Goal: Information Seeking & Learning: Learn about a topic

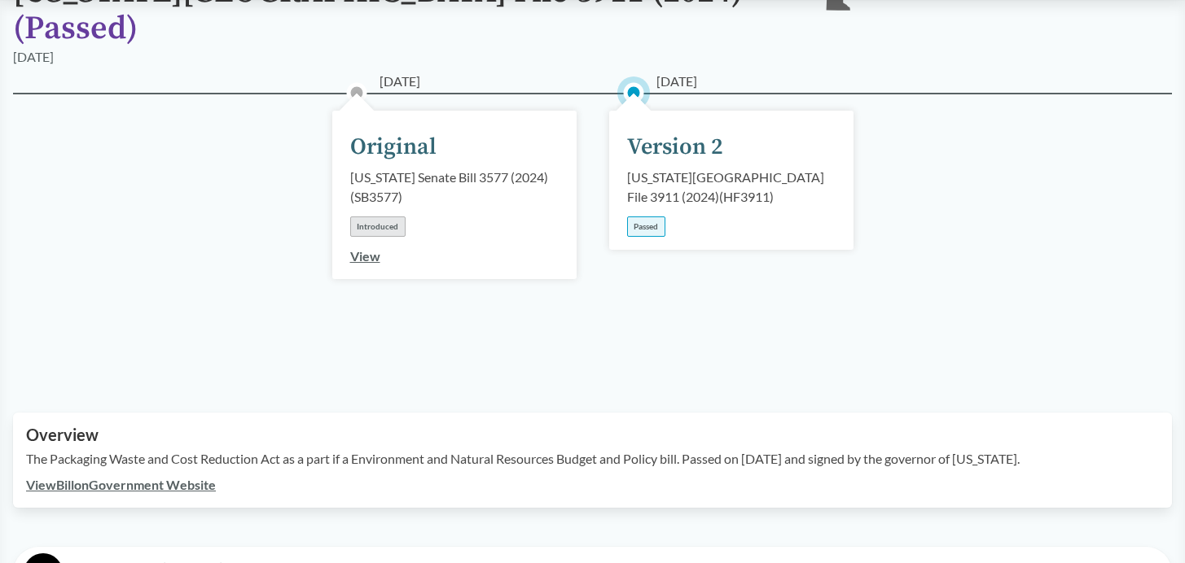
scroll to position [156, 0]
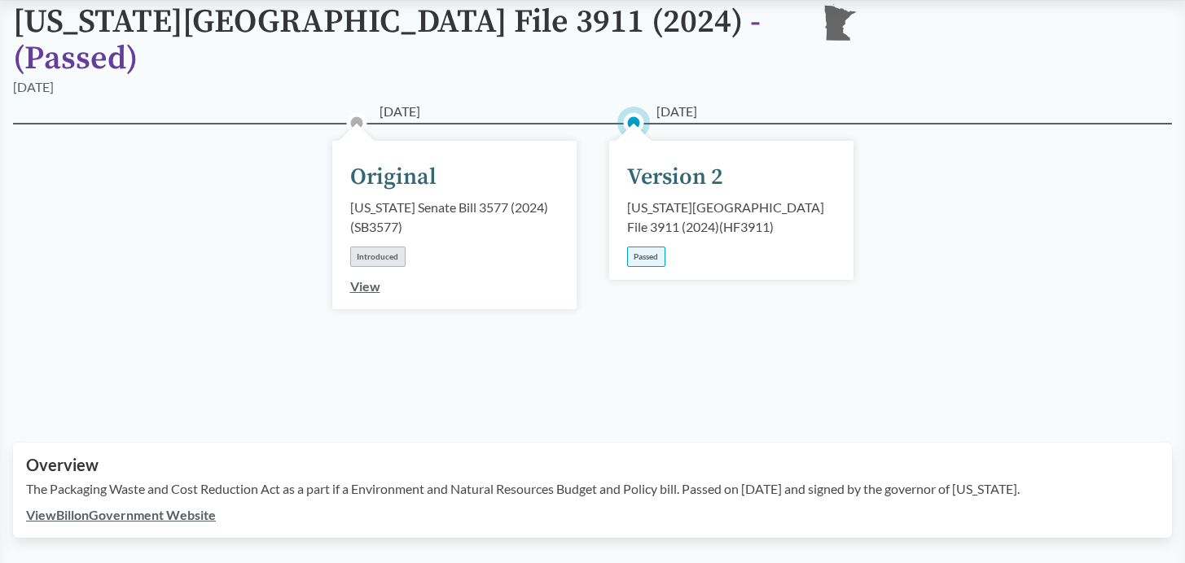
click at [649, 247] on div "Passed" at bounding box center [646, 257] width 38 height 20
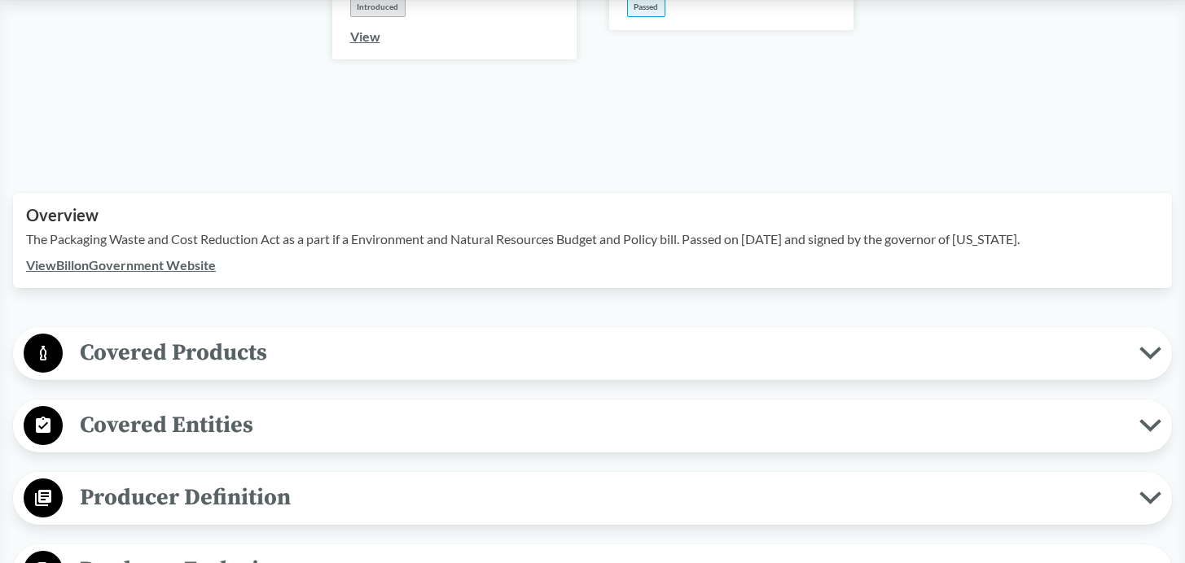
scroll to position [439, 0]
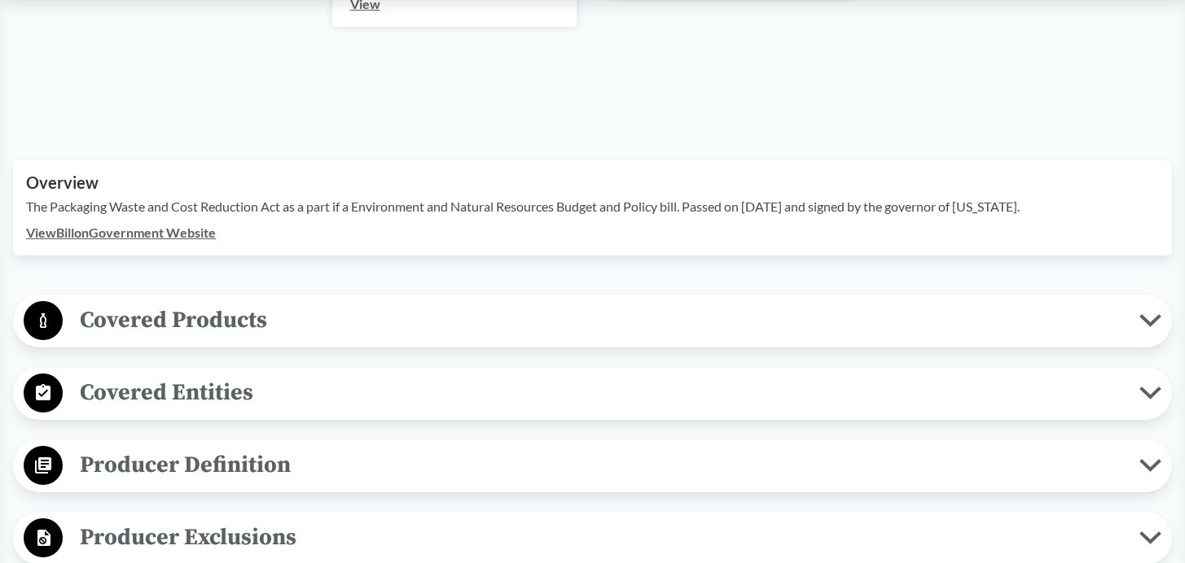
click at [1145, 314] on icon at bounding box center [1150, 320] width 22 height 13
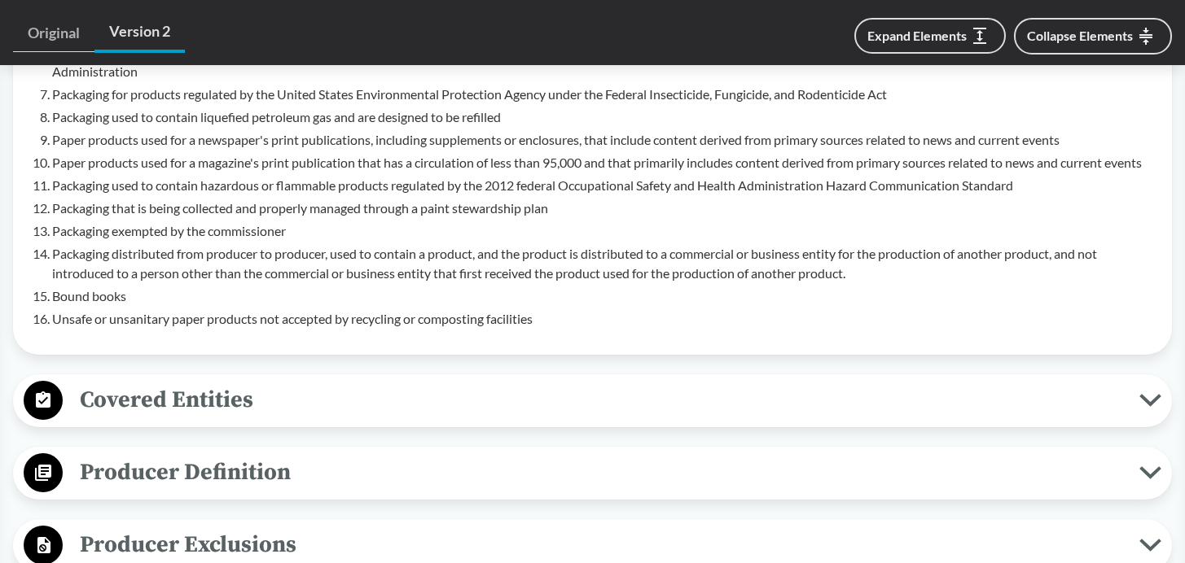
scroll to position [1142, 0]
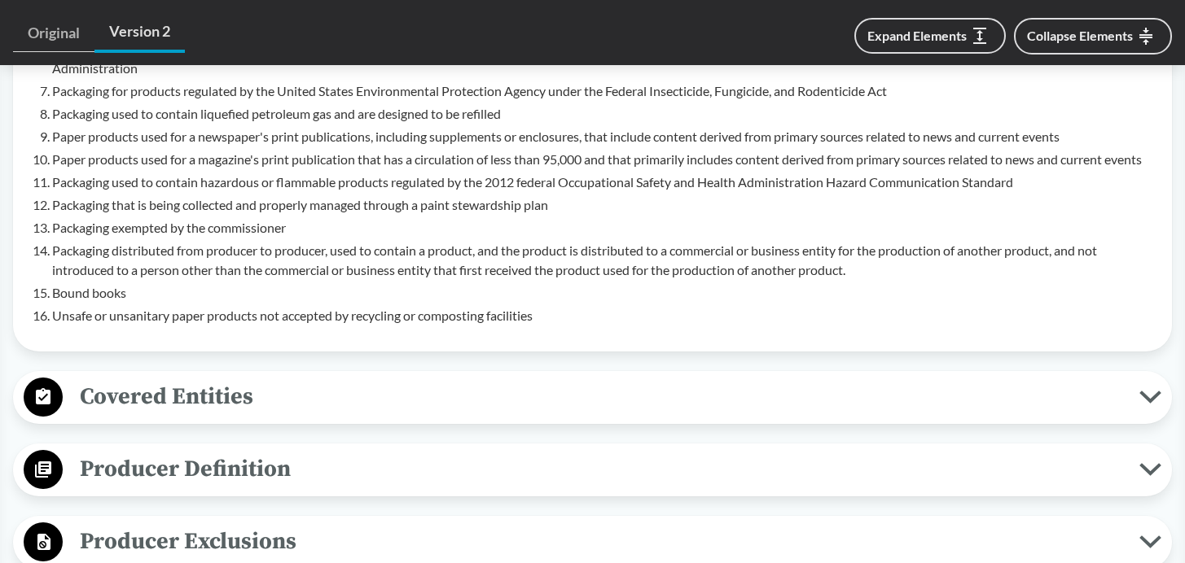
click at [567, 306] on li "Unsafe or unsanitary paper products not accepted by recycling or composting fac…" at bounding box center [605, 316] width 1106 height 20
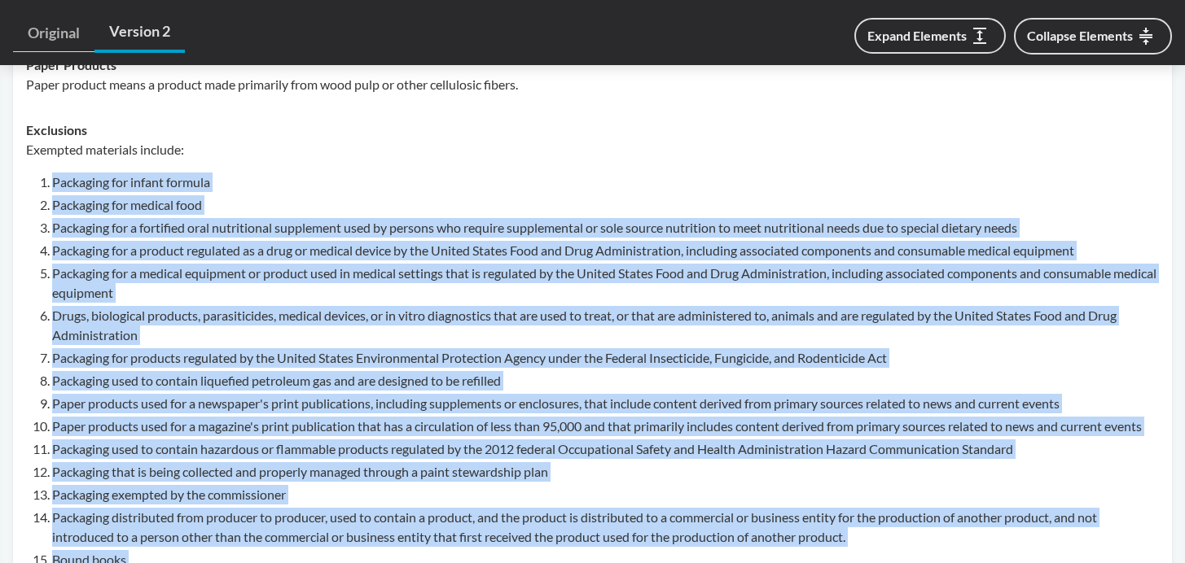
scroll to position [794, 0]
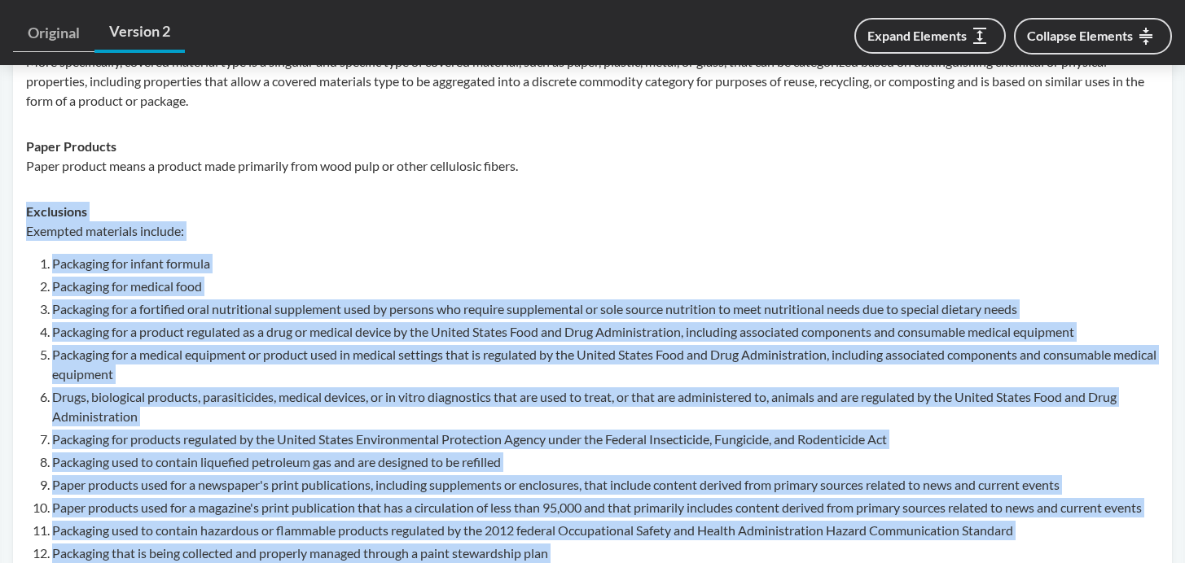
drag, startPoint x: 560, startPoint y: 300, endPoint x: 20, endPoint y: 190, distance: 551.8
click at [20, 190] on td "Exclusions Exempted materials include: Packaging for infant formula Packaging f…" at bounding box center [592, 438] width 1147 height 498
copy div "Exclusions Exempted materials include: Packaging for infant formula Packaging f…"
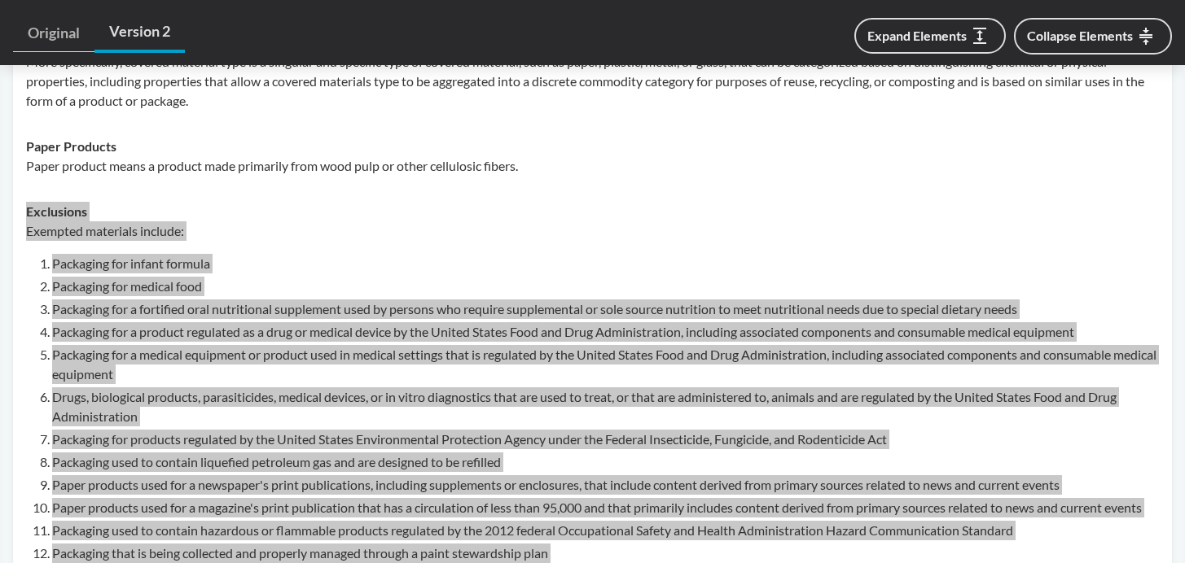
click at [223, 345] on li "Packaging for a medical equipment or product used in medical settings that is r…" at bounding box center [605, 364] width 1106 height 39
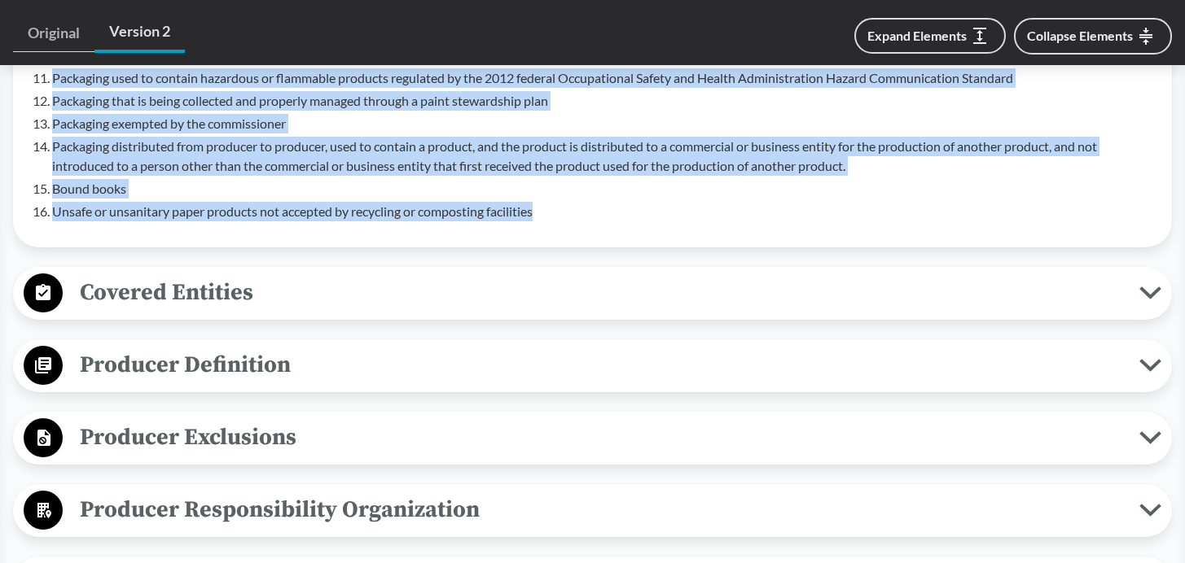
scroll to position [1284, 0]
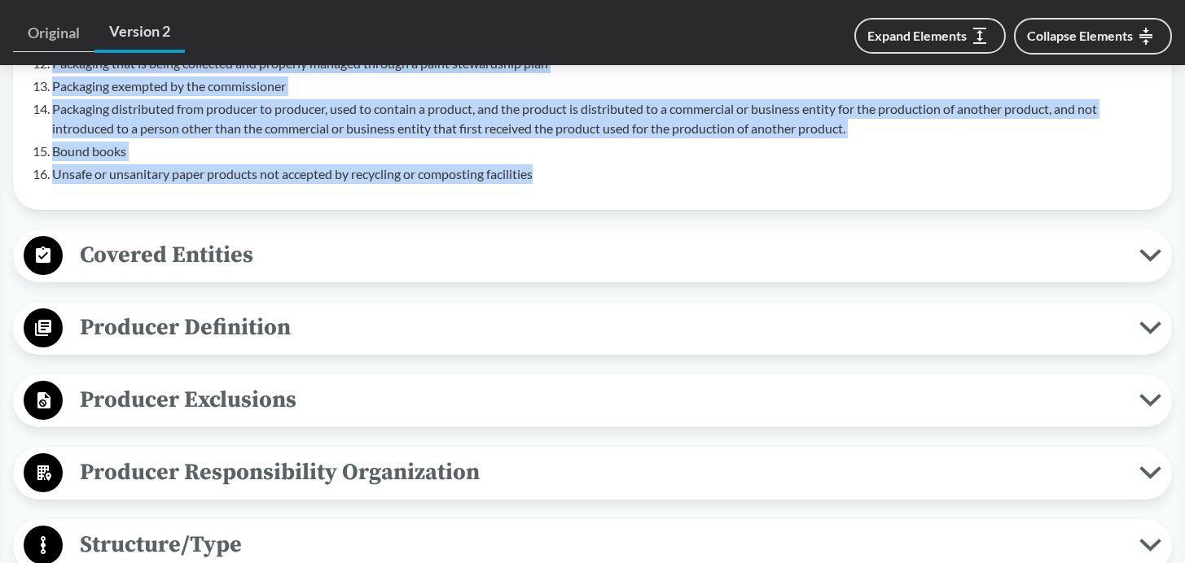
click at [1151, 394] on icon at bounding box center [1150, 400] width 22 height 13
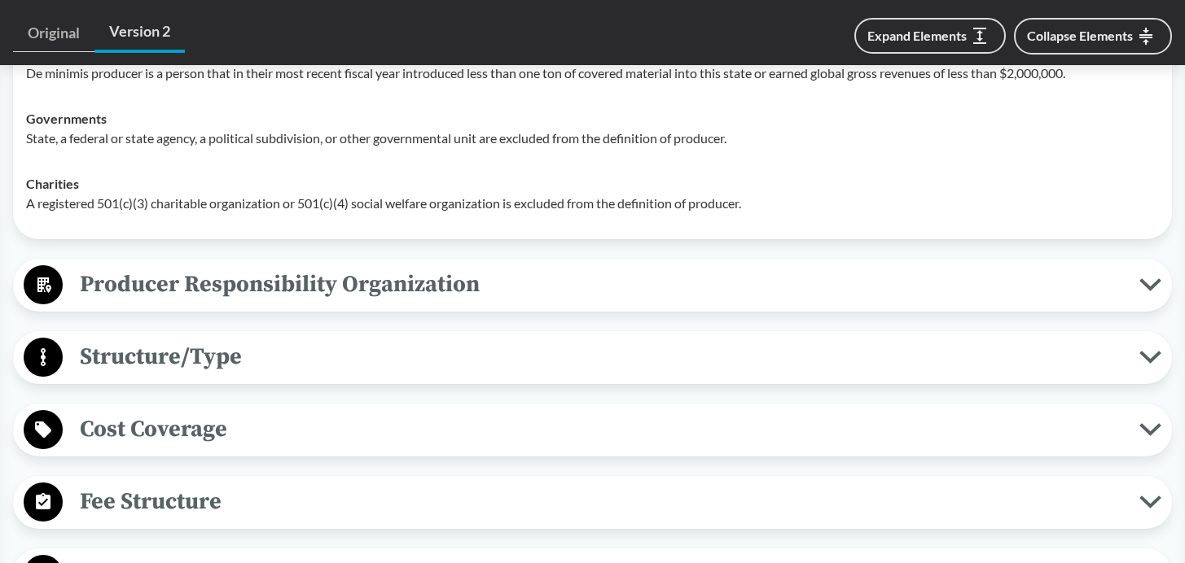
scroll to position [1835, 0]
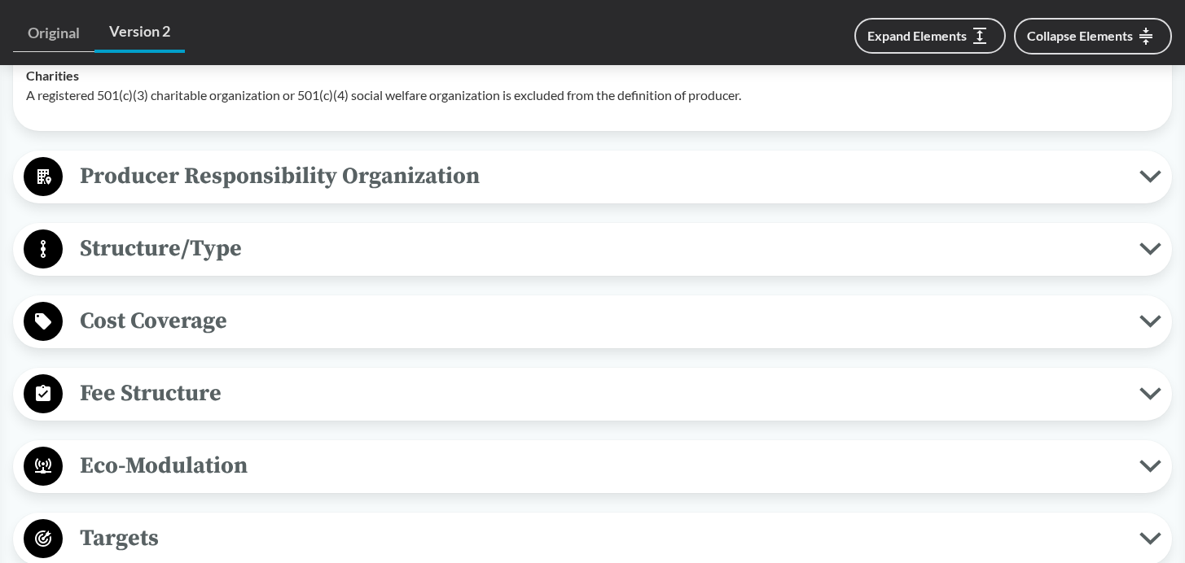
click at [1149, 388] on icon at bounding box center [1150, 394] width 22 height 13
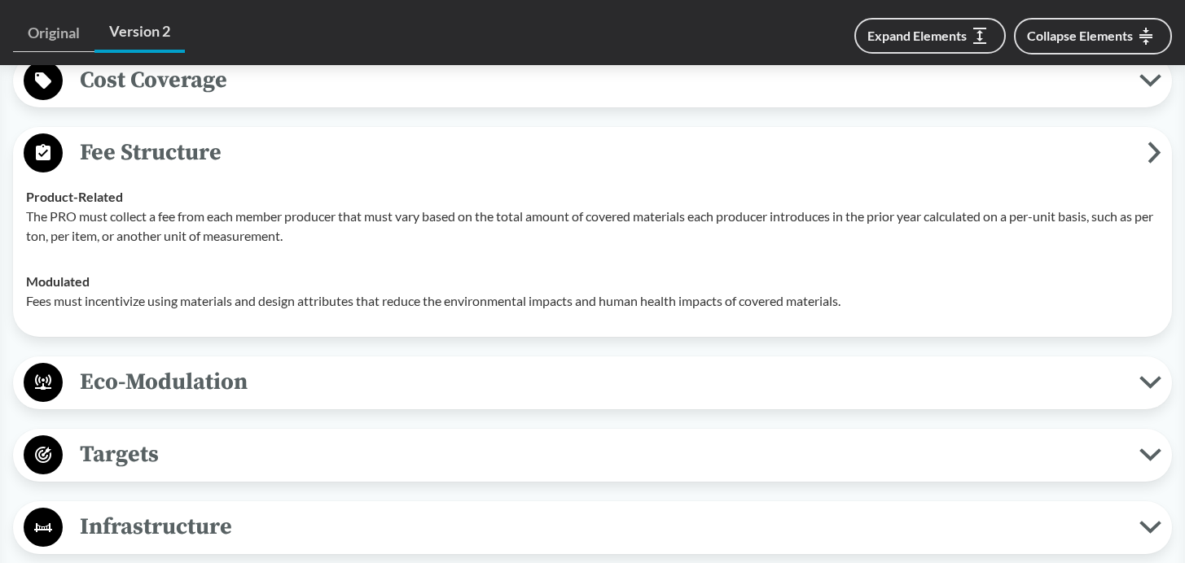
scroll to position [2117, 0]
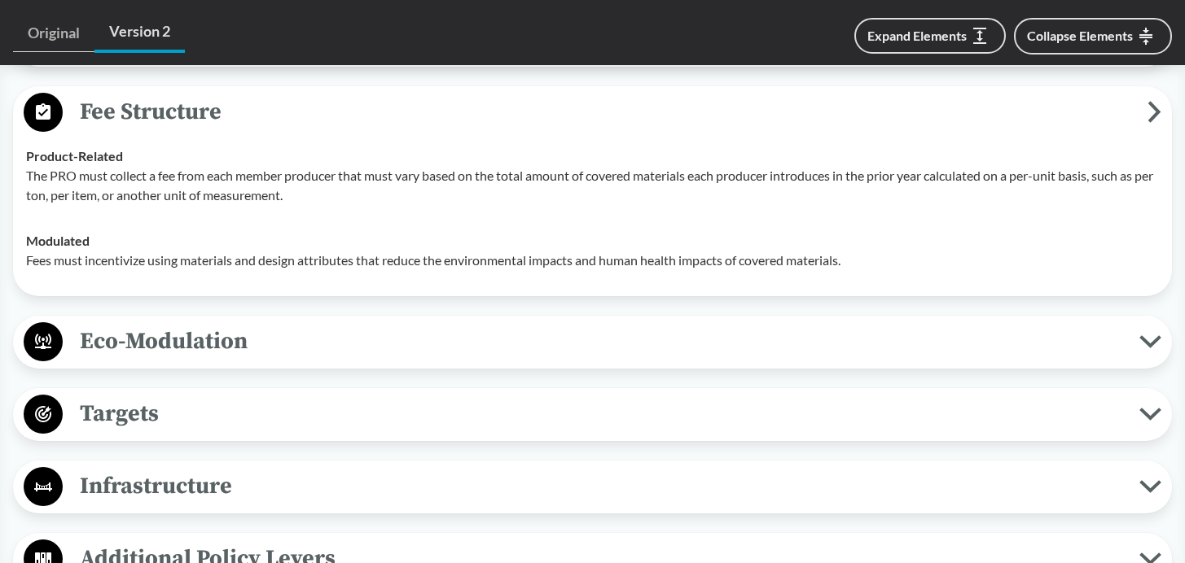
click at [1149, 410] on icon at bounding box center [1150, 414] width 22 height 13
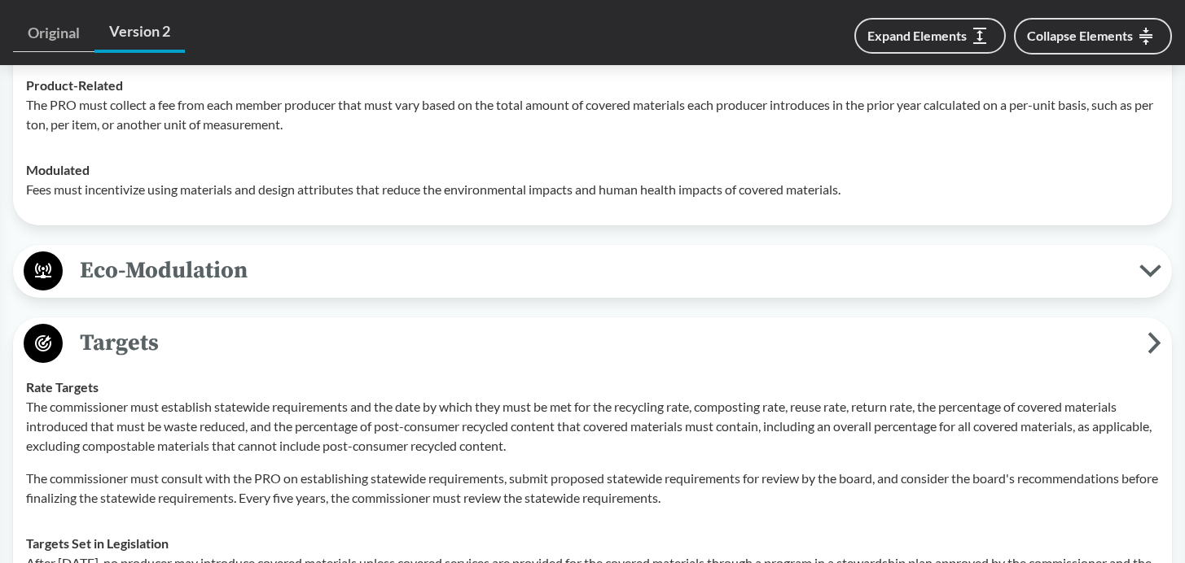
scroll to position [2191, 0]
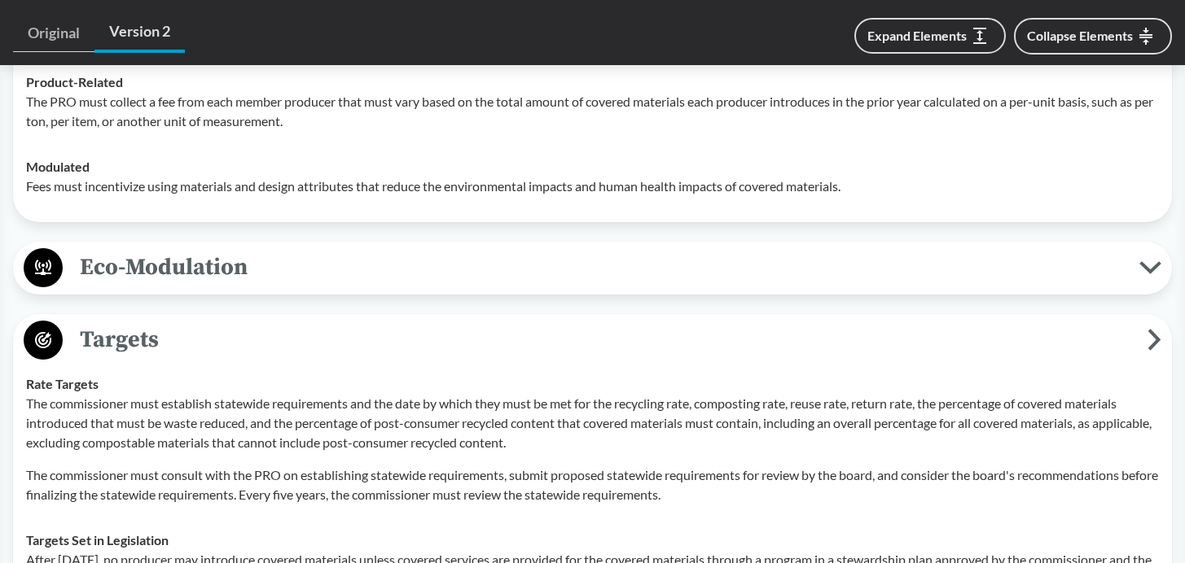
click at [1154, 264] on icon at bounding box center [1149, 268] width 17 height 8
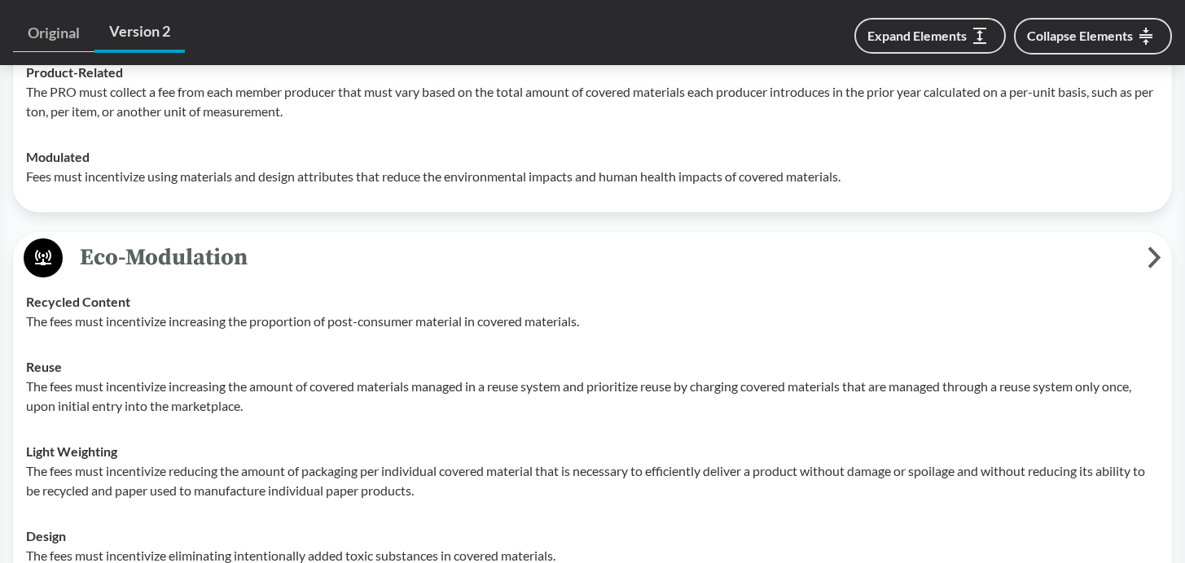
scroll to position [2204, 0]
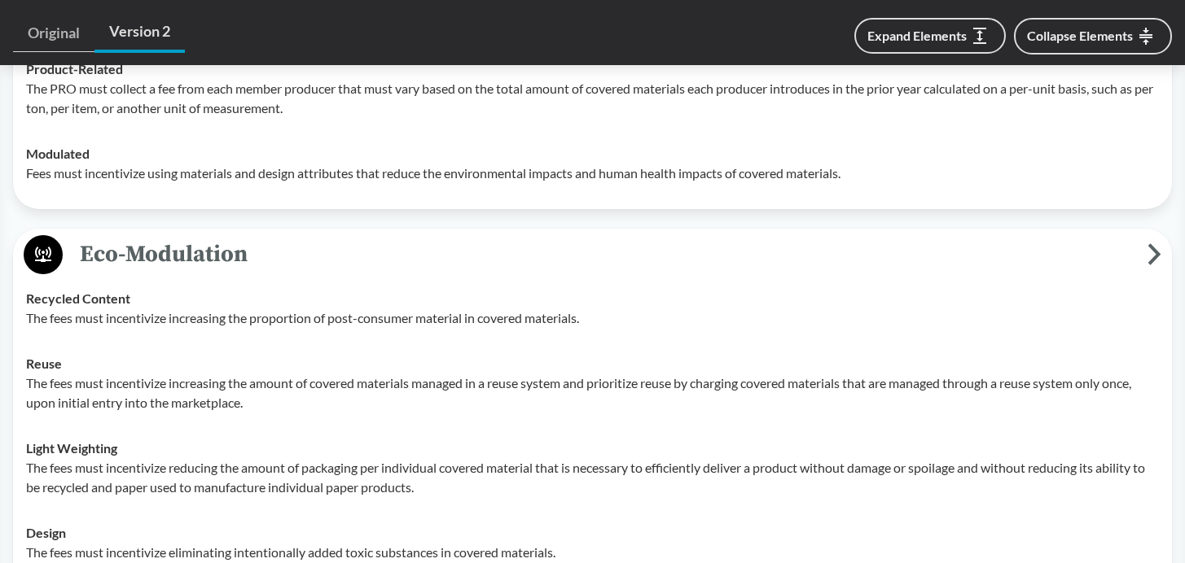
click at [233, 401] on p "The fees must incentivize increasing the amount of covered materials managed in…" at bounding box center [592, 393] width 1133 height 39
click at [289, 406] on p "The fees must incentivize increasing the amount of covered materials managed in…" at bounding box center [592, 393] width 1133 height 39
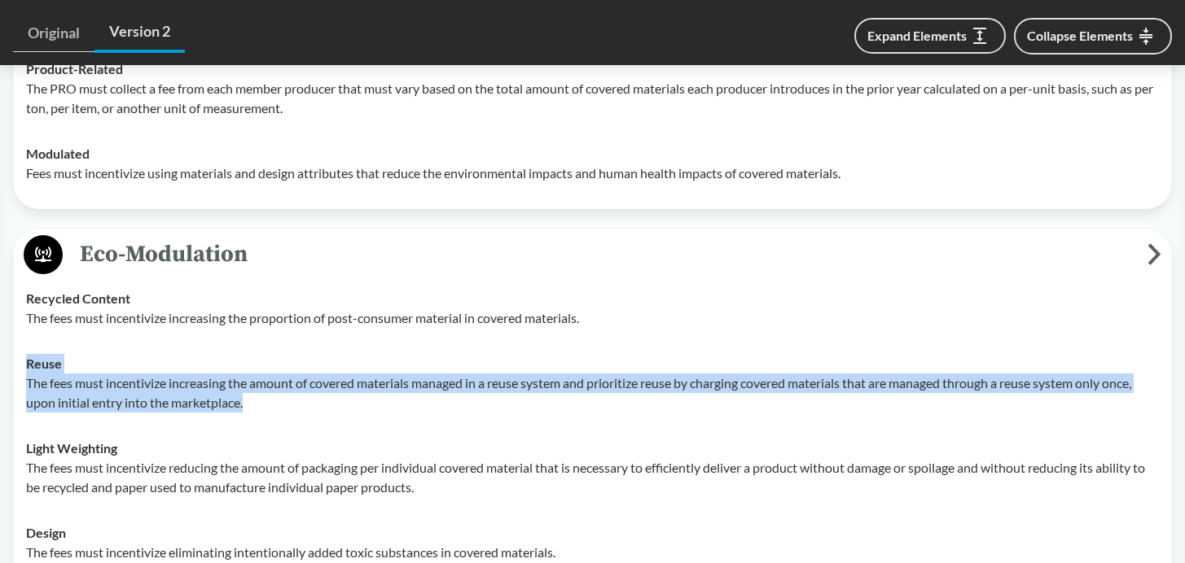
drag, startPoint x: 268, startPoint y: 404, endPoint x: 24, endPoint y: 351, distance: 249.1
click at [24, 351] on td "Reuse The fees must incentivize increasing the amount of covered materials mana…" at bounding box center [592, 383] width 1147 height 85
copy div "Reuse The fees must incentivize increasing the amount of covered materials mana…"
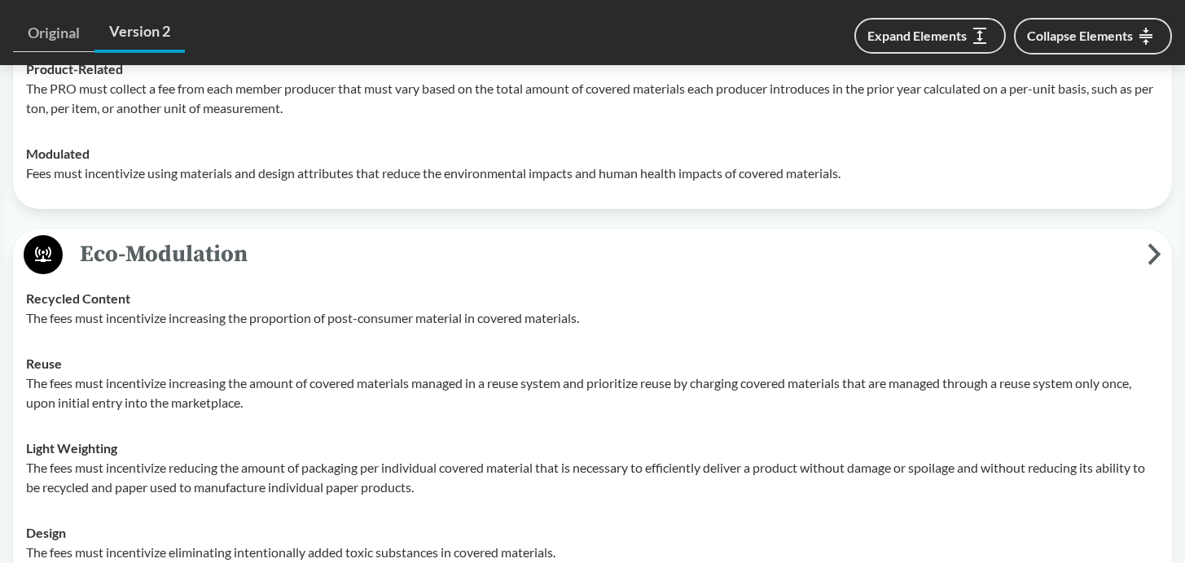
click at [480, 430] on td "Light Weighting The fees must incentivize reducing the amount of packaging per …" at bounding box center [592, 468] width 1147 height 85
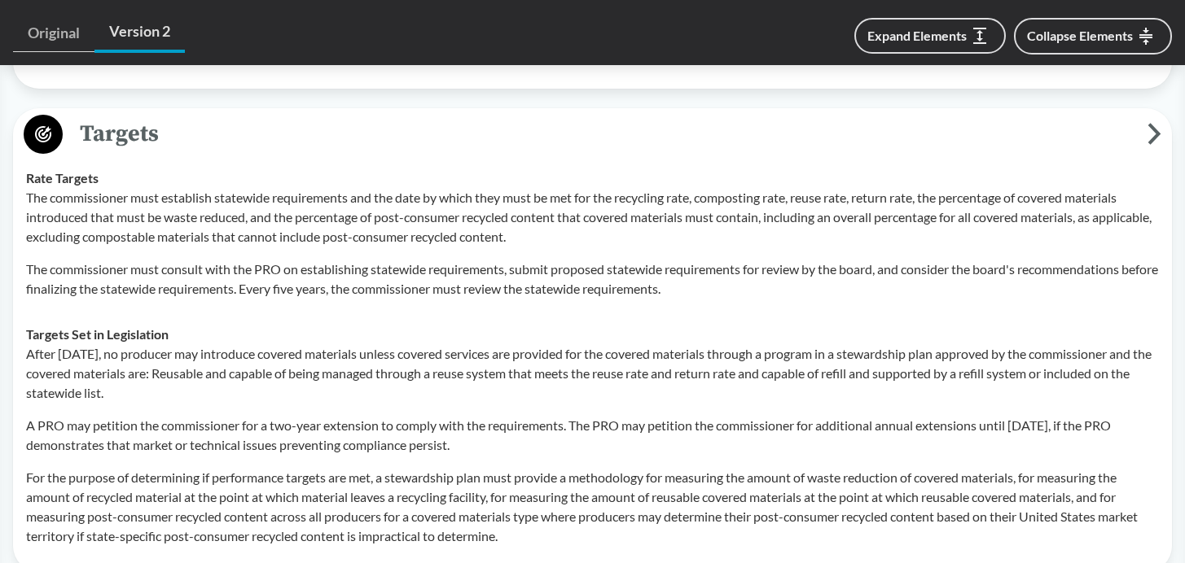
scroll to position [2837, 0]
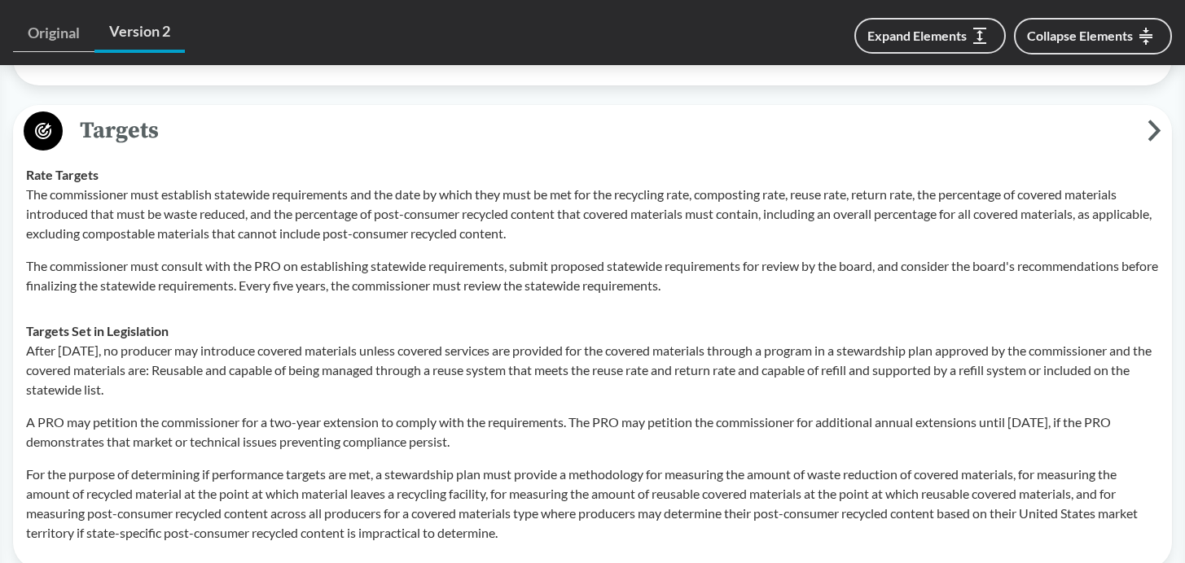
click at [568, 395] on p "After [DATE], no producer may introduce covered materials unless covered servic…" at bounding box center [592, 370] width 1133 height 59
click at [300, 400] on p "After [DATE], no producer may introduce covered materials unless covered servic…" at bounding box center [592, 370] width 1133 height 59
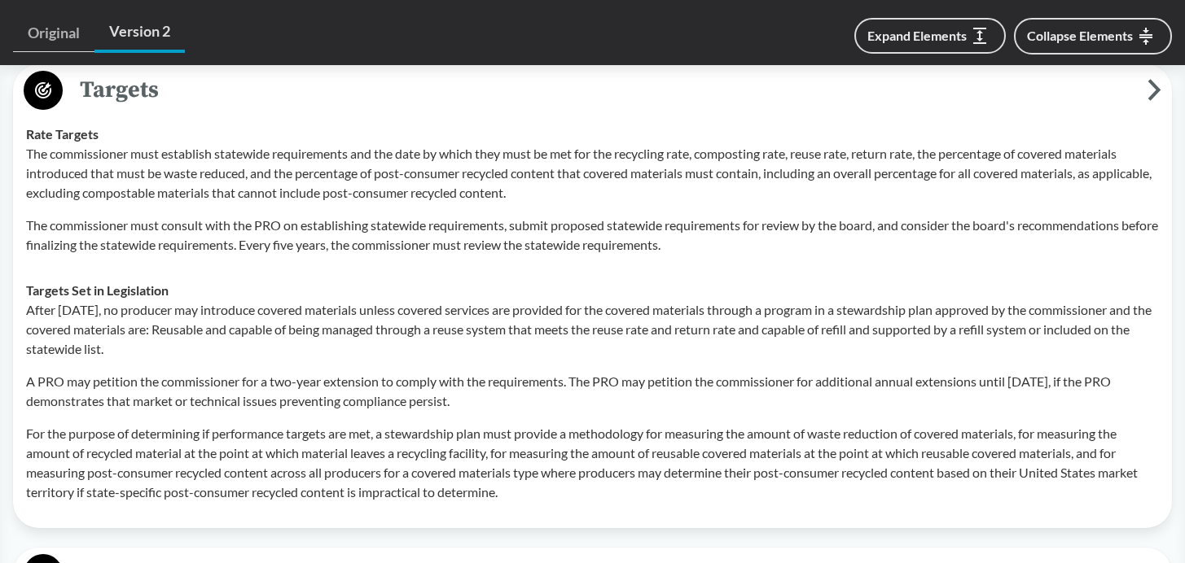
scroll to position [2875, 0]
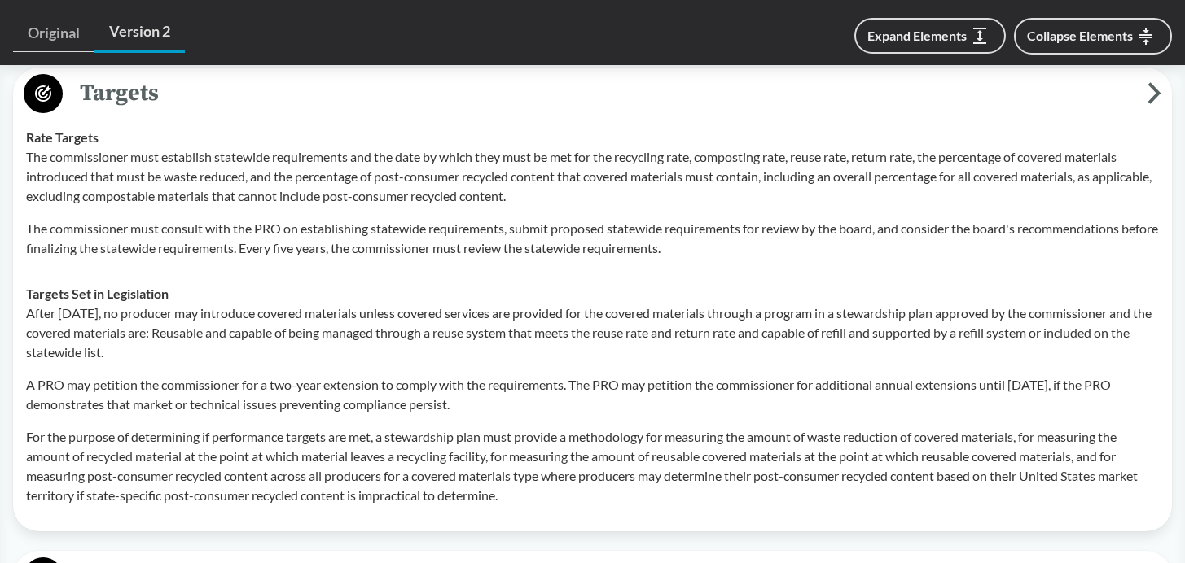
click at [29, 132] on strong "Rate Targets" at bounding box center [62, 136] width 72 height 15
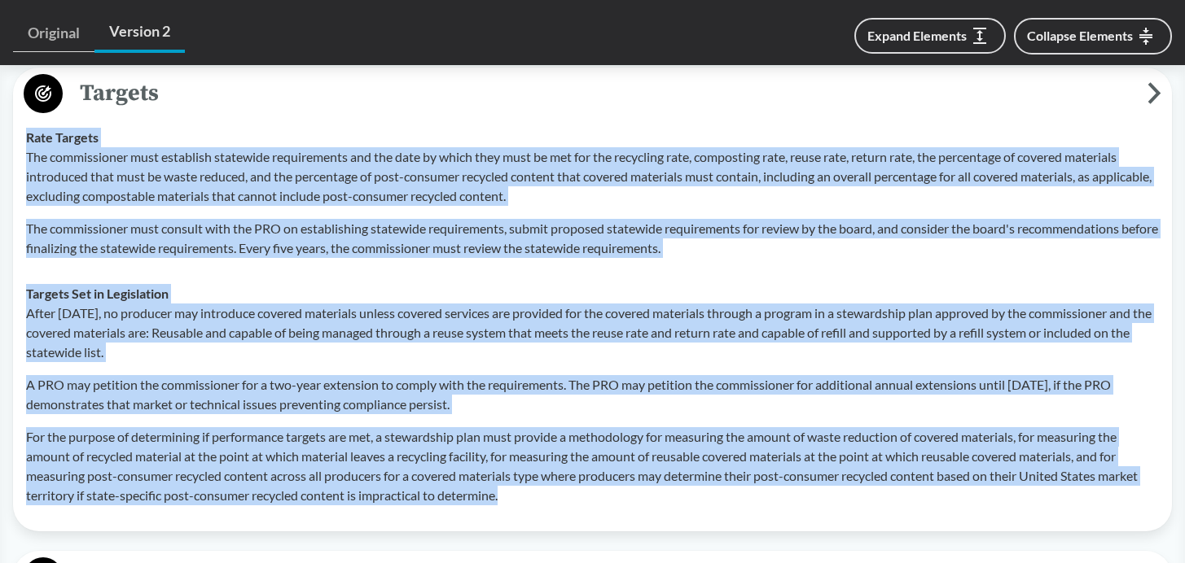
drag, startPoint x: 24, startPoint y: 133, endPoint x: 517, endPoint y: 501, distance: 615.5
click at [517, 501] on tbody "Rate Targets The commissioner must establish statewide requirements and the dat…" at bounding box center [592, 317] width 1147 height 404
copy tbody "Rate Targets The commissioner must establish statewide requirements and the dat…"
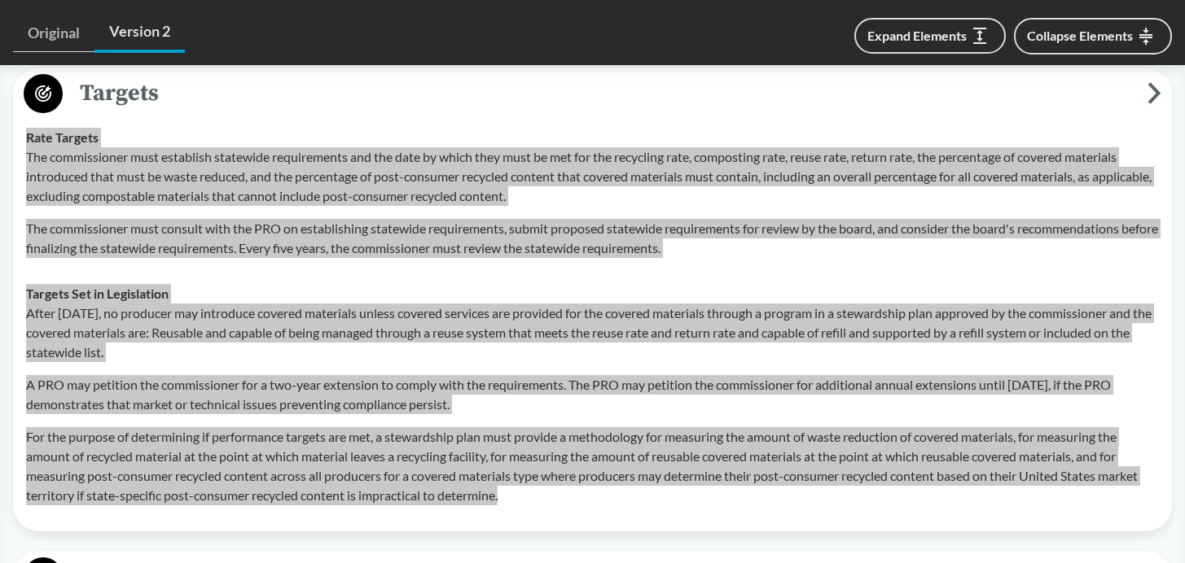
click at [246, 267] on td "Rate Targets The commissioner must establish statewide requirements and the dat…" at bounding box center [592, 193] width 1147 height 156
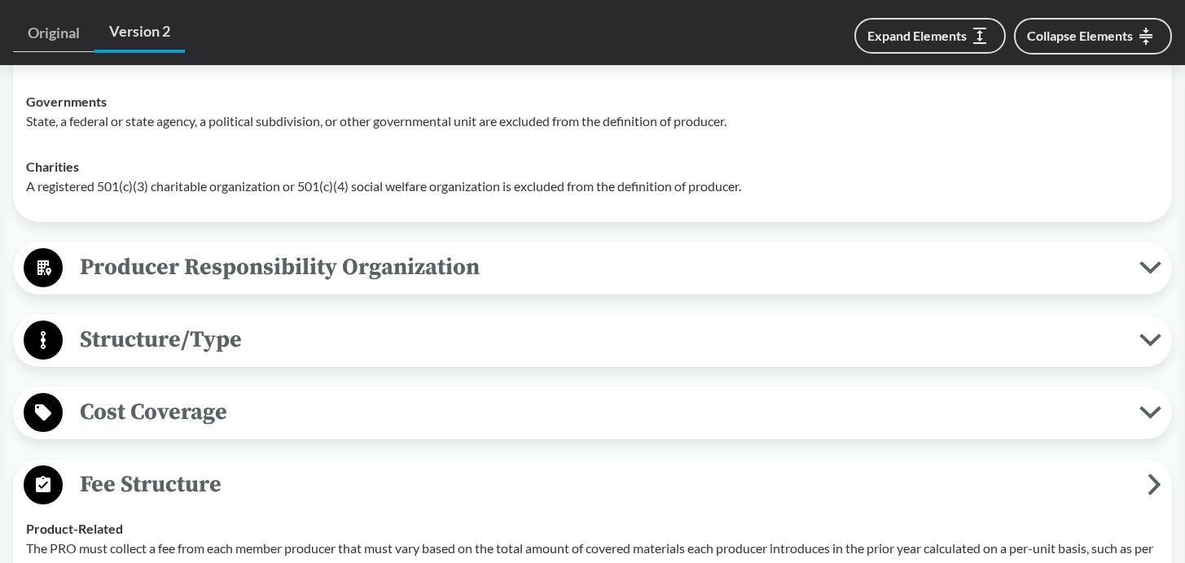
scroll to position [1819, 0]
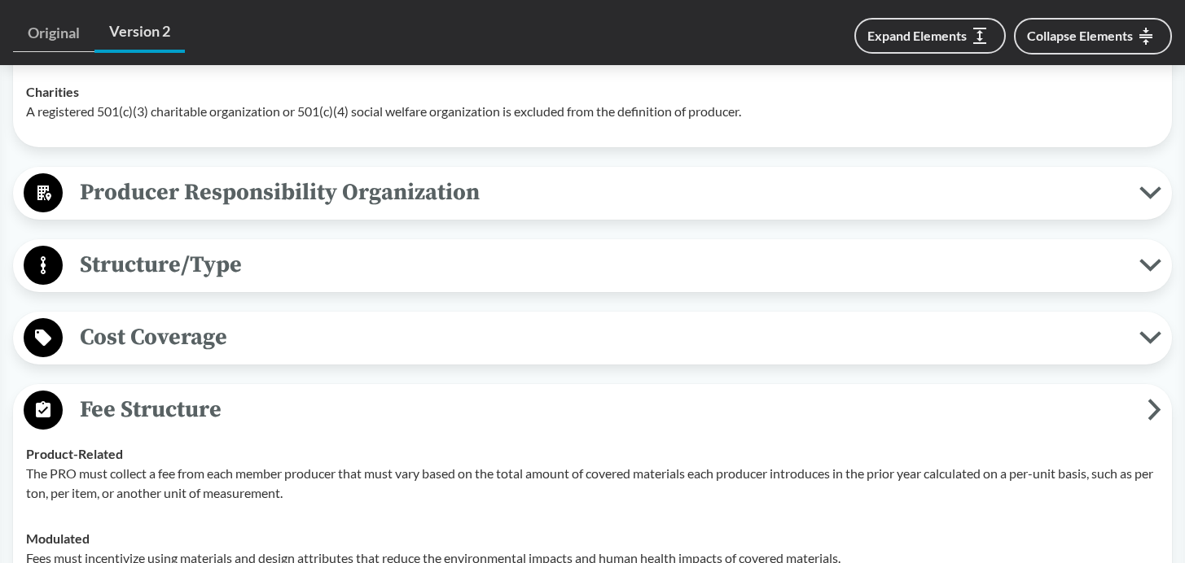
click at [199, 251] on span "Structure/Type" at bounding box center [601, 265] width 1076 height 37
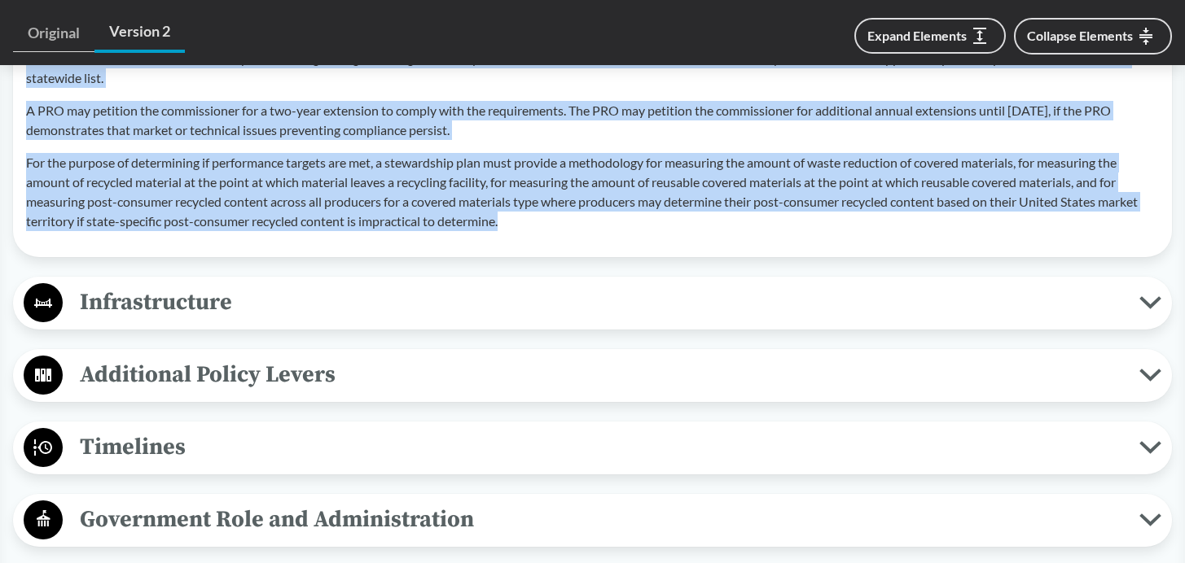
scroll to position [3373, 0]
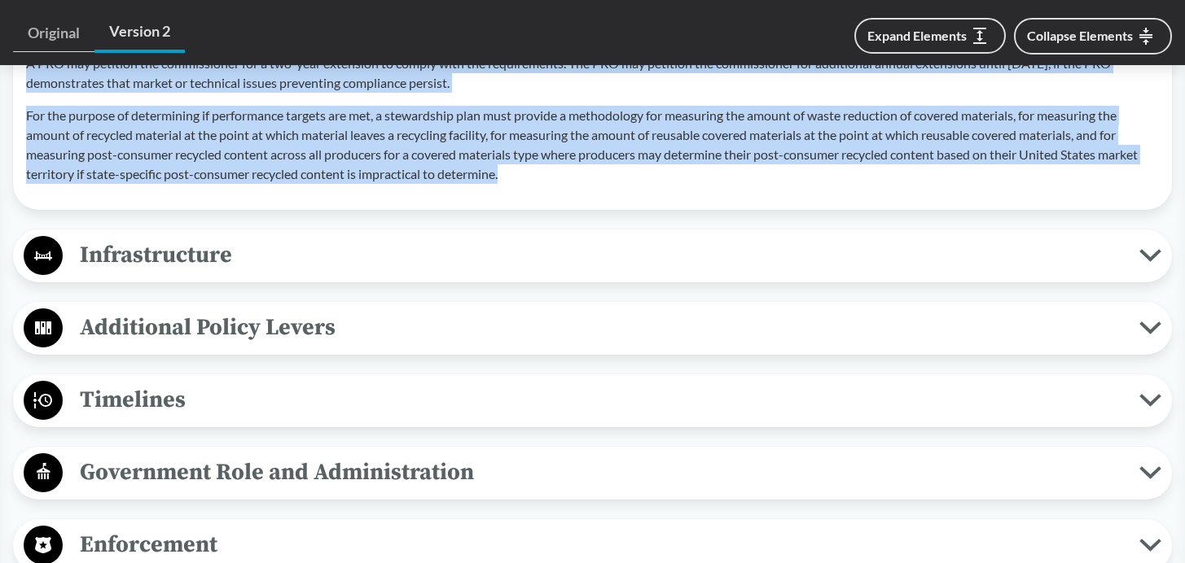
click at [281, 330] on span "Additional Policy Levers" at bounding box center [601, 327] width 1076 height 37
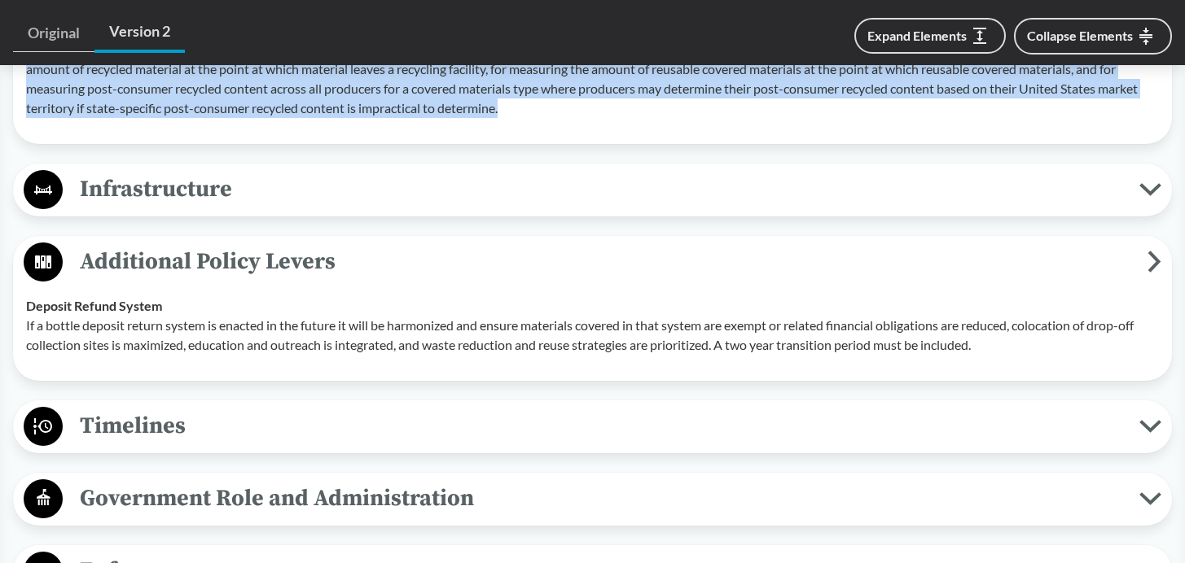
scroll to position [3523, 0]
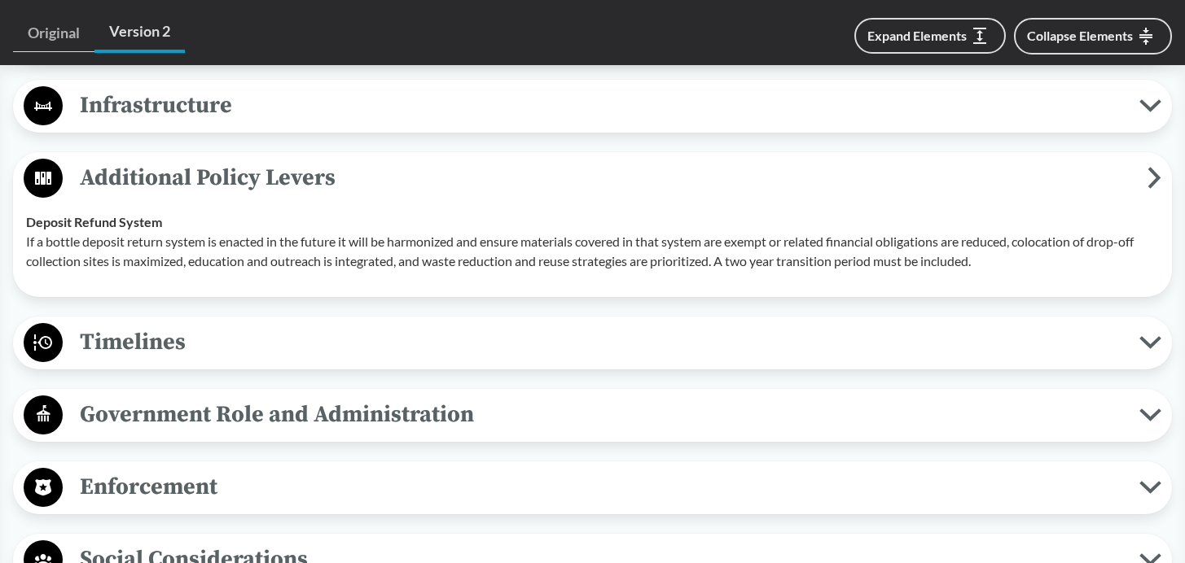
click at [190, 346] on span "Timelines" at bounding box center [601, 342] width 1076 height 37
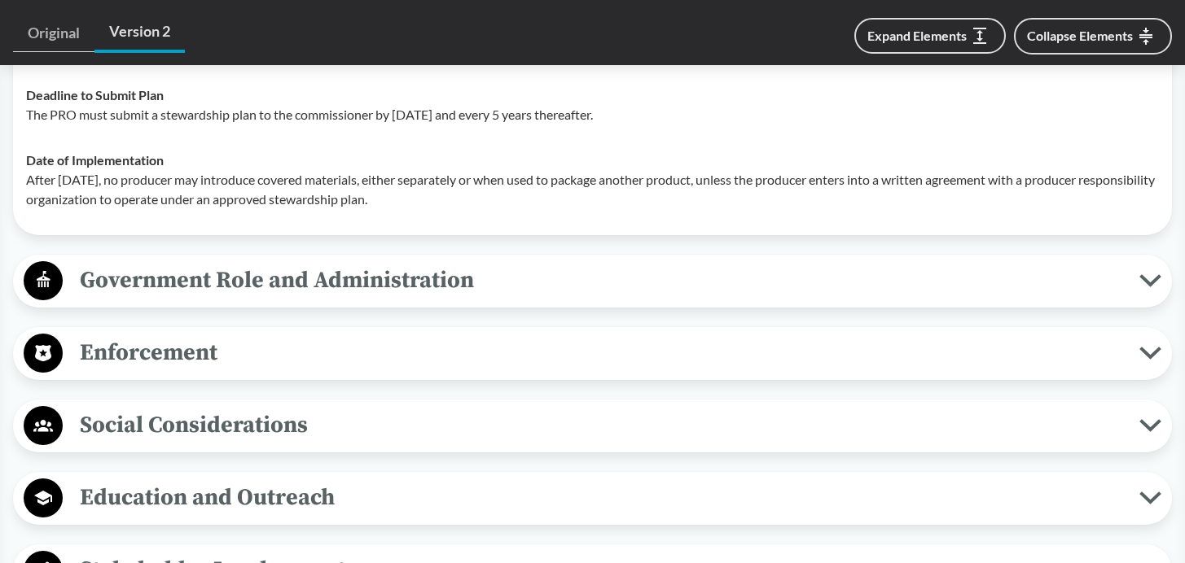
scroll to position [3917, 0]
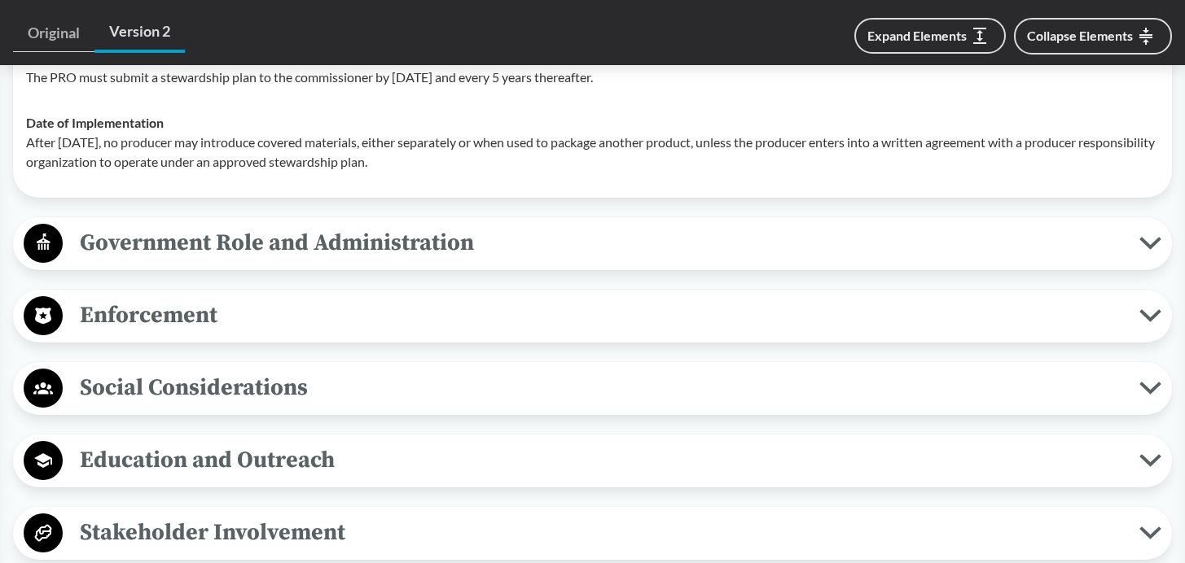
click at [310, 404] on span "Social Considerations" at bounding box center [601, 388] width 1076 height 37
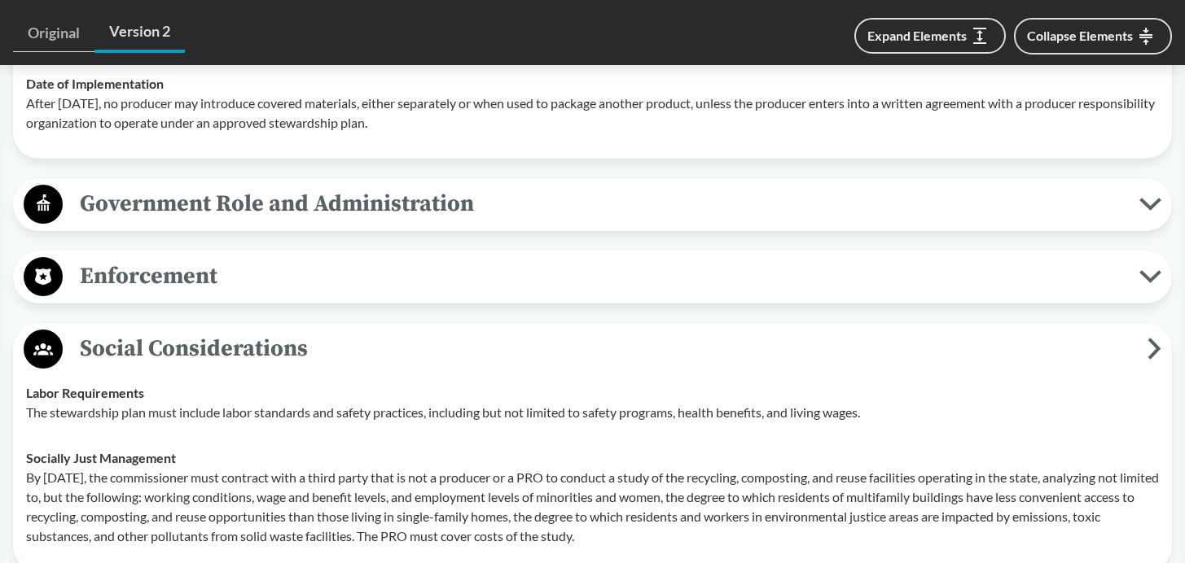
scroll to position [3978, 0]
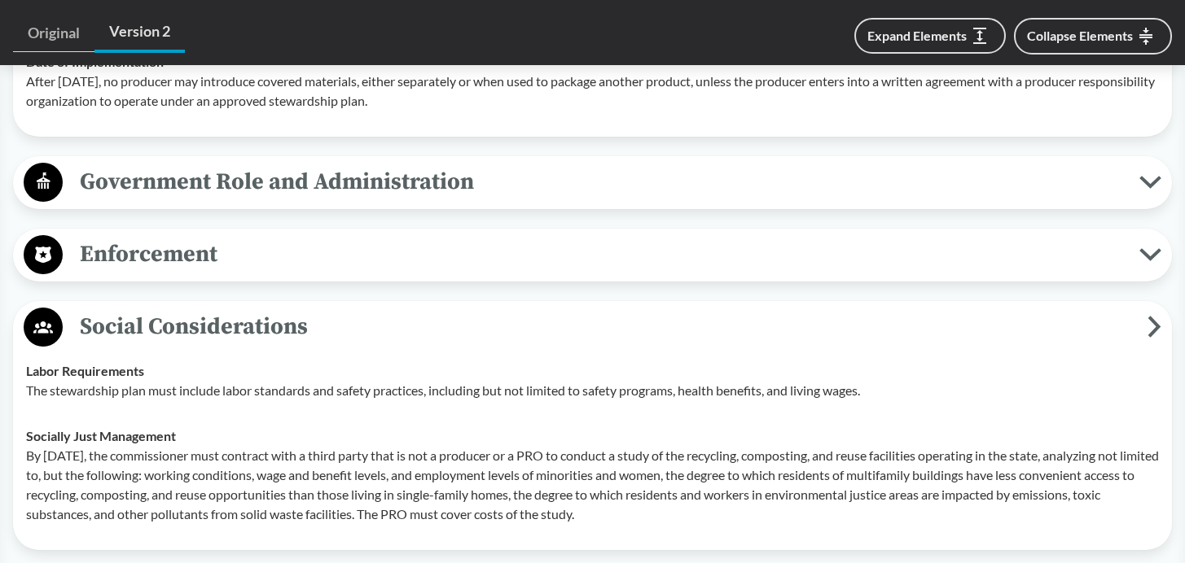
click at [388, 191] on span "Government Role and Administration" at bounding box center [601, 182] width 1076 height 37
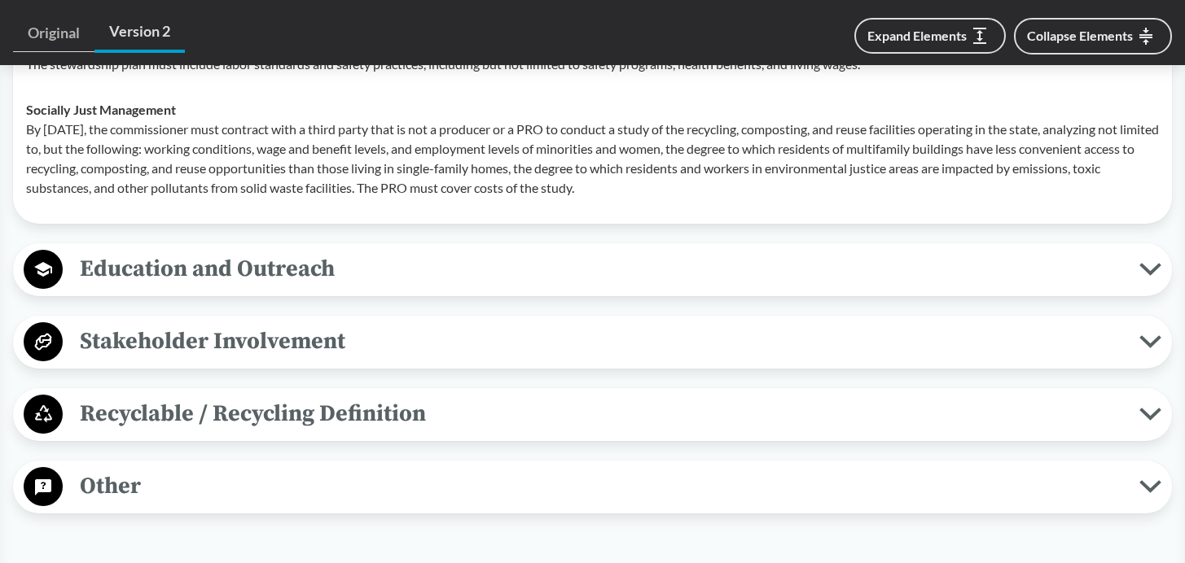
scroll to position [4519, 0]
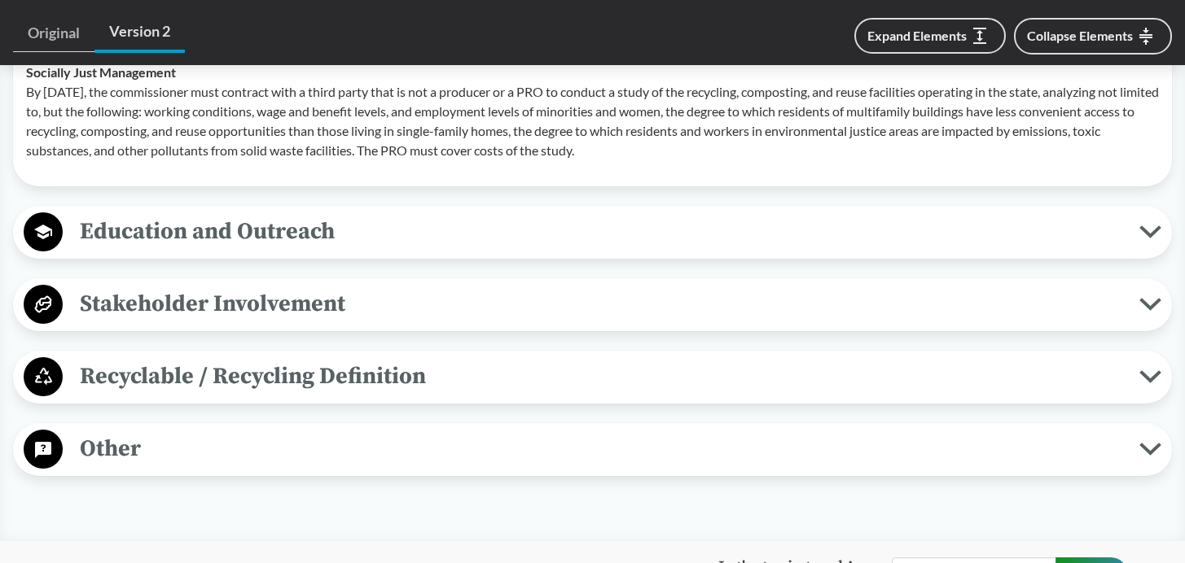
click at [429, 395] on span "Recyclable / Recycling Definition" at bounding box center [601, 376] width 1076 height 37
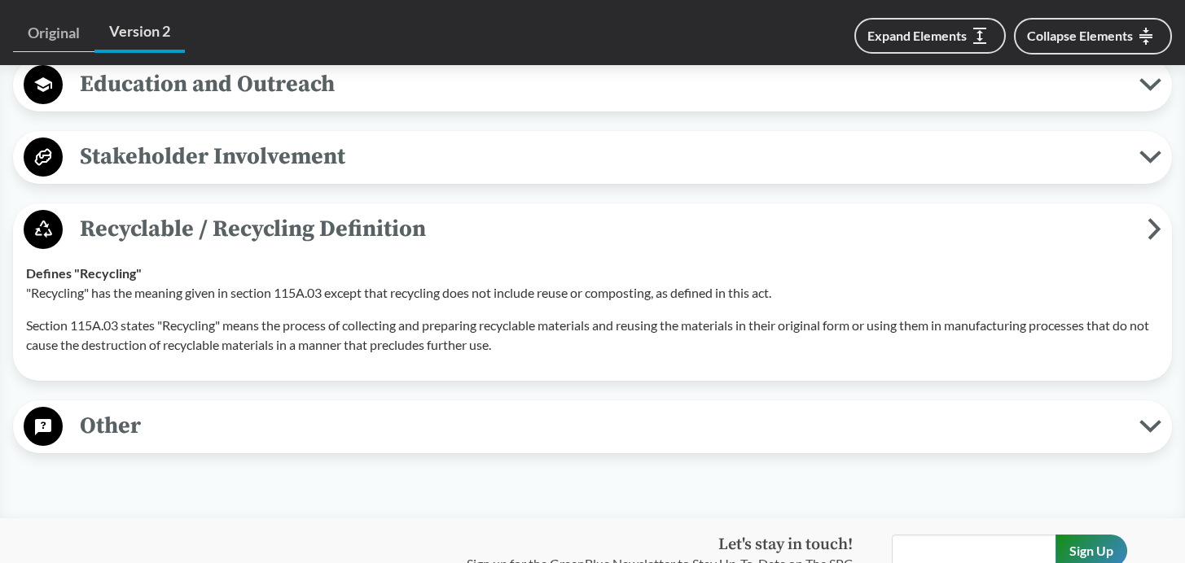
scroll to position [4669, 0]
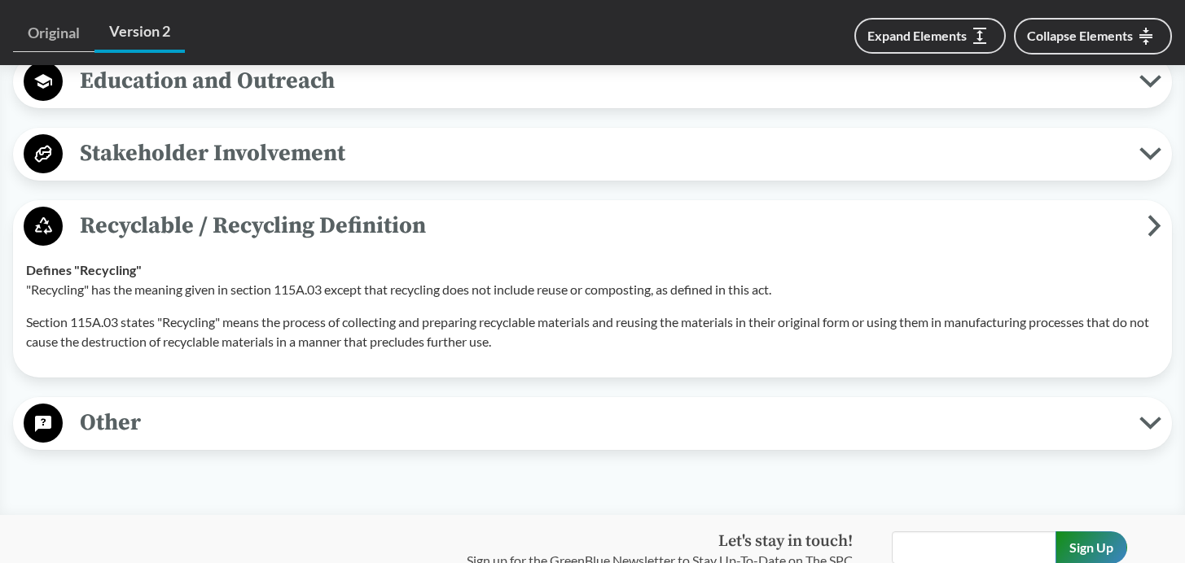
click at [101, 441] on span "Other" at bounding box center [601, 423] width 1076 height 37
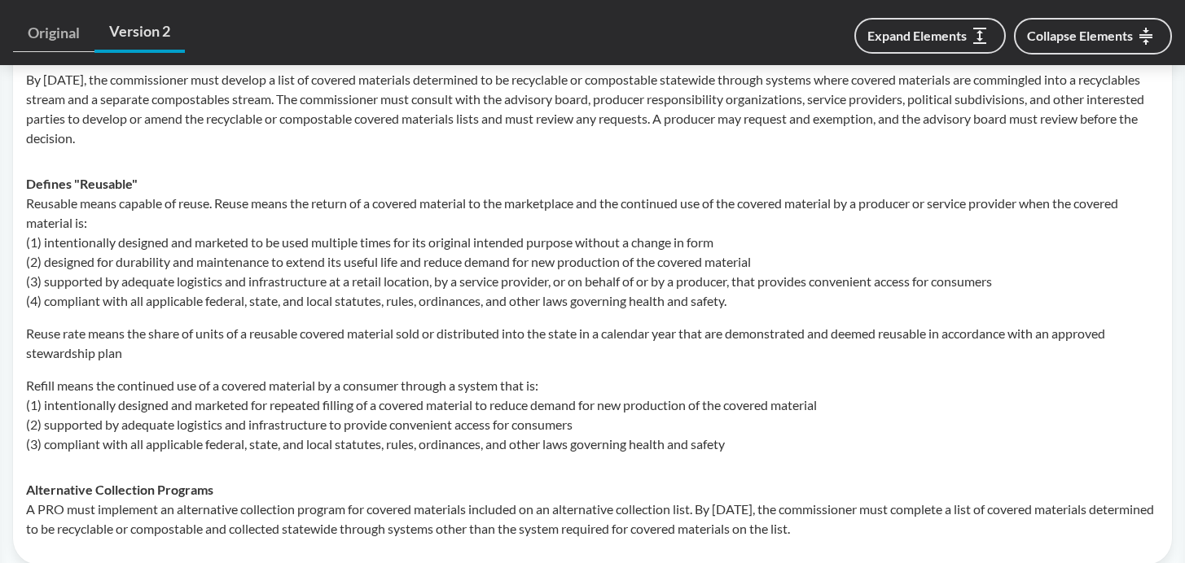
scroll to position [5450, 0]
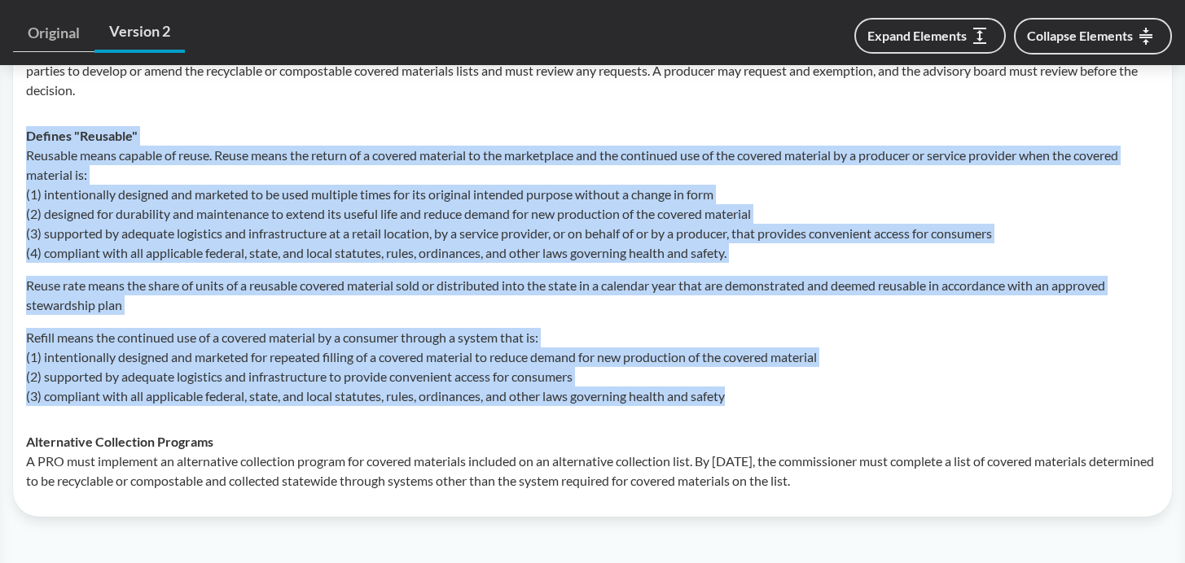
drag, startPoint x: 761, startPoint y: 449, endPoint x: 23, endPoint y: 183, distance: 784.7
click at [23, 183] on td "Defines "Reusable" Reusable means capable of reuse. Reuse means the return of a…" at bounding box center [592, 266] width 1147 height 306
copy div "Defines "Reusable" Reusable means capable of reuse. Reuse means the return of a…"
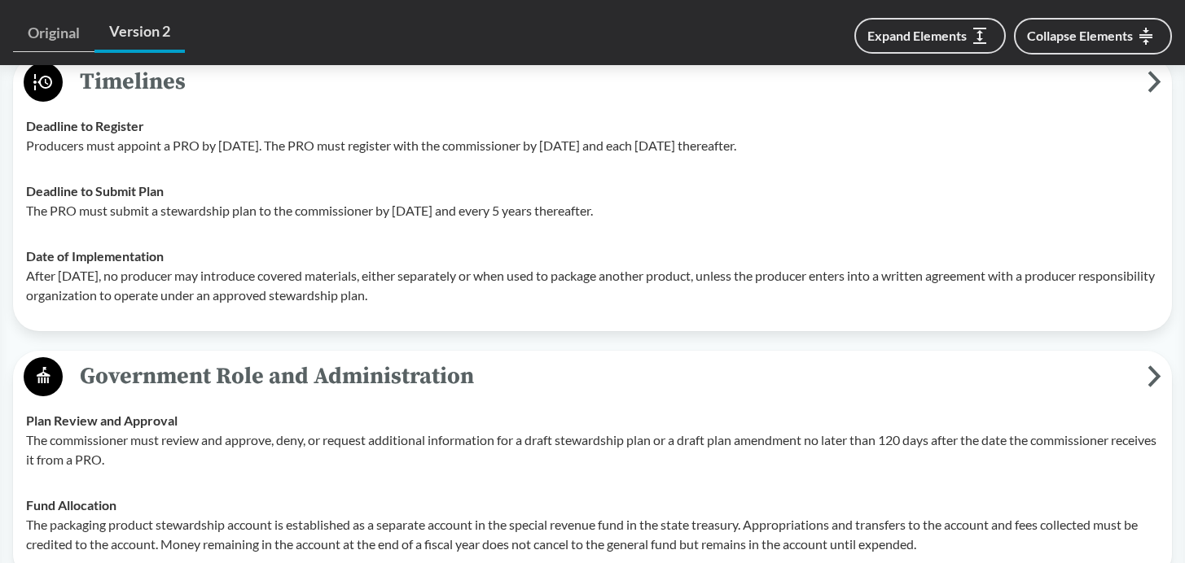
scroll to position [3573, 0]
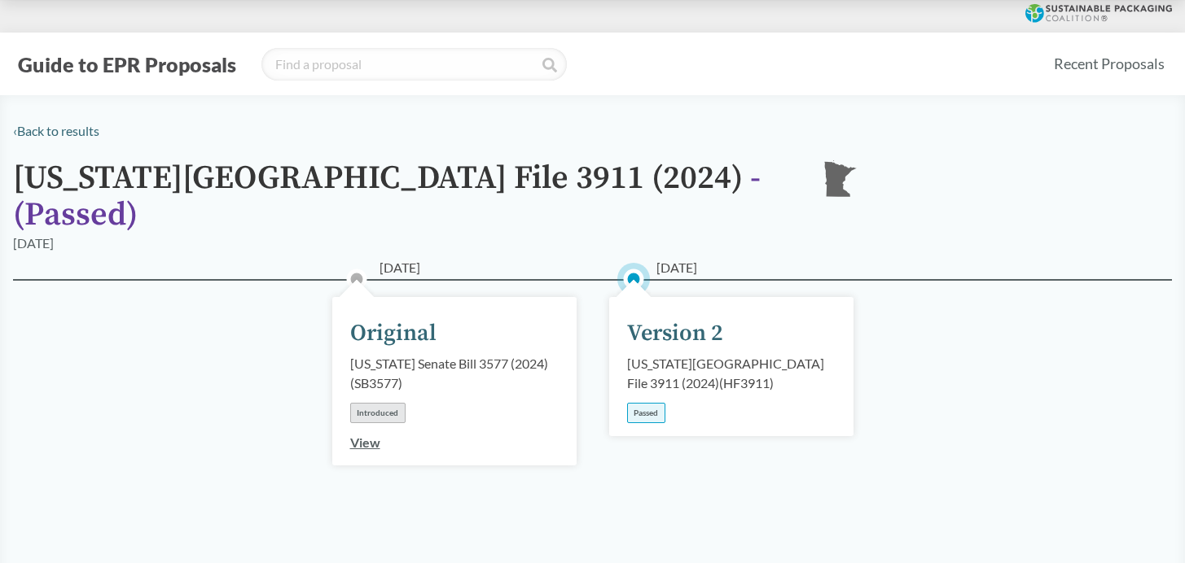
click at [120, 66] on button "Guide to EPR Proposals" at bounding box center [127, 64] width 228 height 26
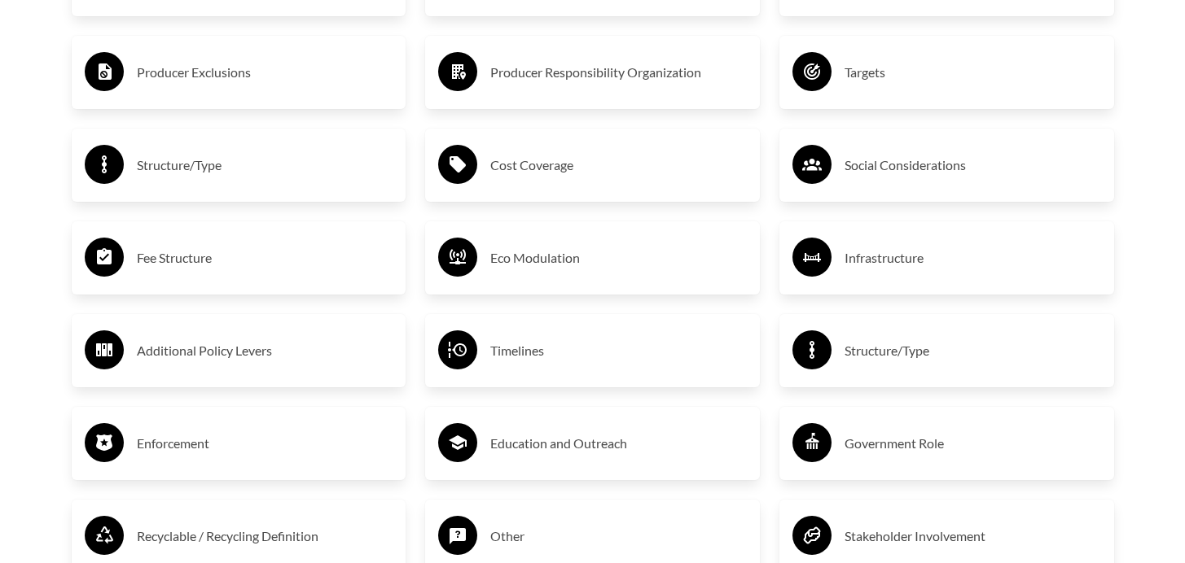
scroll to position [2644, 0]
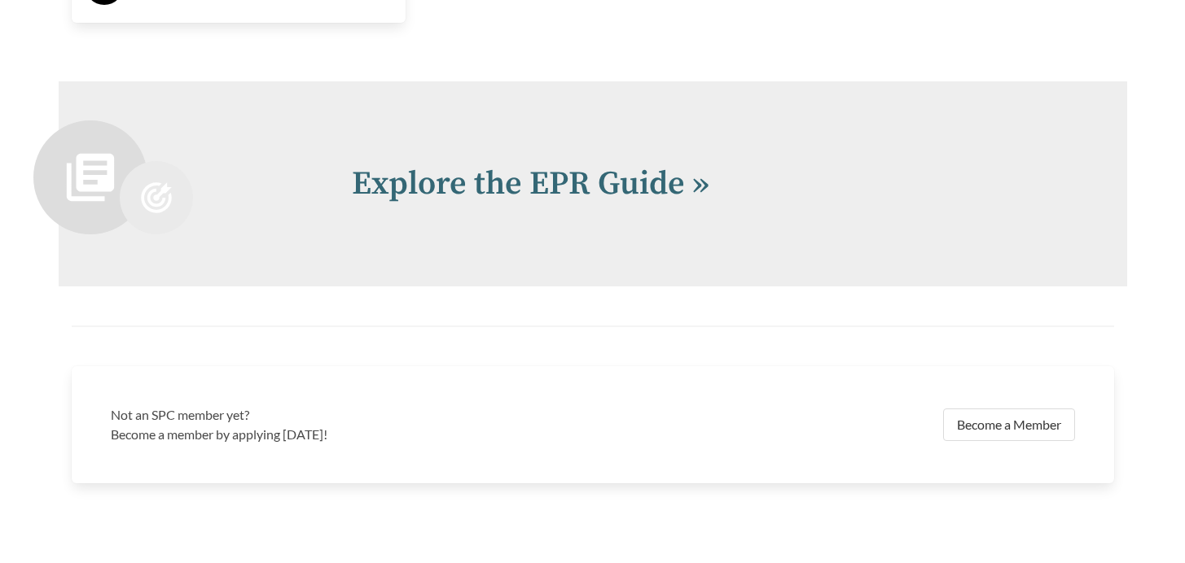
scroll to position [3493, 0]
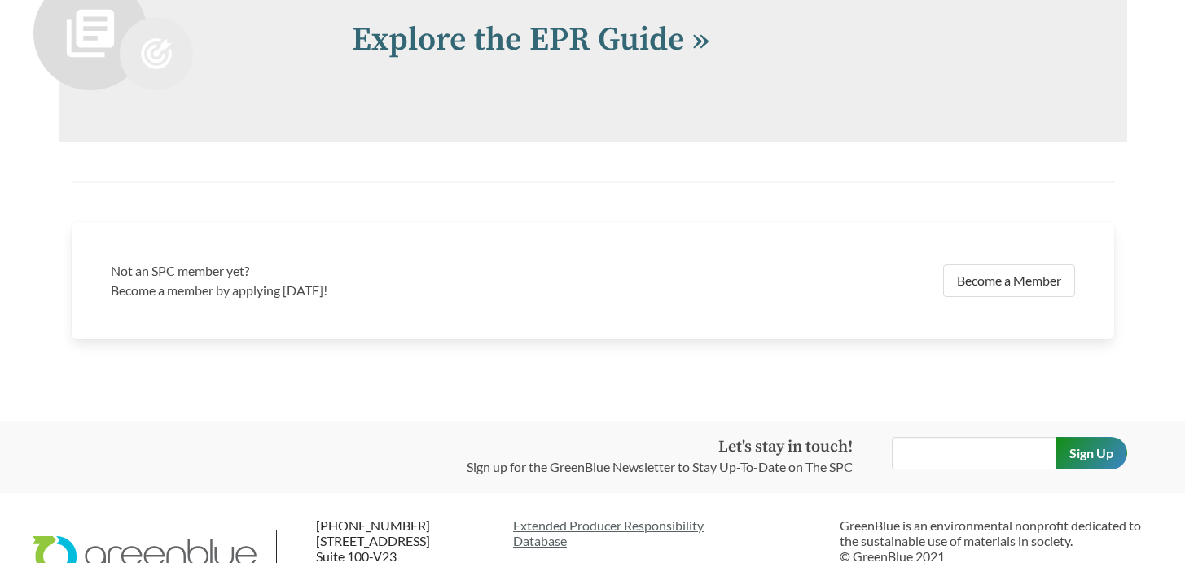
scroll to position [3768, 0]
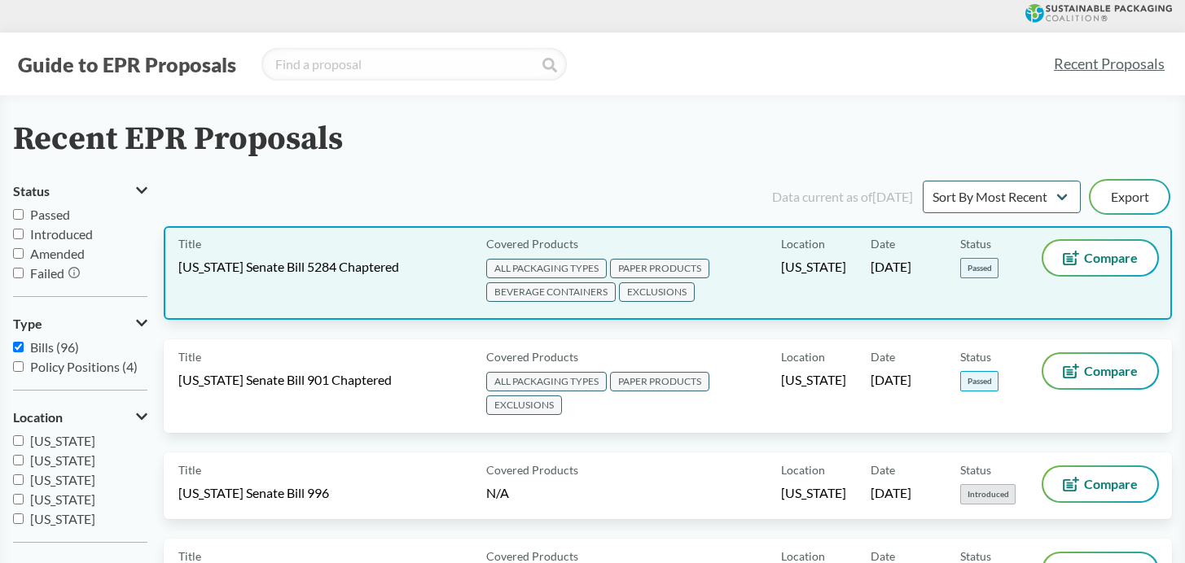
click at [322, 261] on span "[US_STATE] Senate Bill 5284 Chaptered" at bounding box center [288, 267] width 221 height 18
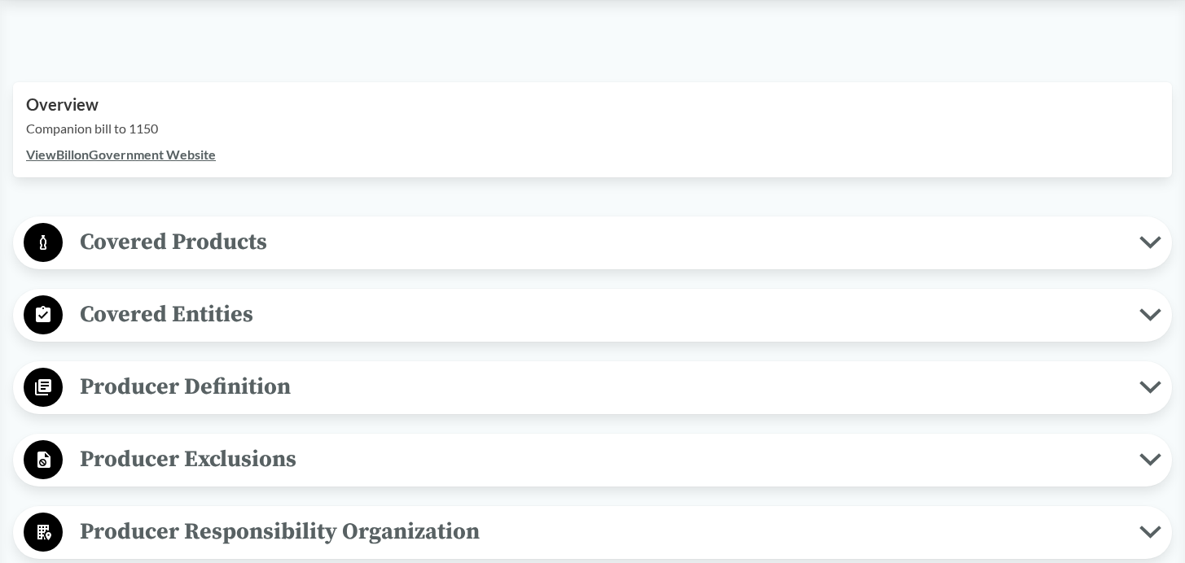
scroll to position [516, 0]
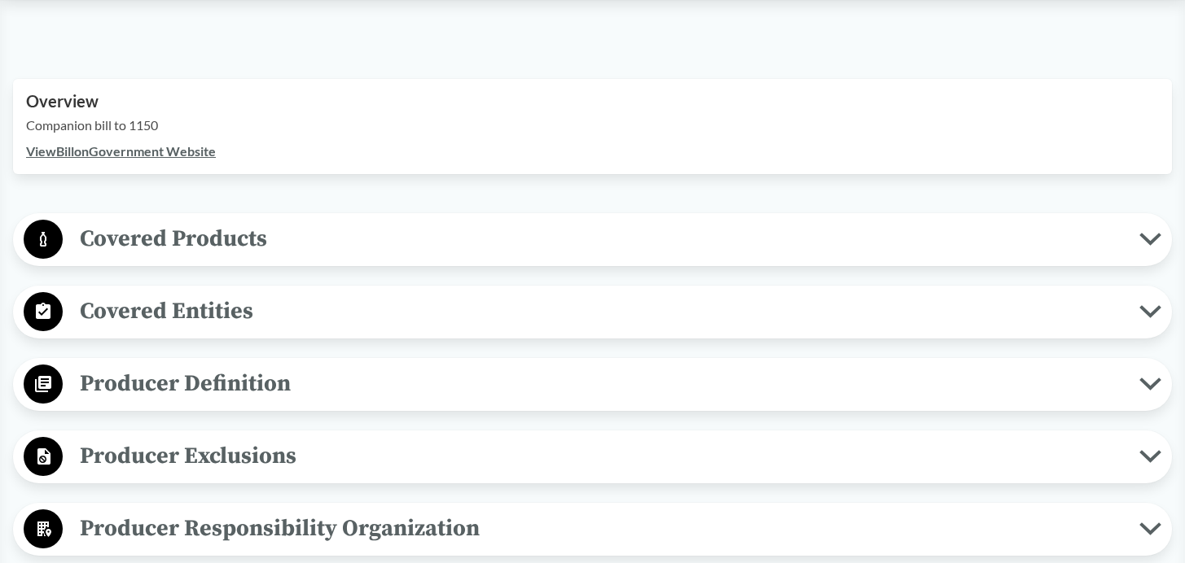
click at [1138, 239] on span "Covered Products" at bounding box center [601, 239] width 1076 height 37
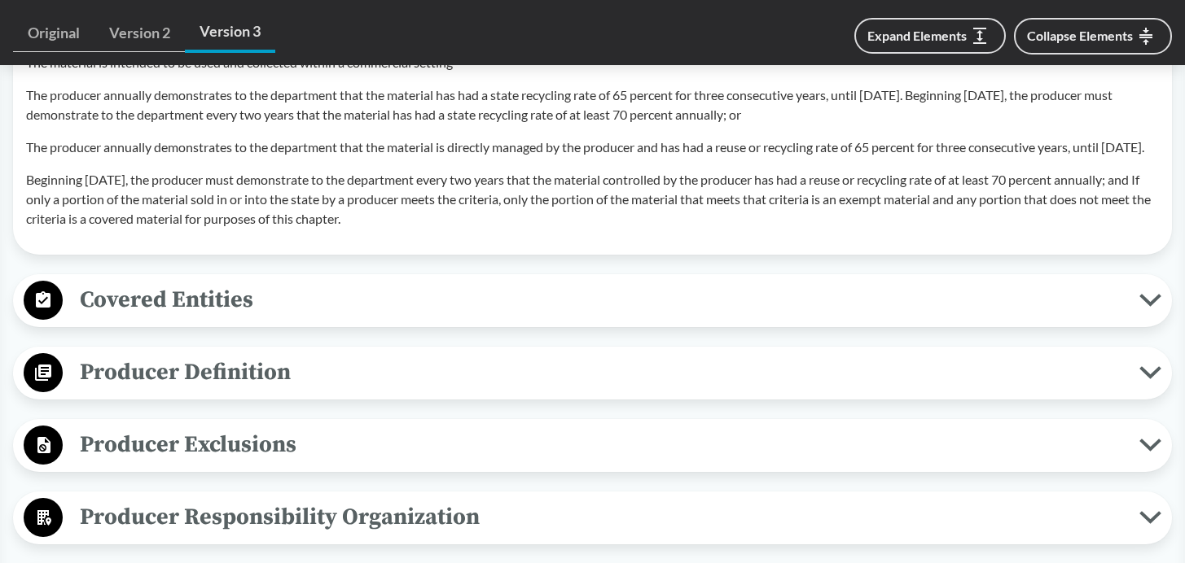
scroll to position [1996, 0]
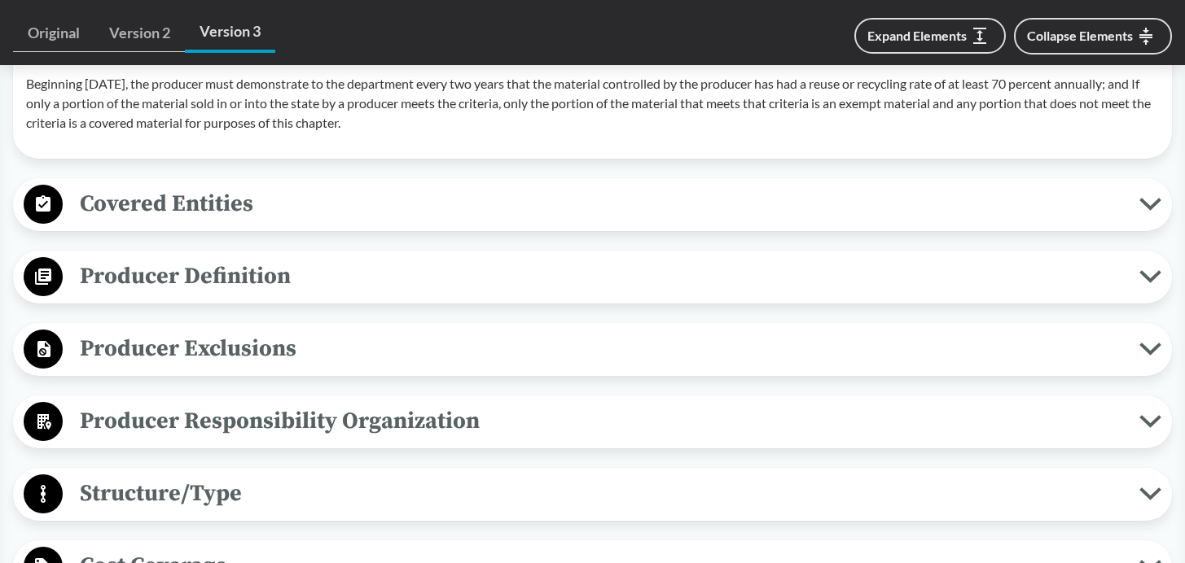
click at [1152, 370] on button "Producer Exclusions" at bounding box center [592, 350] width 1147 height 42
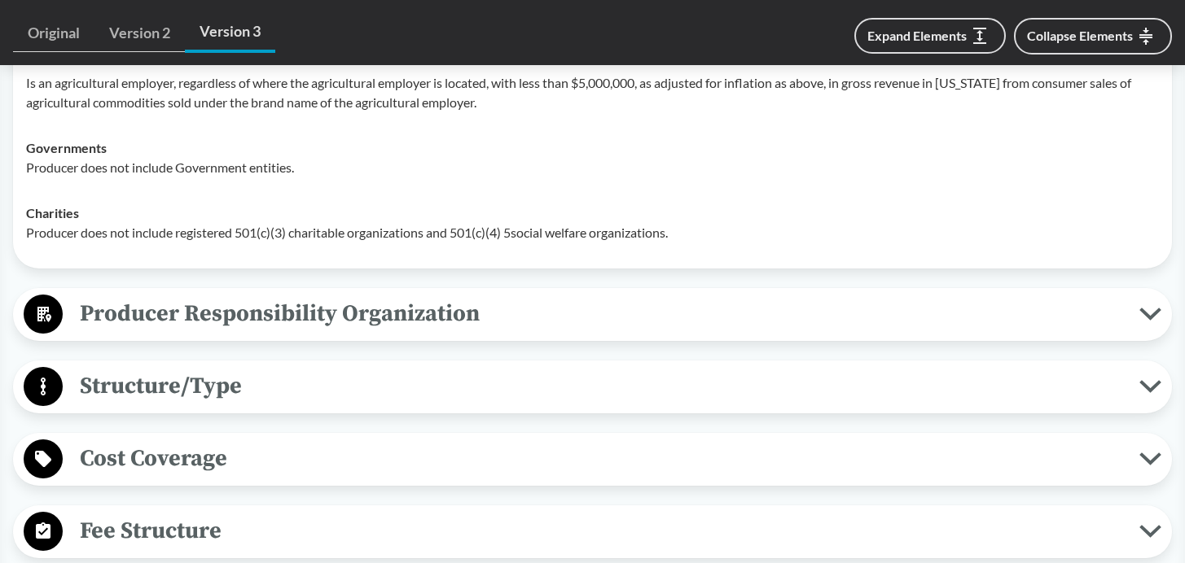
scroll to position [2522, 0]
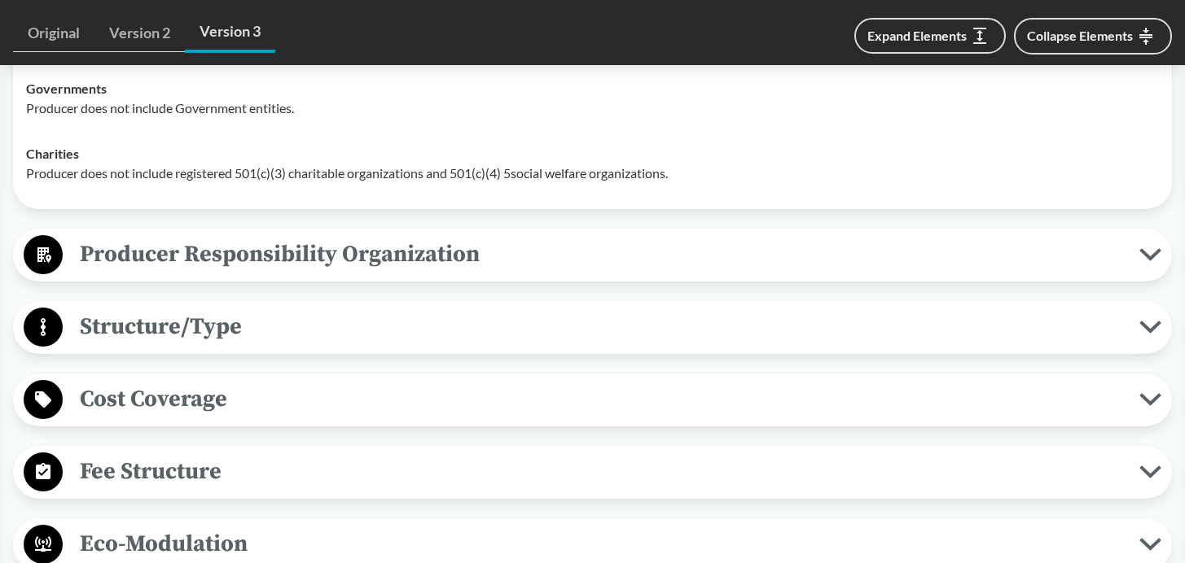
click at [1153, 331] on icon at bounding box center [1149, 327] width 17 height 8
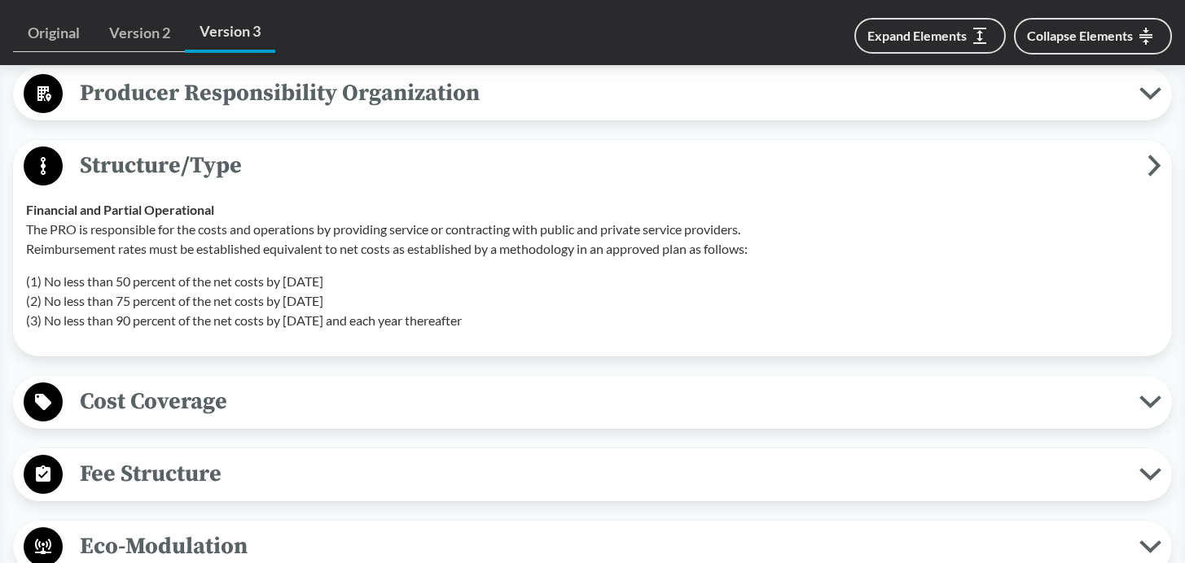
scroll to position [2707, 0]
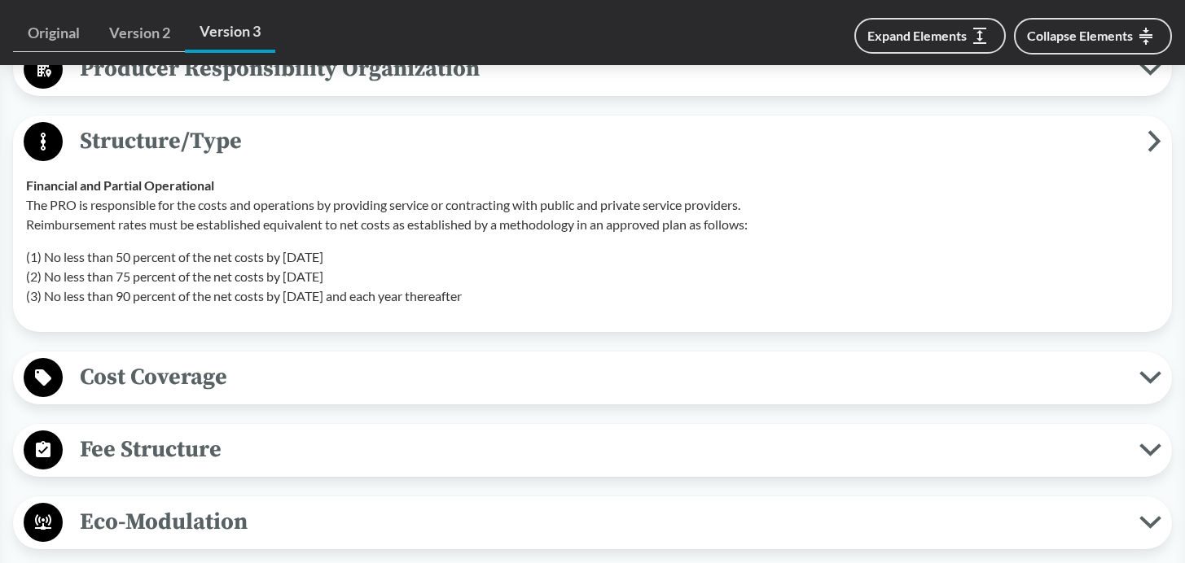
click at [1145, 382] on icon at bounding box center [1149, 378] width 17 height 8
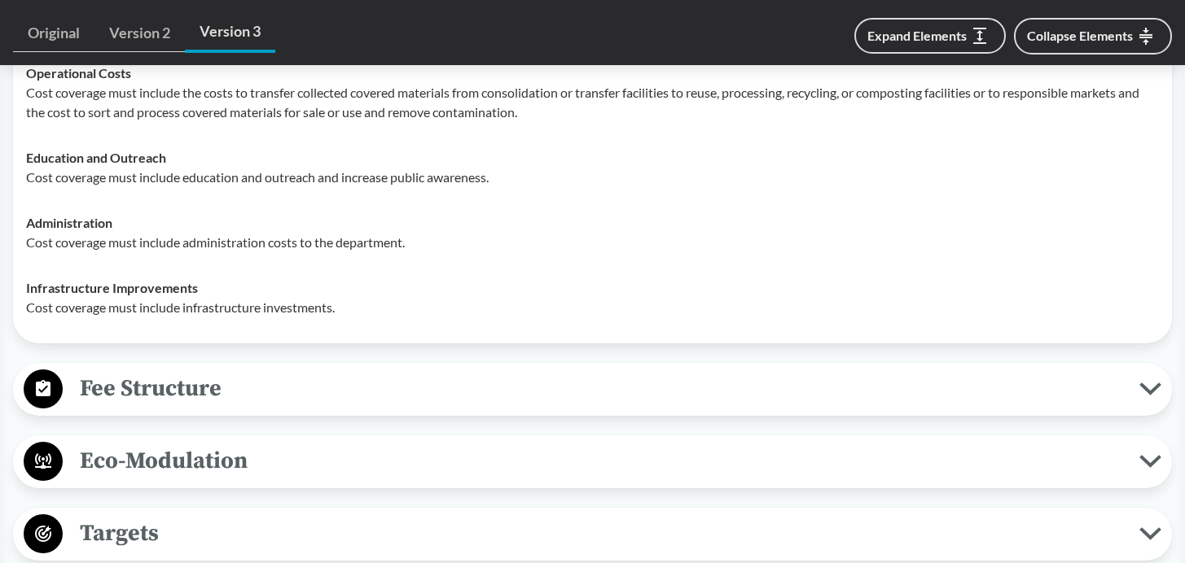
scroll to position [3059, 0]
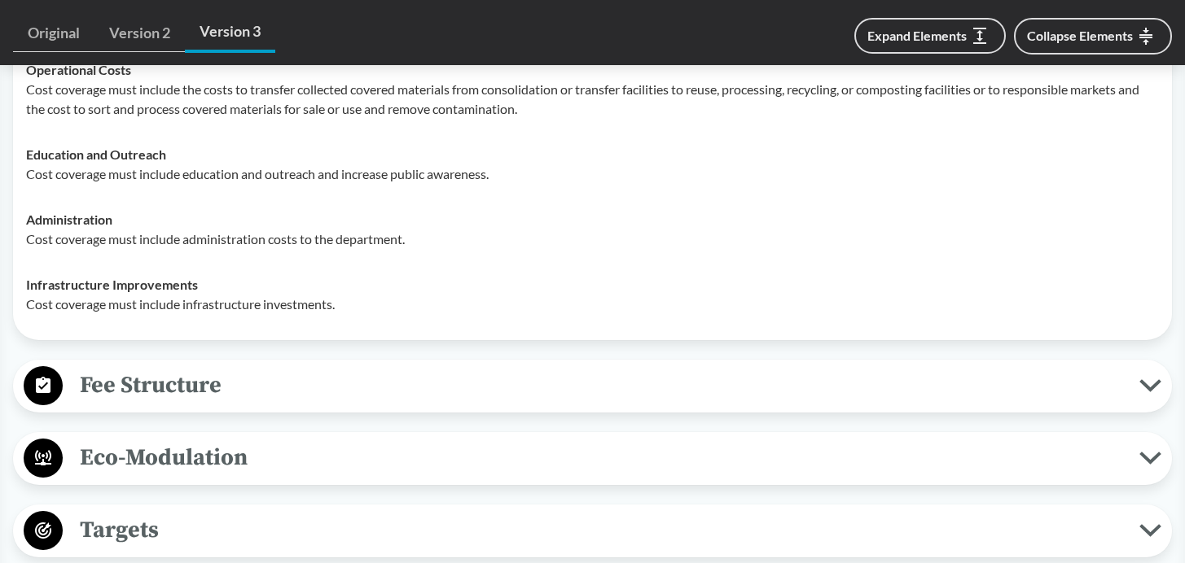
click at [1151, 390] on icon at bounding box center [1149, 386] width 17 height 8
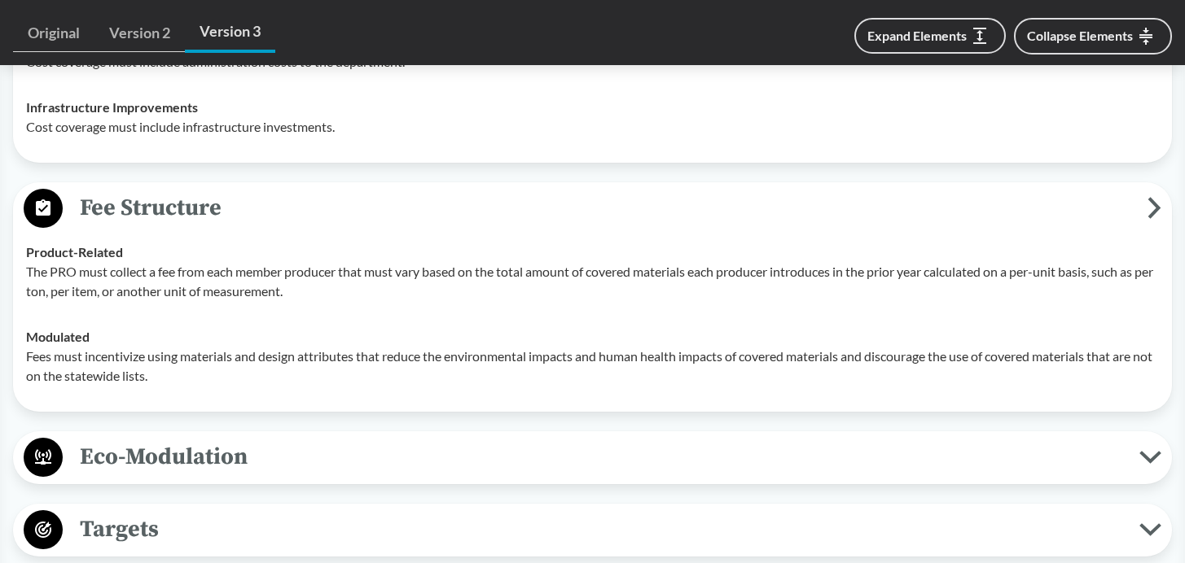
scroll to position [3293, 0]
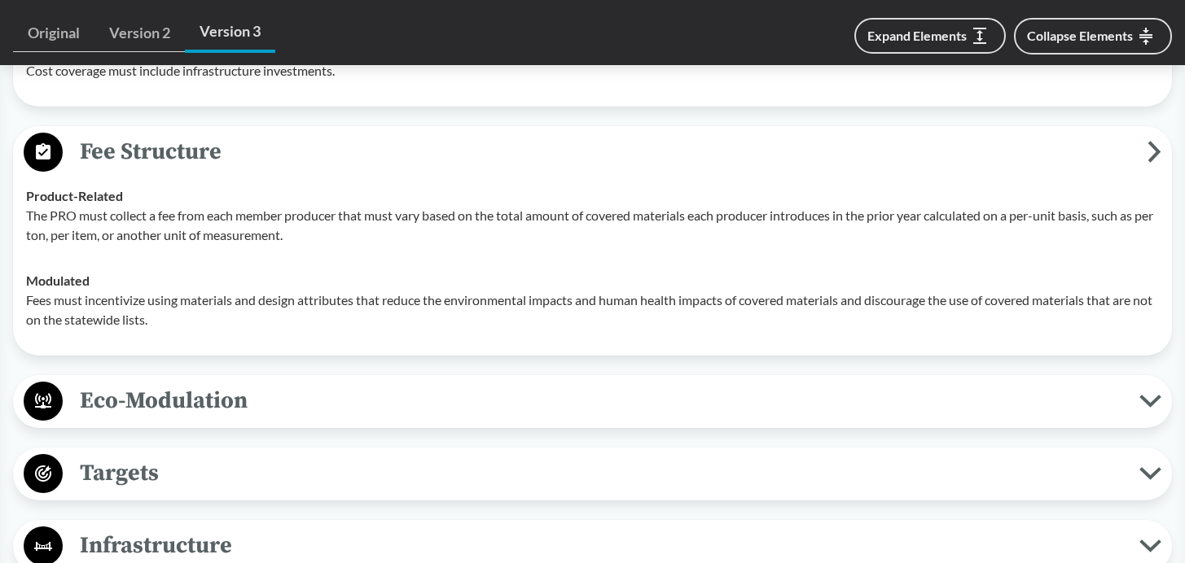
click at [1145, 408] on icon at bounding box center [1150, 401] width 22 height 13
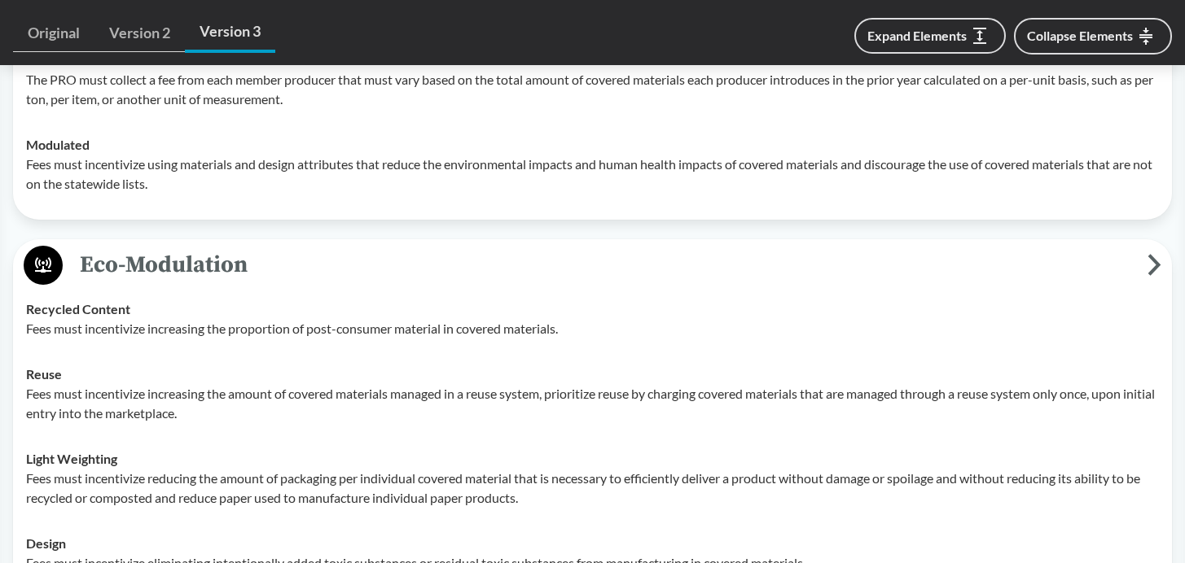
scroll to position [3432, 0]
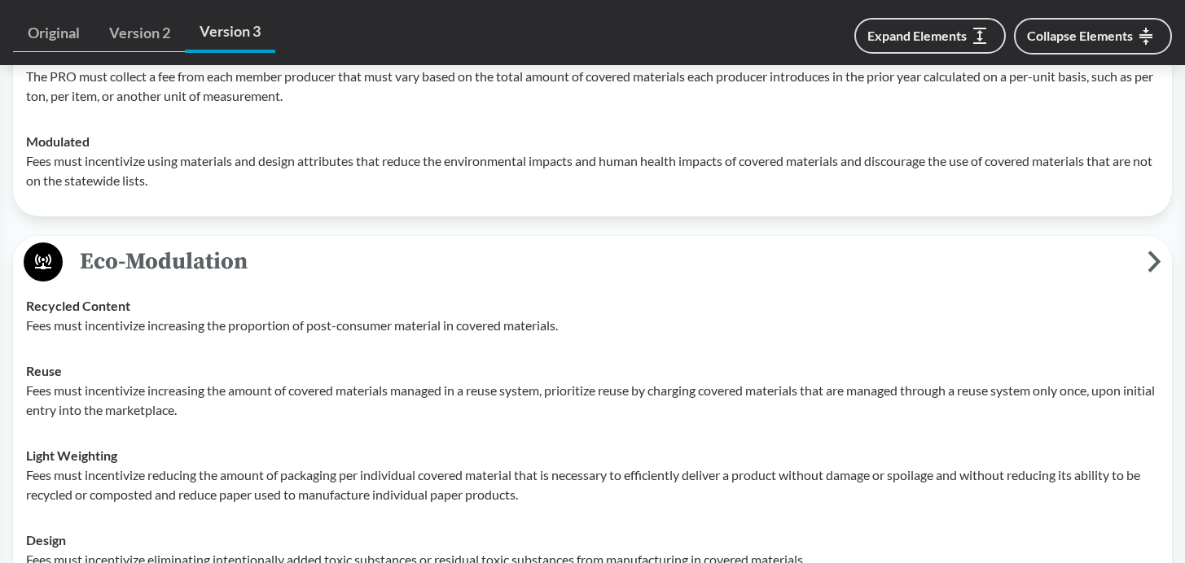
click at [236, 433] on td "Reuse Fees must incentivize increasing the amount of covered materials managed …" at bounding box center [592, 390] width 1147 height 85
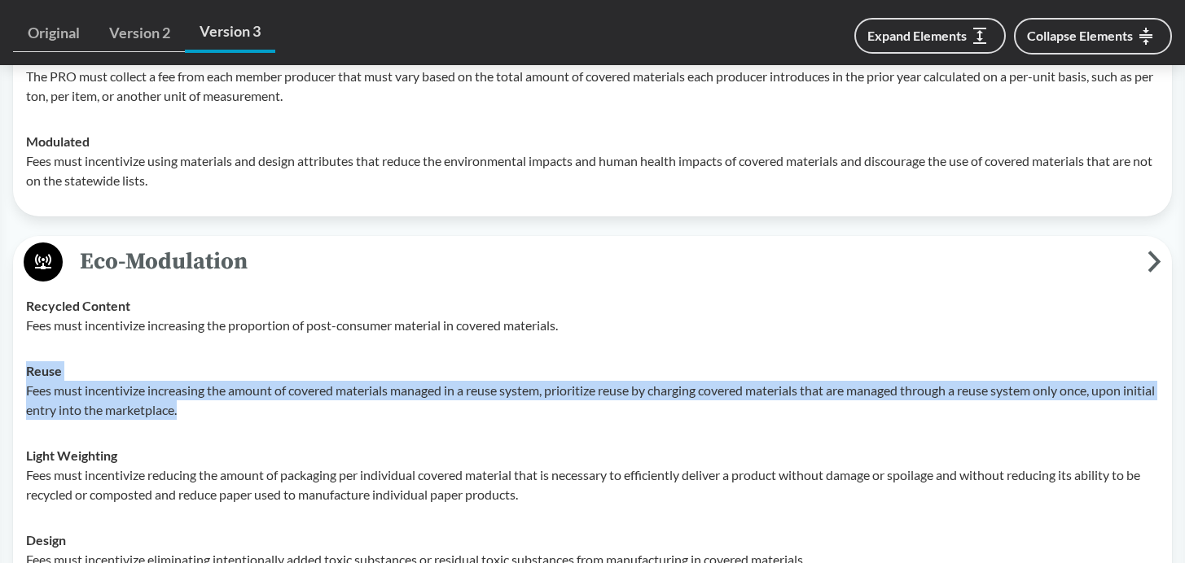
drag, startPoint x: 236, startPoint y: 473, endPoint x: 20, endPoint y: 434, distance: 219.3
click at [20, 433] on td "Reuse Fees must incentivize increasing the amount of covered materials managed …" at bounding box center [592, 390] width 1147 height 85
copy div "Reuse Fees must incentivize increasing the amount of covered materials managed …"
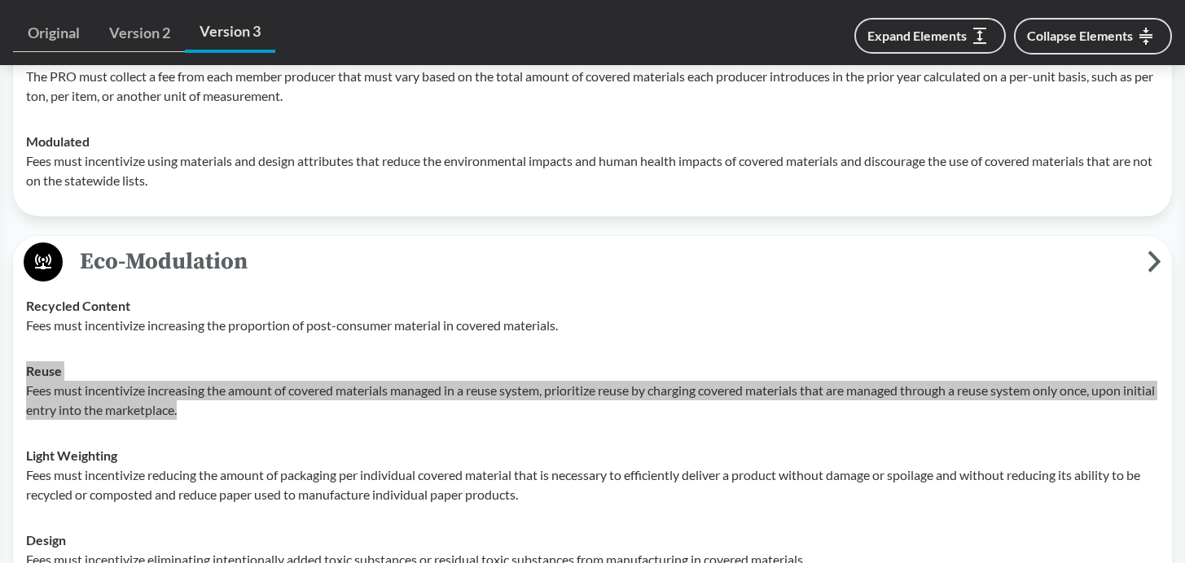
click at [177, 420] on p "Fees must incentivize increasing the amount of covered materials managed in a r…" at bounding box center [592, 400] width 1133 height 39
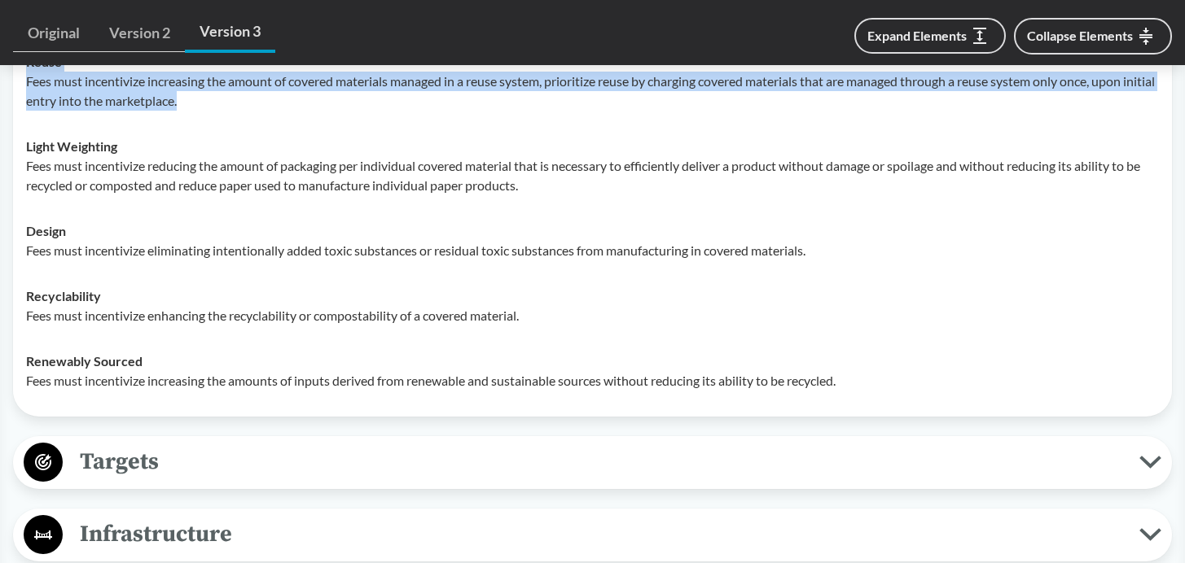
scroll to position [3825, 0]
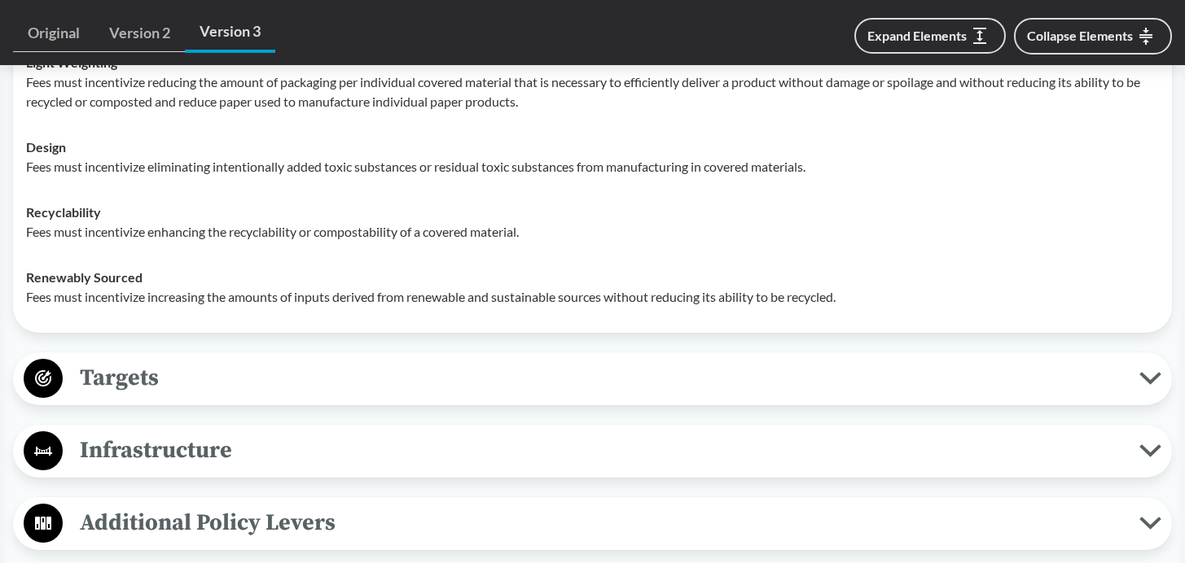
click at [1144, 383] on icon at bounding box center [1149, 379] width 17 height 8
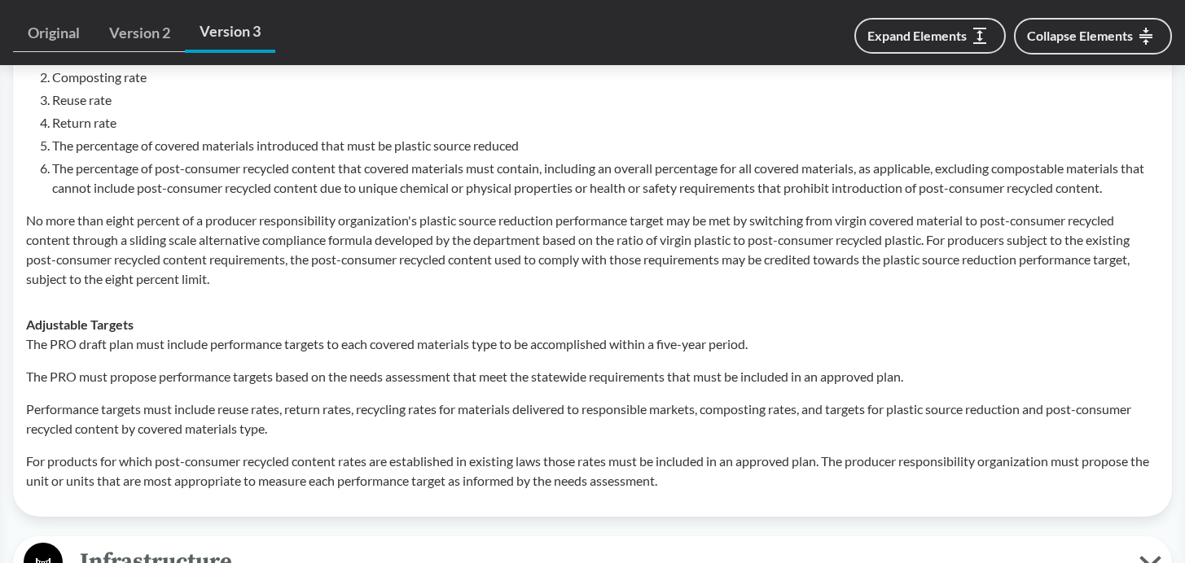
scroll to position [4257, 0]
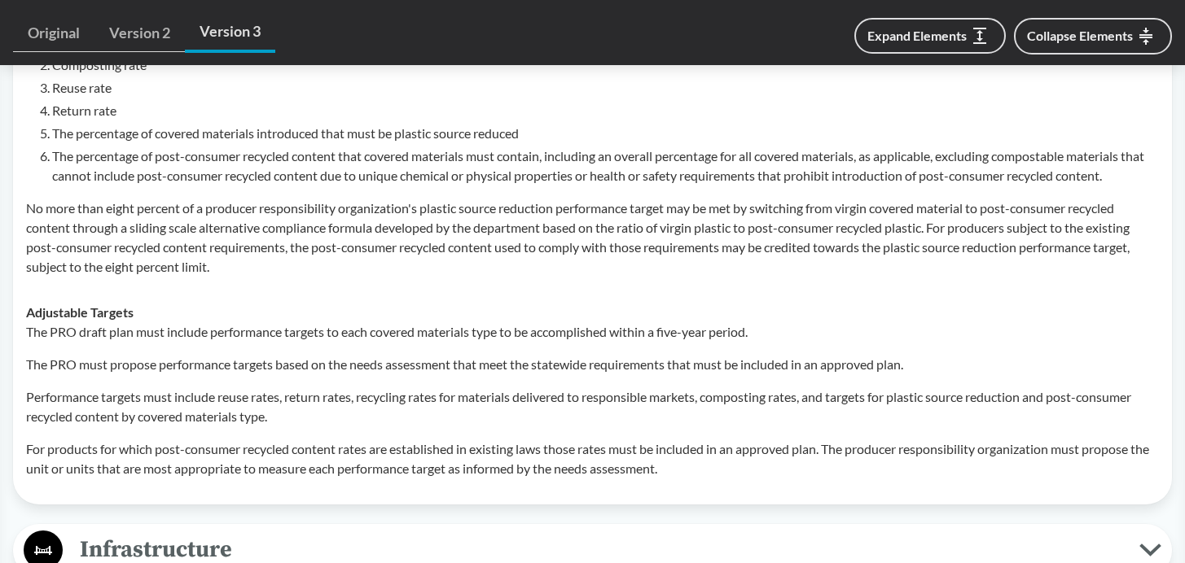
click at [332, 427] on p "Performance targets must include reuse rates, return rates, recycling rates for…" at bounding box center [592, 407] width 1133 height 39
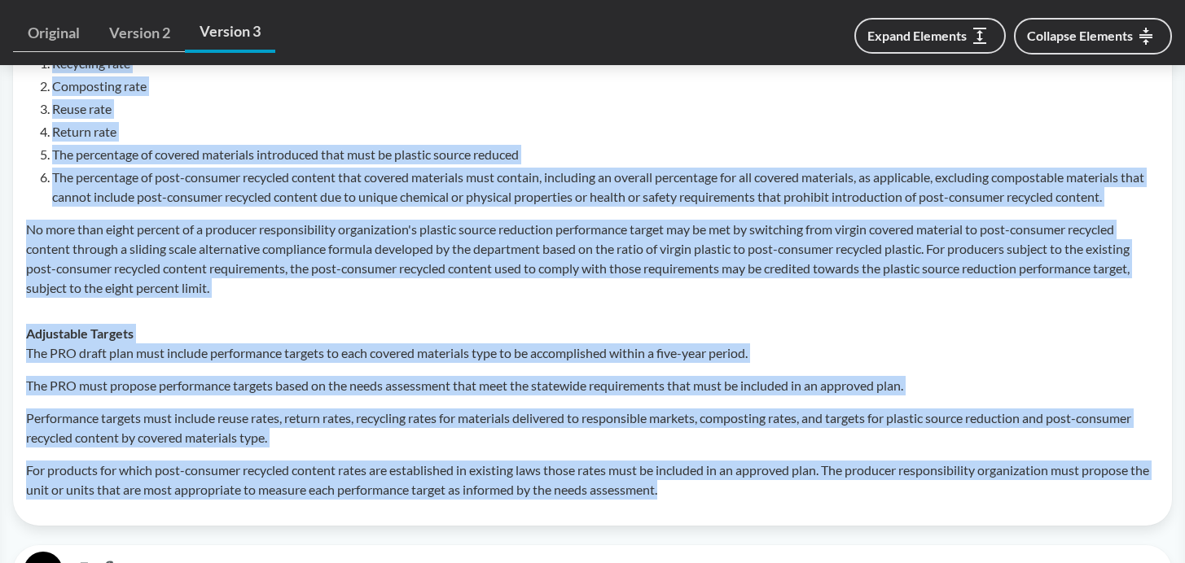
scroll to position [4086, 0]
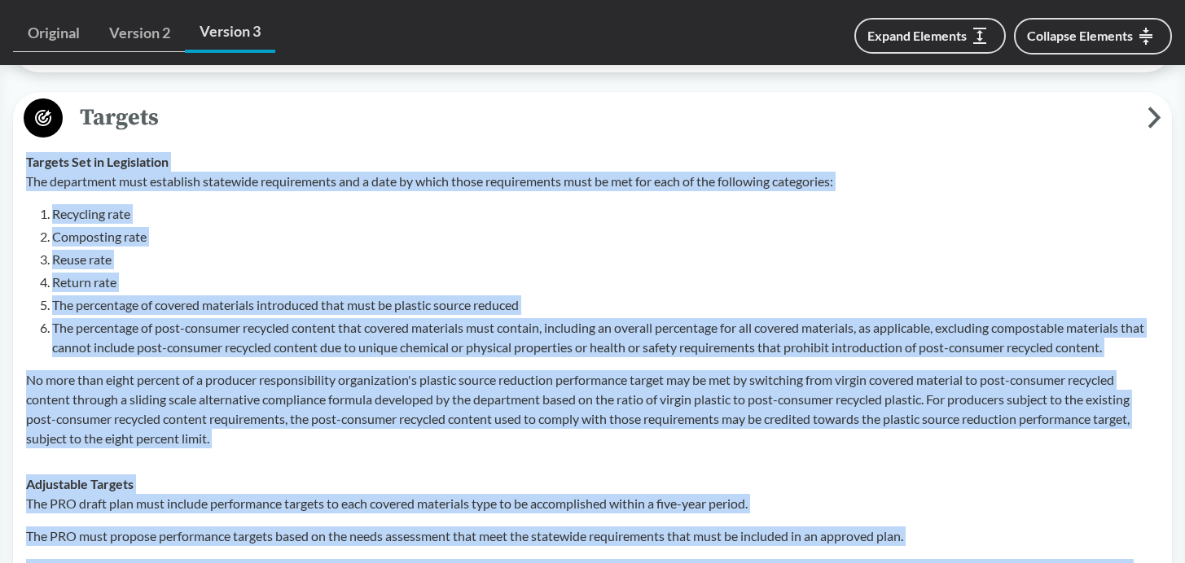
drag, startPoint x: 697, startPoint y: 466, endPoint x: 24, endPoint y: 226, distance: 714.6
click at [24, 226] on tbody "Targets Set in Legislation The department must establish statewide requirements…" at bounding box center [592, 401] width 1147 height 524
copy tbody "Targets Set in Legislation The department must establish statewide requirements…"
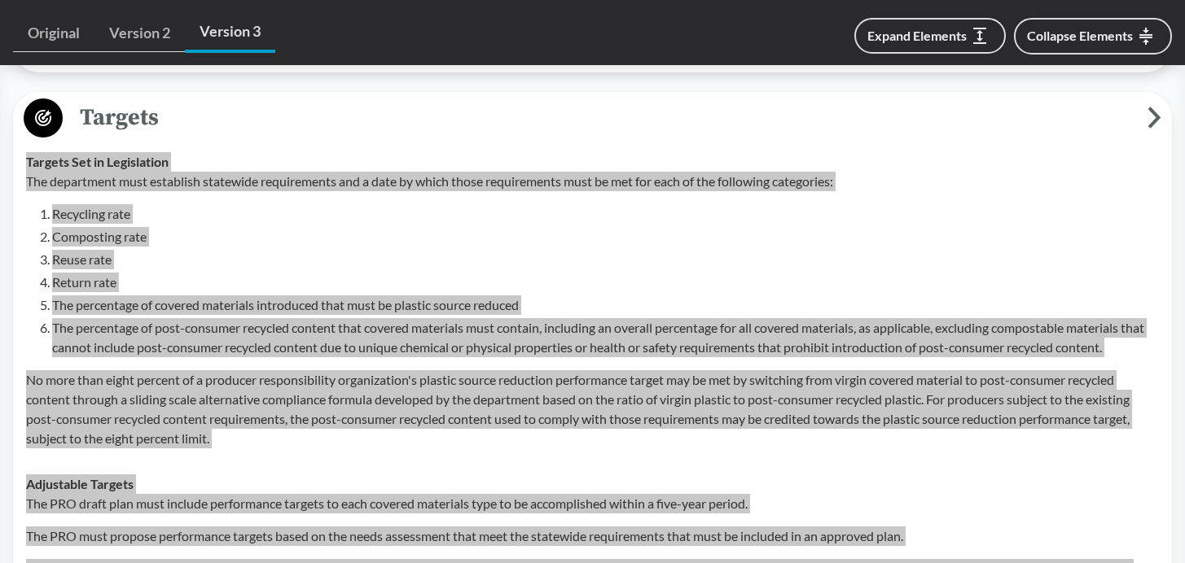
click at [356, 449] on p "No more than eight percent of a producer responsibility organization's plastic …" at bounding box center [592, 409] width 1133 height 78
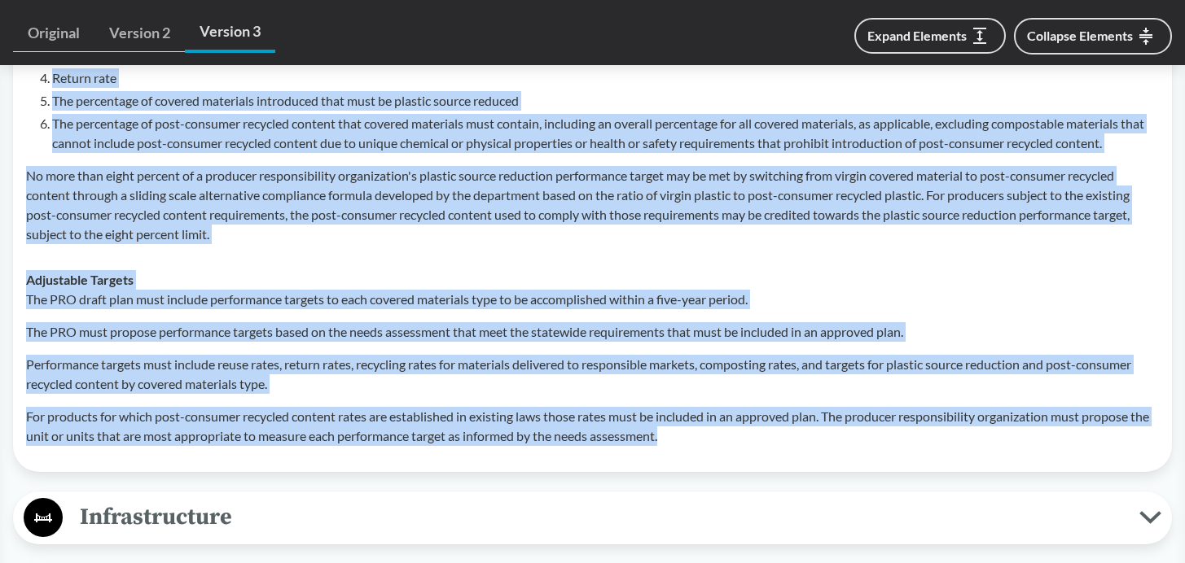
scroll to position [4293, 0]
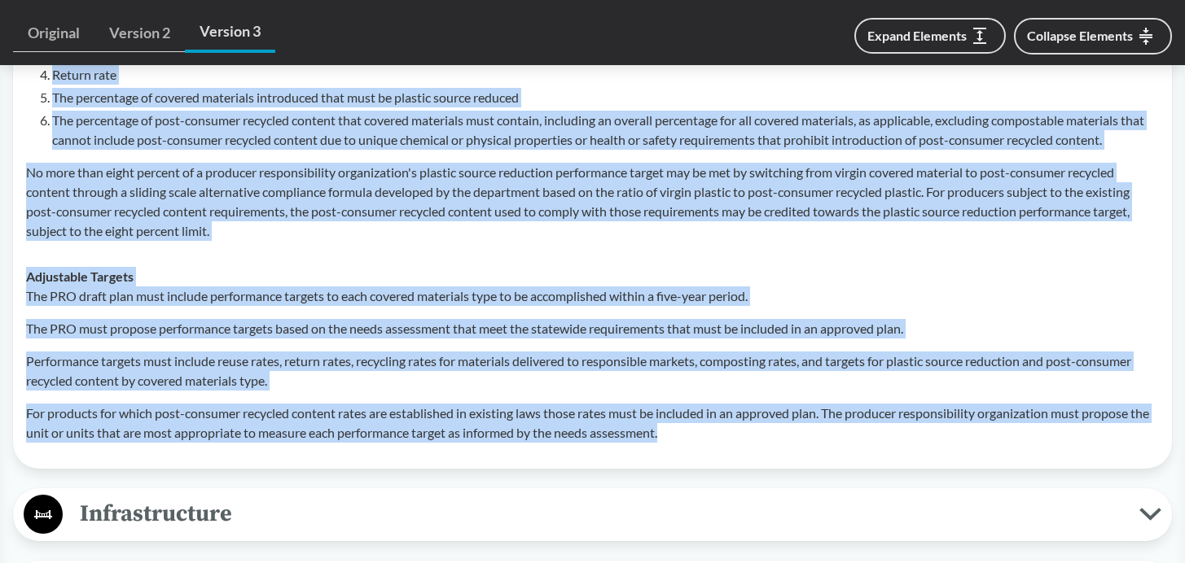
click at [676, 443] on div "The PRO draft plan must include performance targets to each covered materials t…" at bounding box center [592, 365] width 1133 height 156
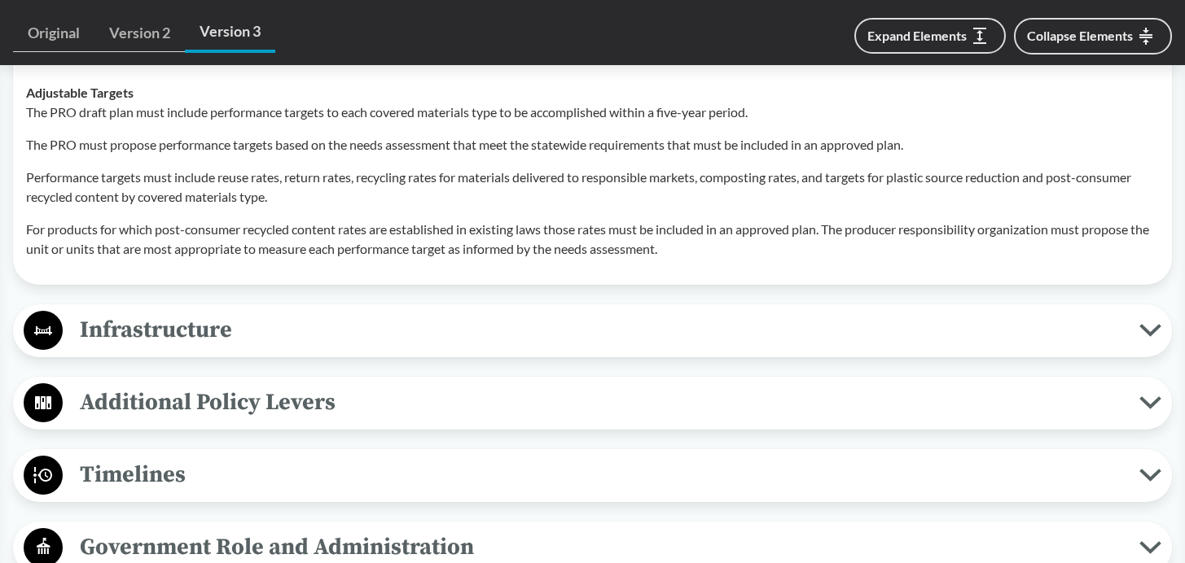
scroll to position [4573, 0]
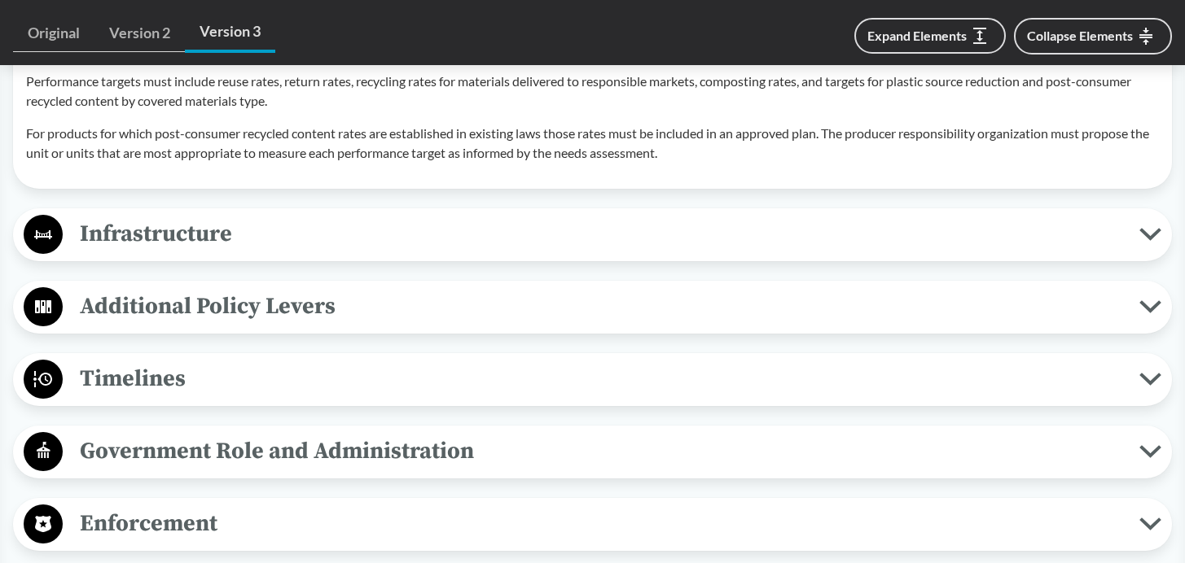
click at [296, 325] on span "Additional Policy Levers" at bounding box center [601, 306] width 1076 height 37
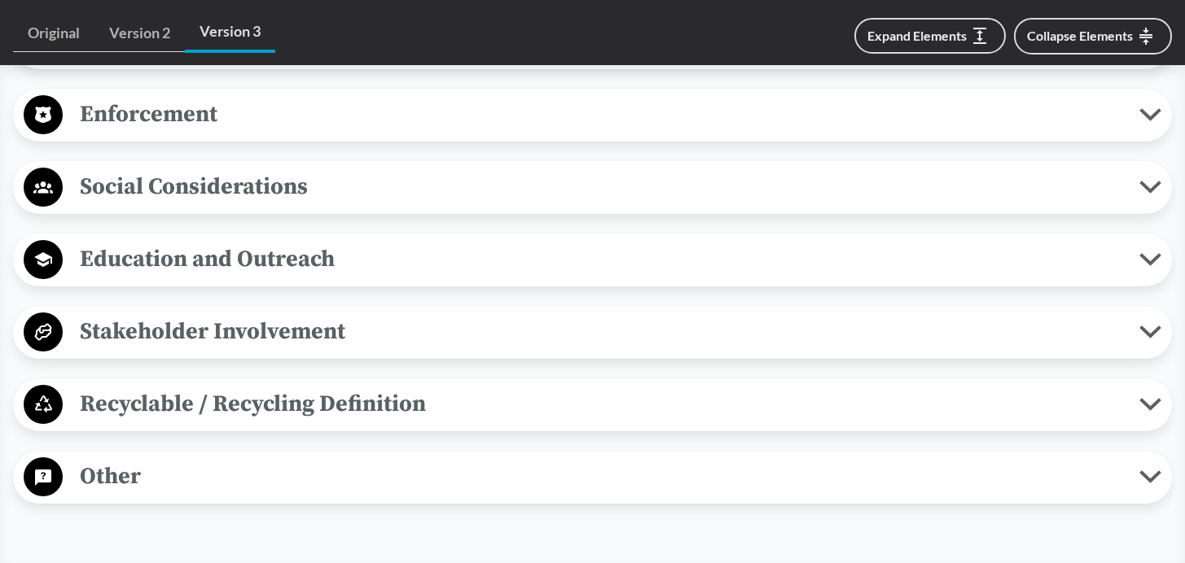
scroll to position [5190, 0]
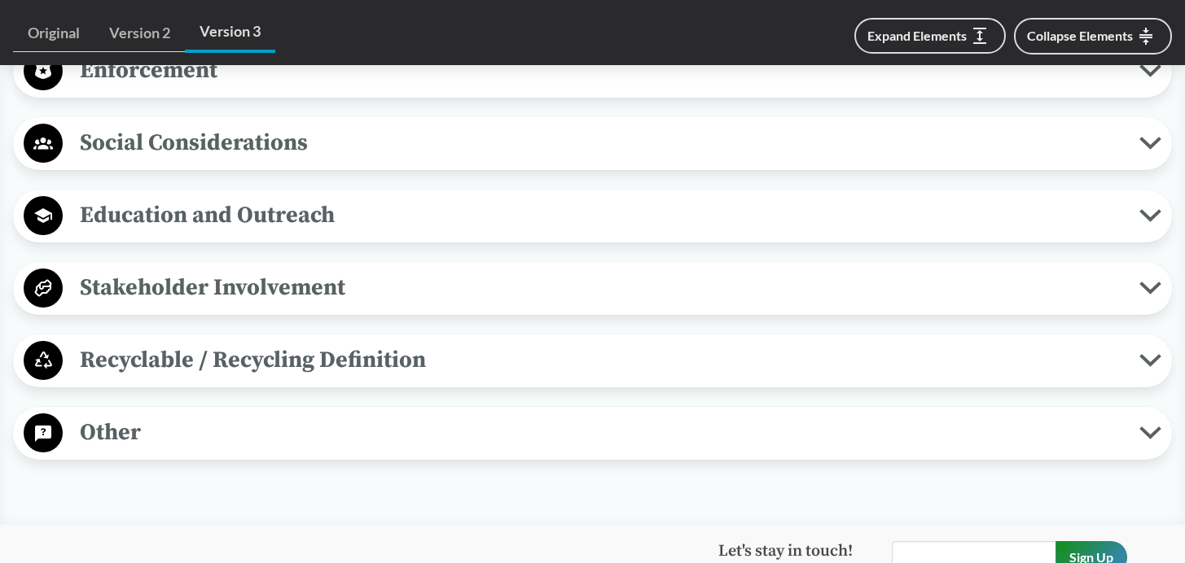
click at [398, 379] on span "Recyclable / Recycling Definition" at bounding box center [601, 360] width 1076 height 37
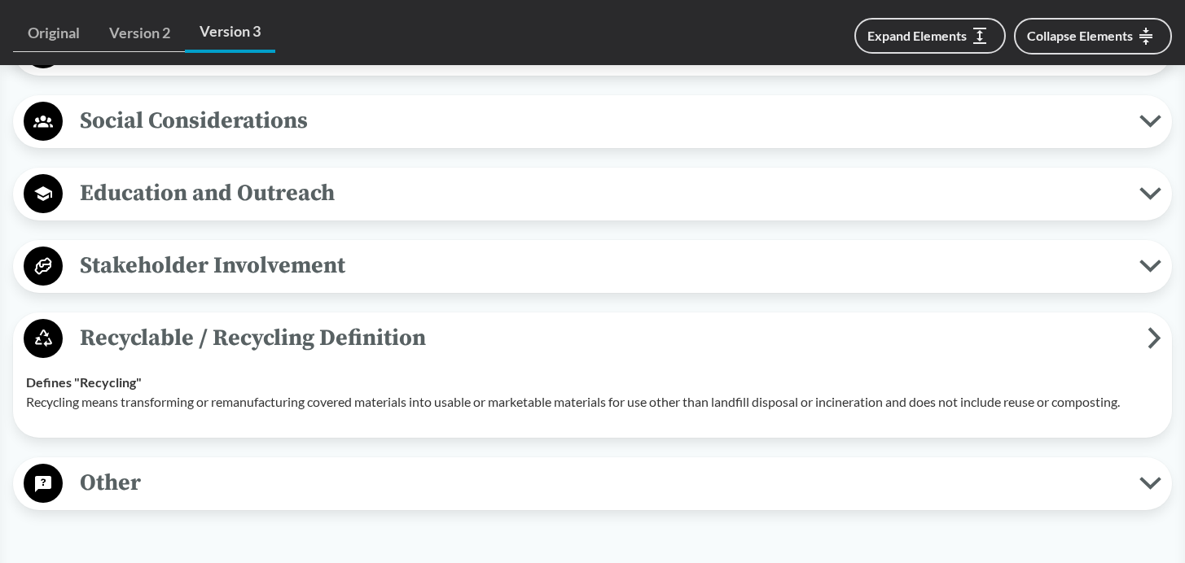
scroll to position [5326, 0]
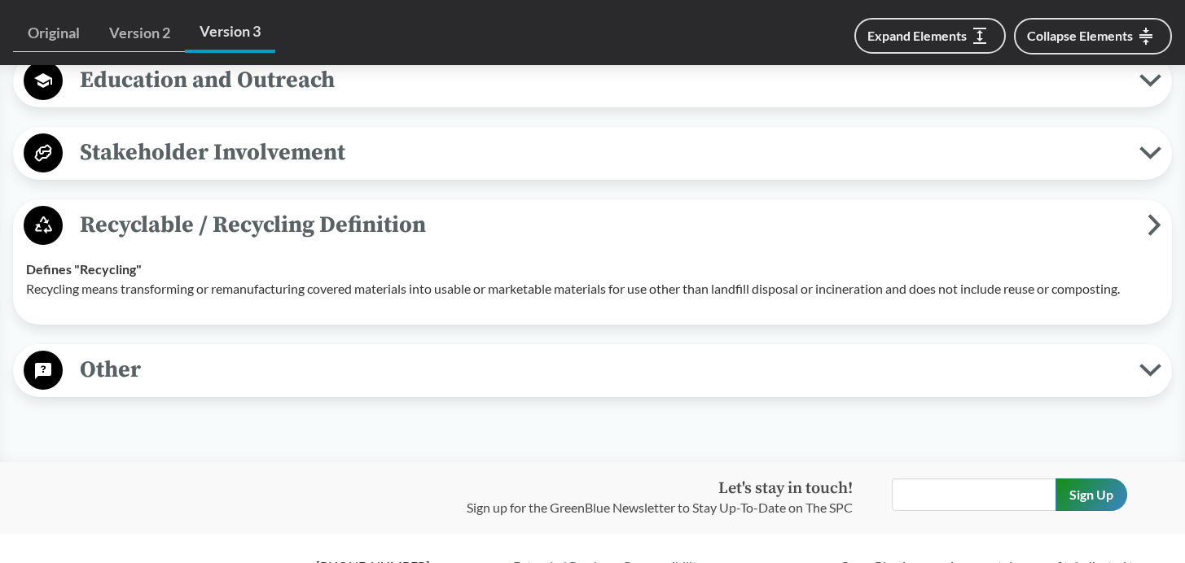
click at [116, 388] on span "Other" at bounding box center [601, 370] width 1076 height 37
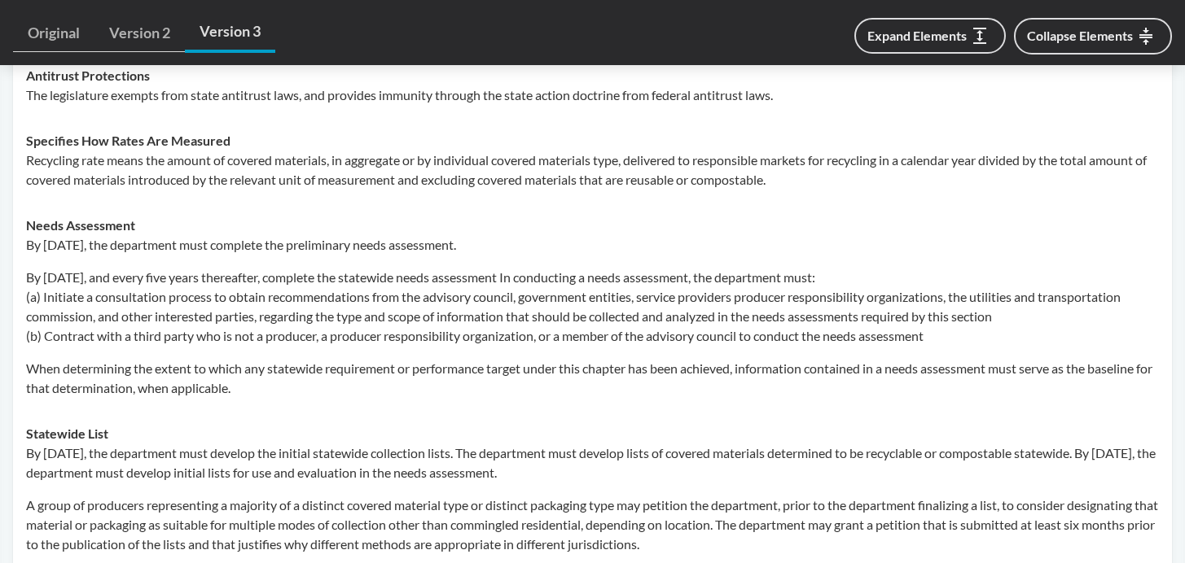
scroll to position [5751, 0]
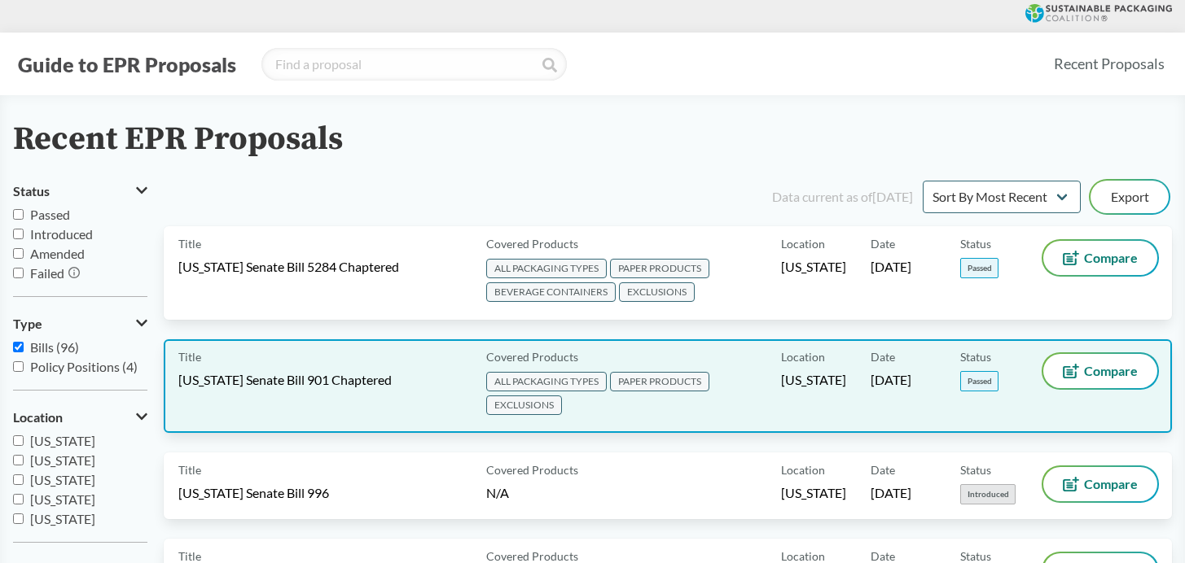
click at [287, 384] on span "[US_STATE] Senate Bill 901 Chaptered" at bounding box center [284, 380] width 213 height 18
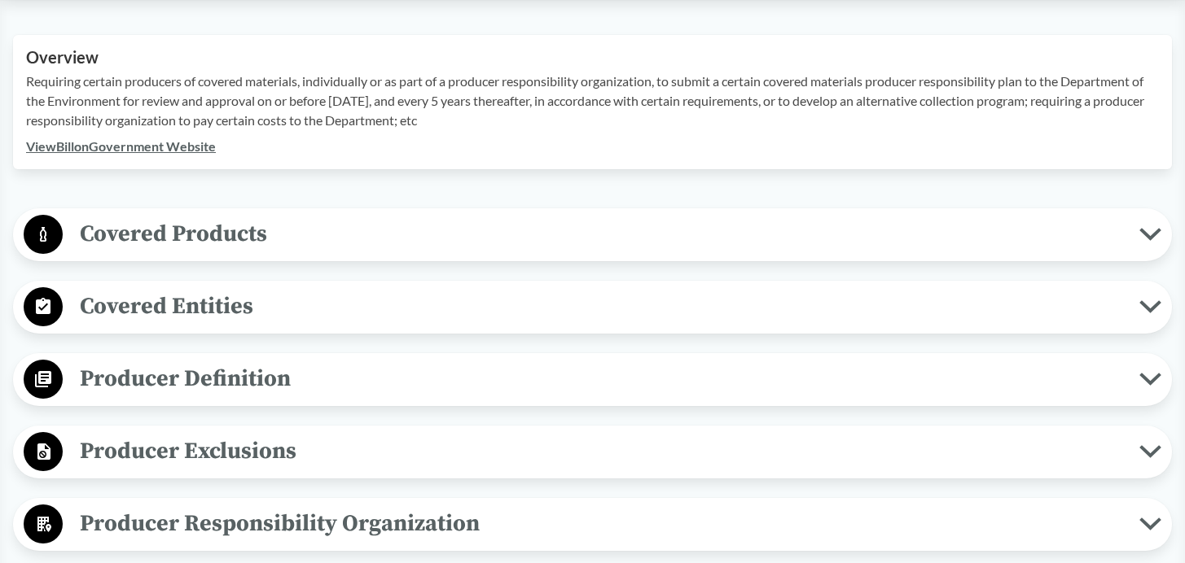
scroll to position [544, 0]
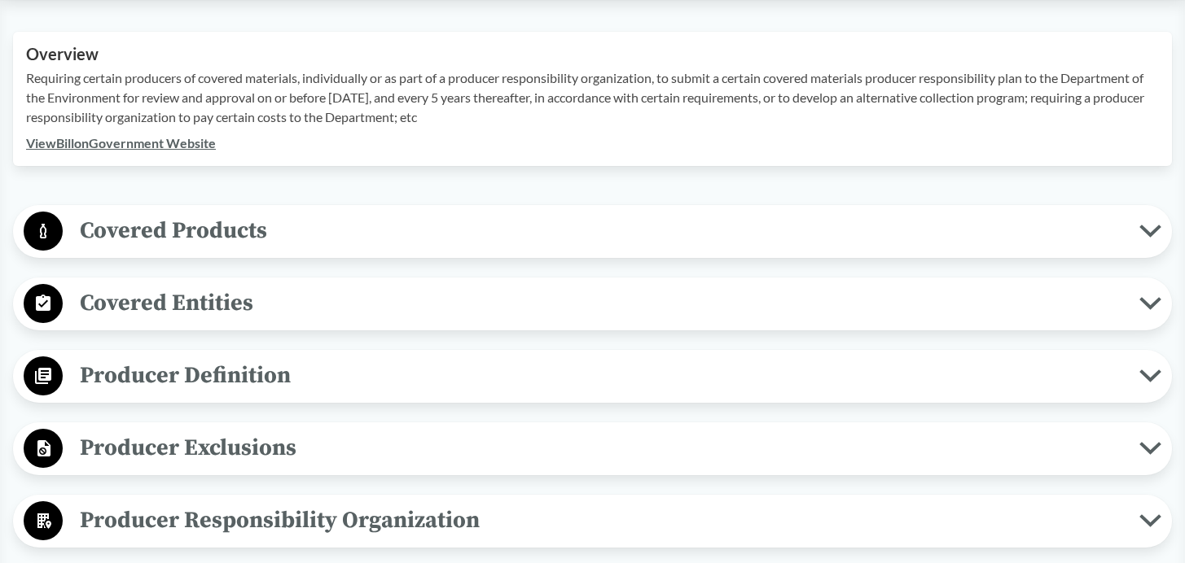
click at [1150, 228] on icon at bounding box center [1150, 231] width 22 height 13
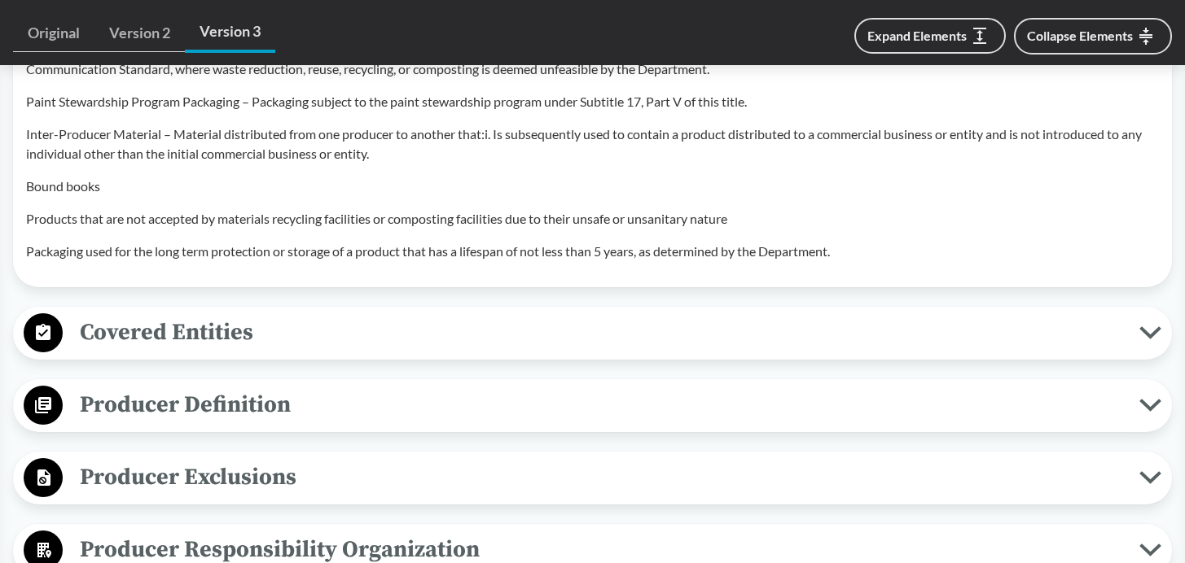
scroll to position [1723, 0]
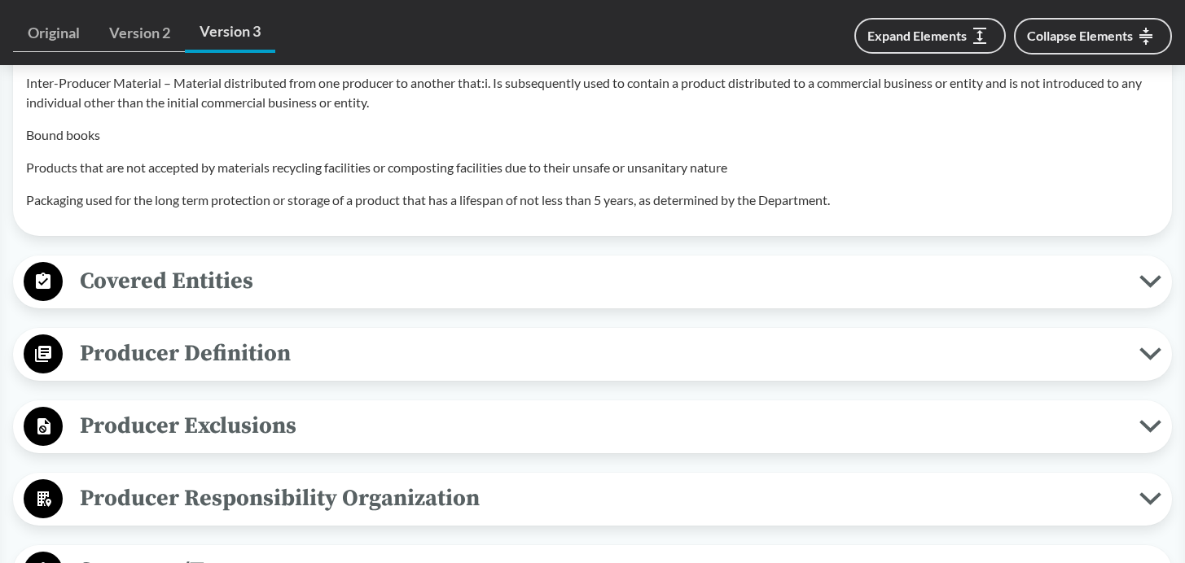
click at [1157, 430] on icon at bounding box center [1149, 427] width 17 height 8
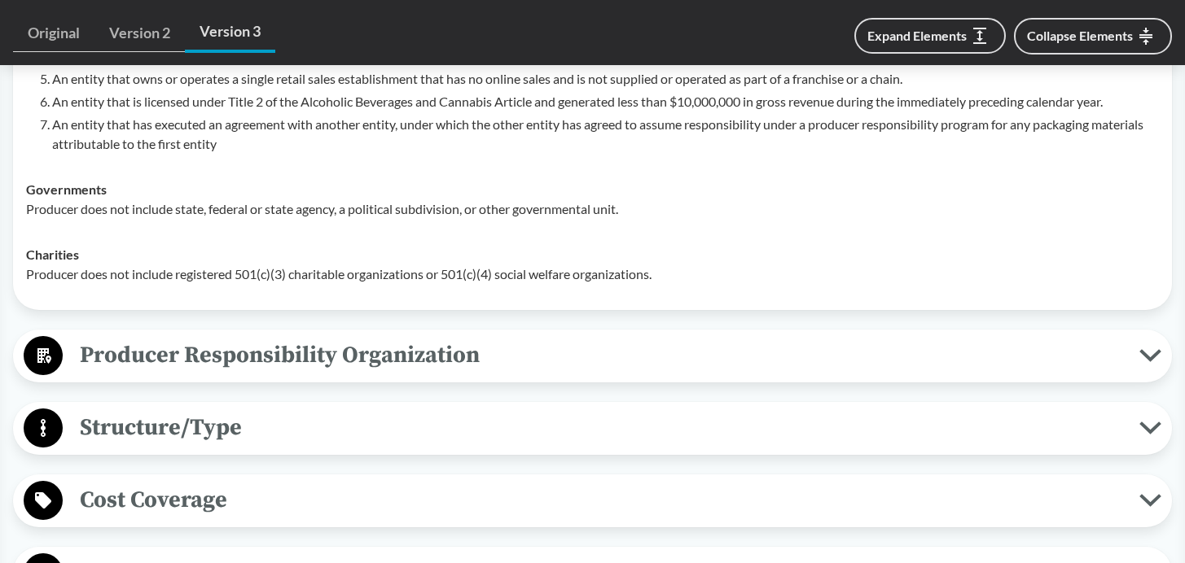
scroll to position [2373, 0]
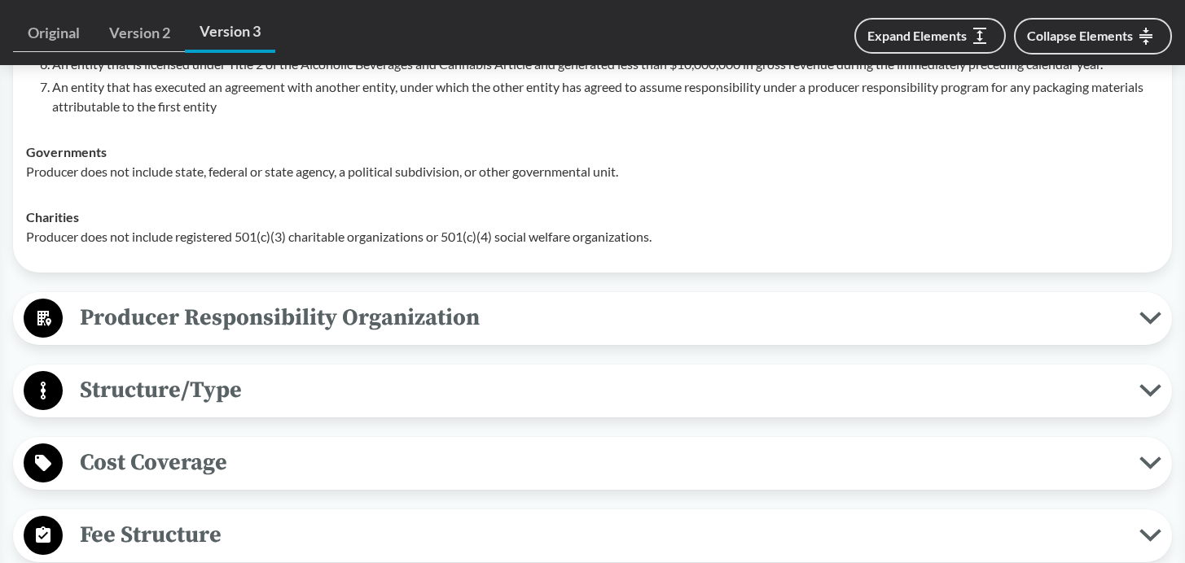
click at [1146, 395] on icon at bounding box center [1149, 391] width 17 height 8
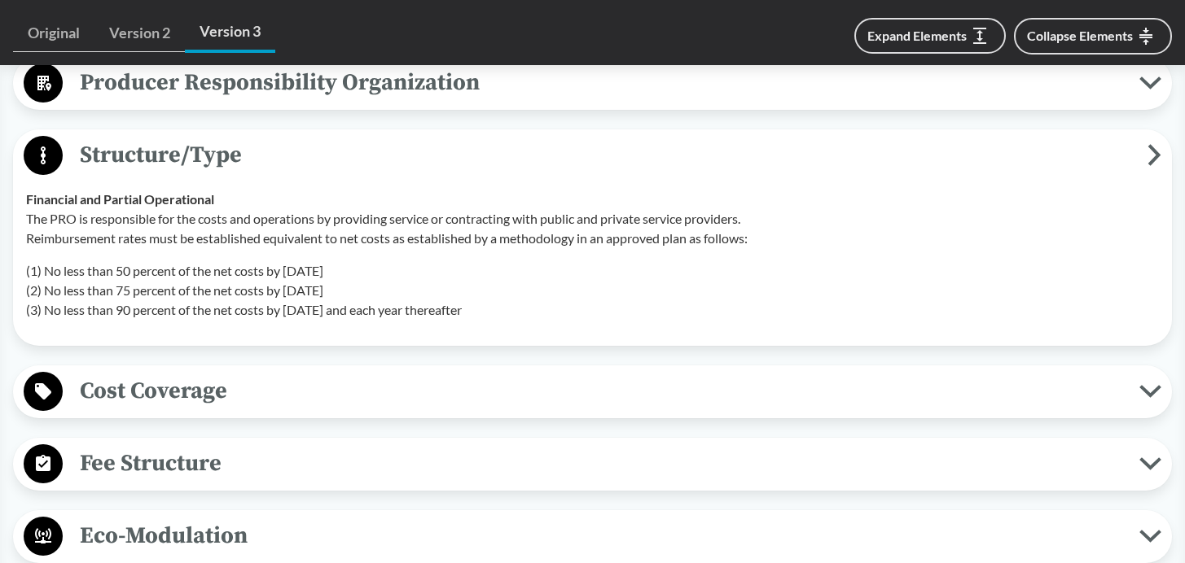
scroll to position [2695, 0]
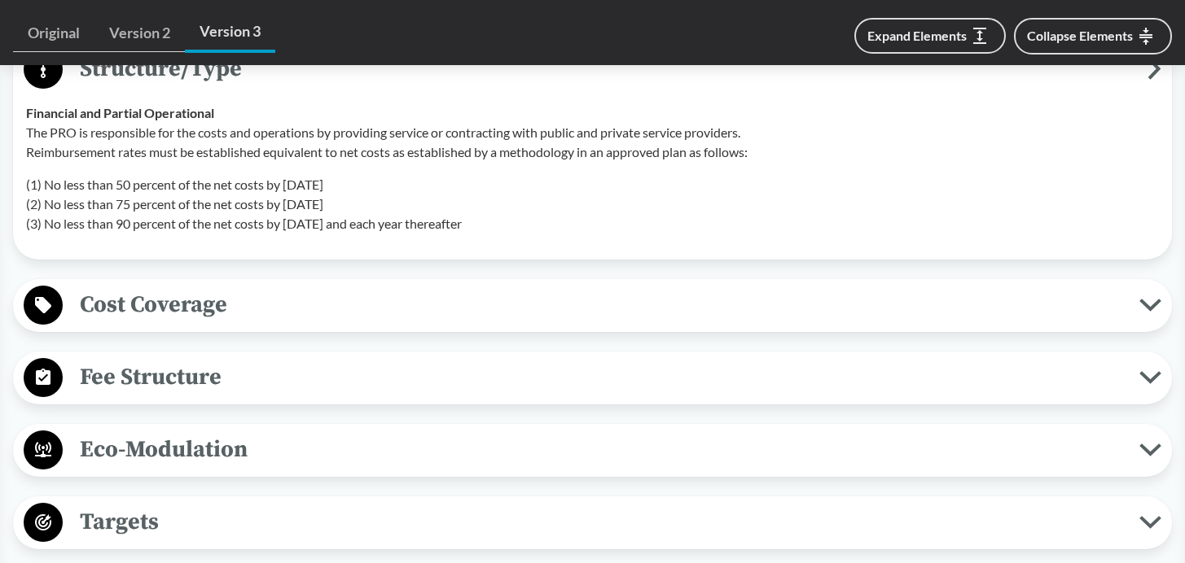
click at [1141, 382] on icon at bounding box center [1149, 378] width 17 height 8
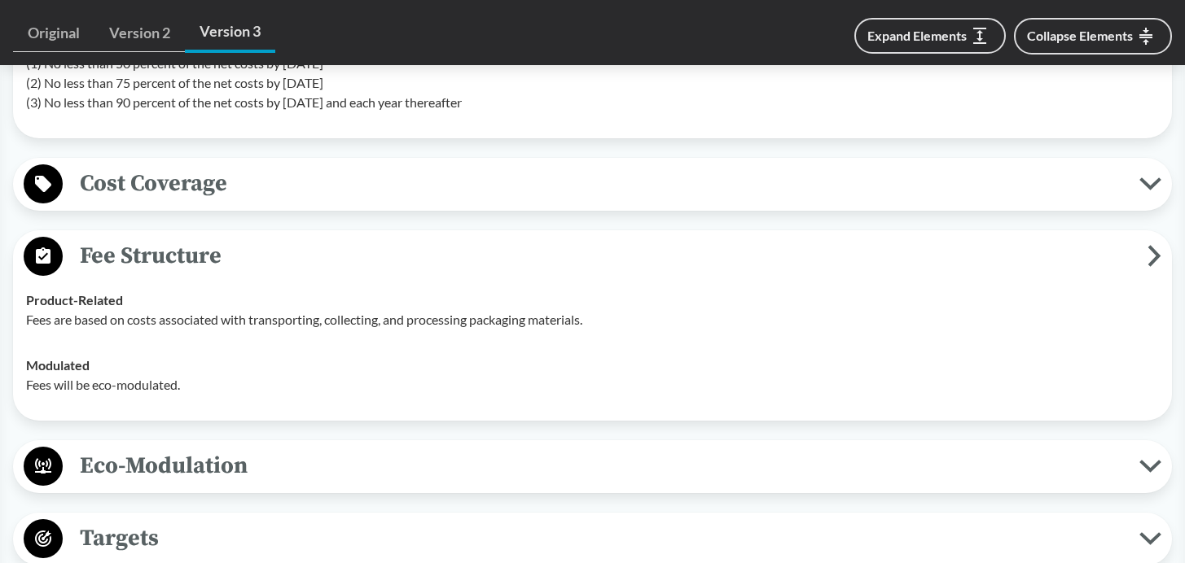
scroll to position [2820, 0]
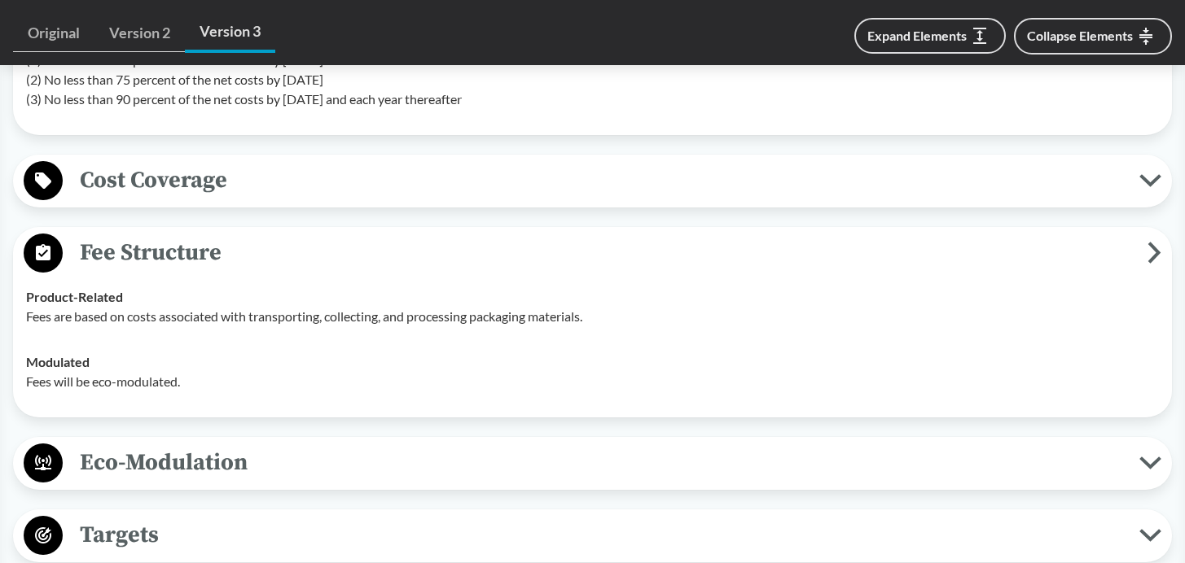
click at [1146, 467] on icon at bounding box center [1149, 463] width 17 height 8
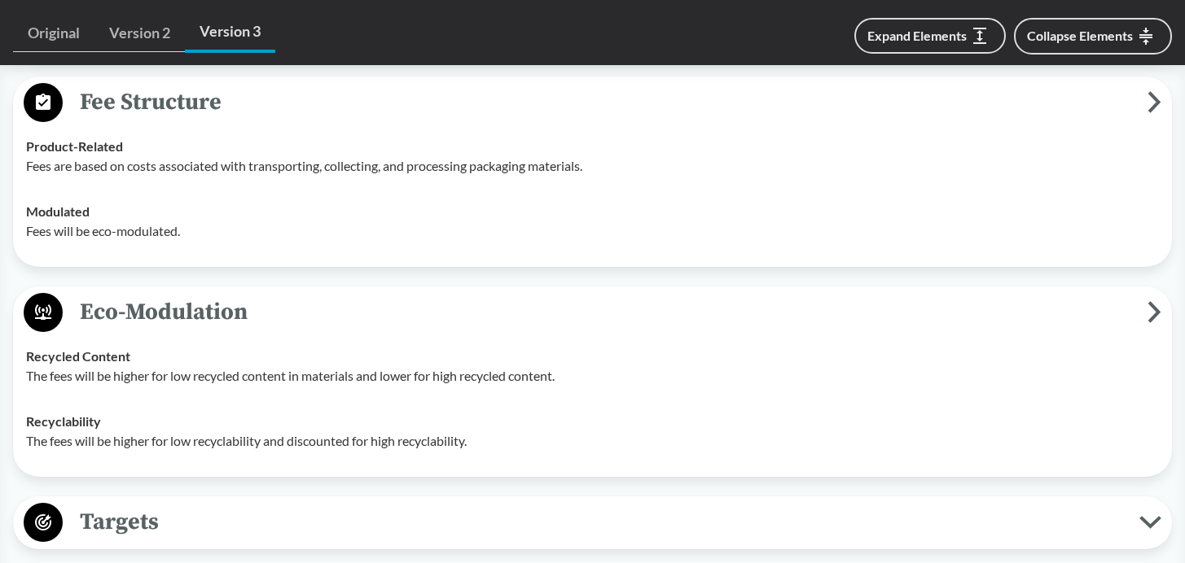
scroll to position [2973, 0]
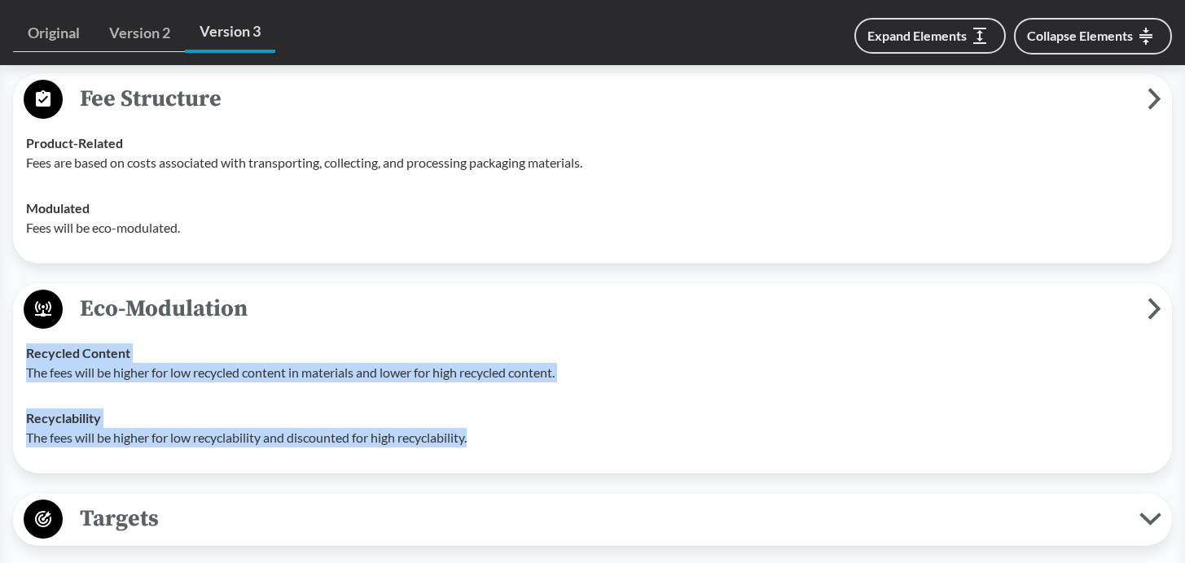
drag, startPoint x: 499, startPoint y: 474, endPoint x: 26, endPoint y: 374, distance: 483.5
click at [26, 374] on tbody "Recycled Content The fees will be higher for low recycled content in materials …" at bounding box center [592, 396] width 1147 height 130
copy tbody "Recycled Content The fees will be higher for low recycled content in materials …"
drag, startPoint x: 857, startPoint y: 562, endPoint x: 160, endPoint y: 366, distance: 724.6
click at [160, 366] on td "Recycled Content The fees will be higher for low recycled content in materials …" at bounding box center [592, 363] width 1147 height 65
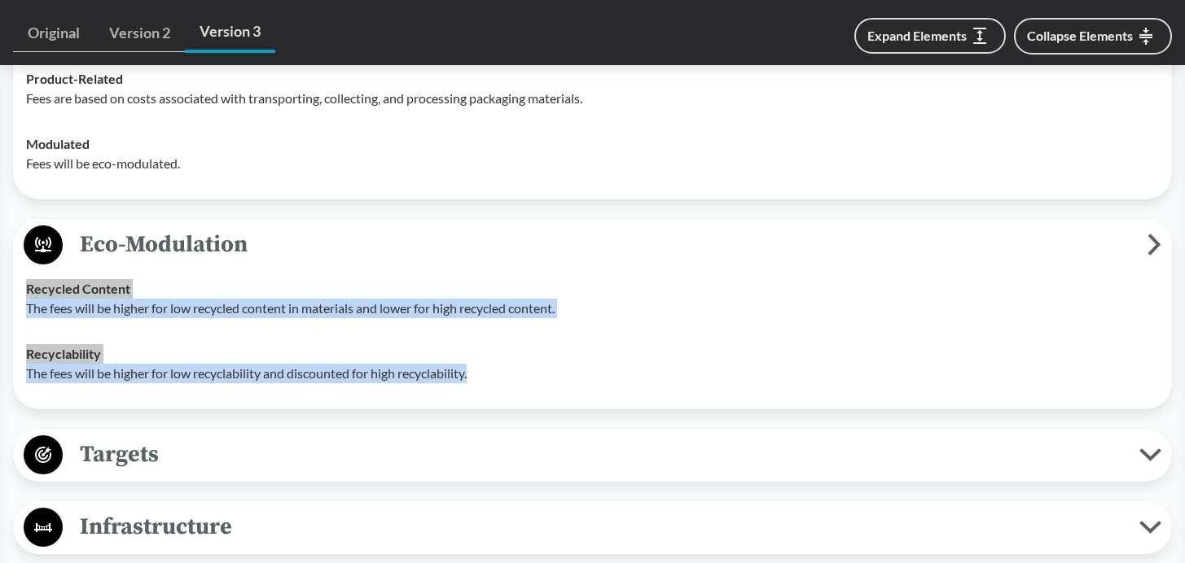
scroll to position [3092, 0]
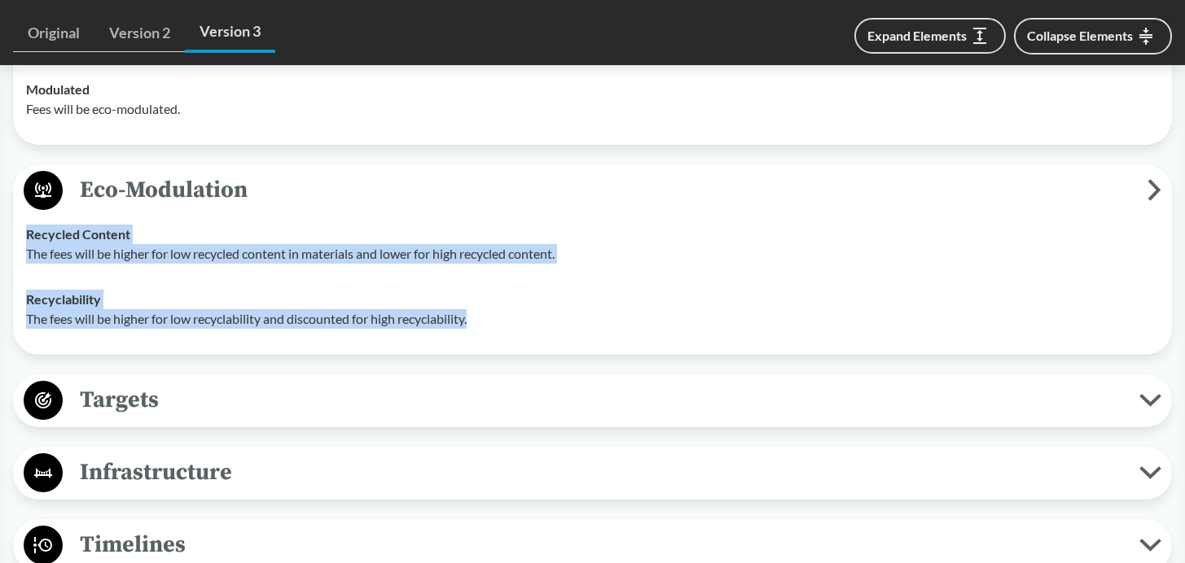
click at [1148, 407] on icon at bounding box center [1150, 400] width 22 height 13
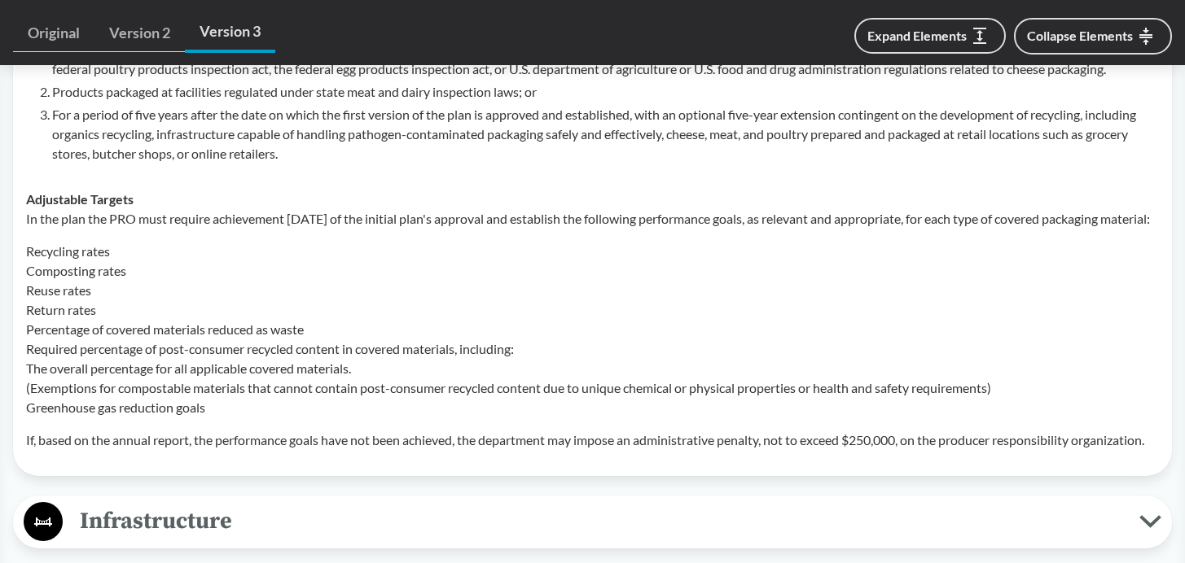
scroll to position [3643, 0]
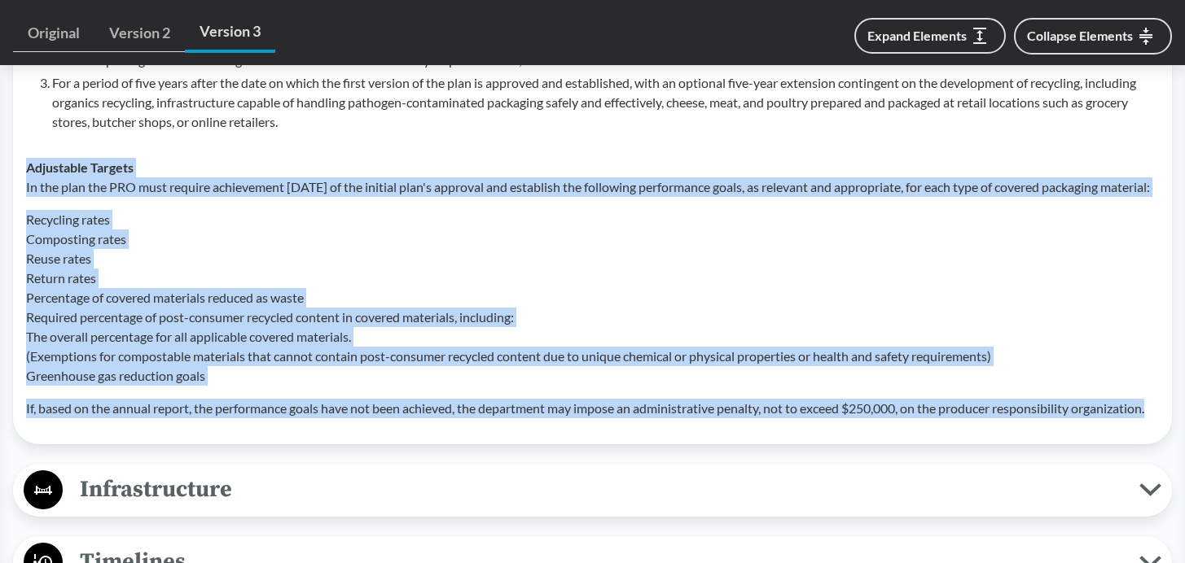
drag, startPoint x: 105, startPoint y: 478, endPoint x: 23, endPoint y: 183, distance: 306.0
click at [23, 183] on td "Adjustable Targets In the plan the PRO must require achievement [DATE] of the i…" at bounding box center [592, 288] width 1147 height 287
copy div "Adjustable Targets In the plan the PRO must require achievement [DATE] of the i…"
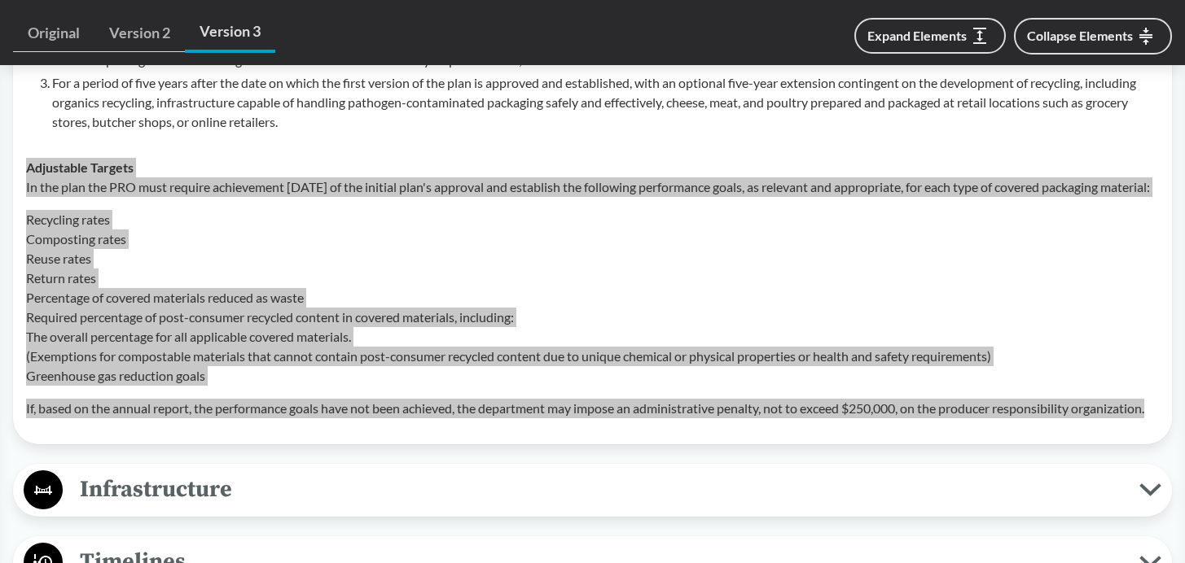
click at [335, 418] on p "If, based on the annual report, the performance goals have not been achieved, t…" at bounding box center [592, 409] width 1133 height 20
click at [263, 277] on p "Recycling rates Composting rates Reuse rates Return rates Percentage of covered…" at bounding box center [592, 298] width 1133 height 176
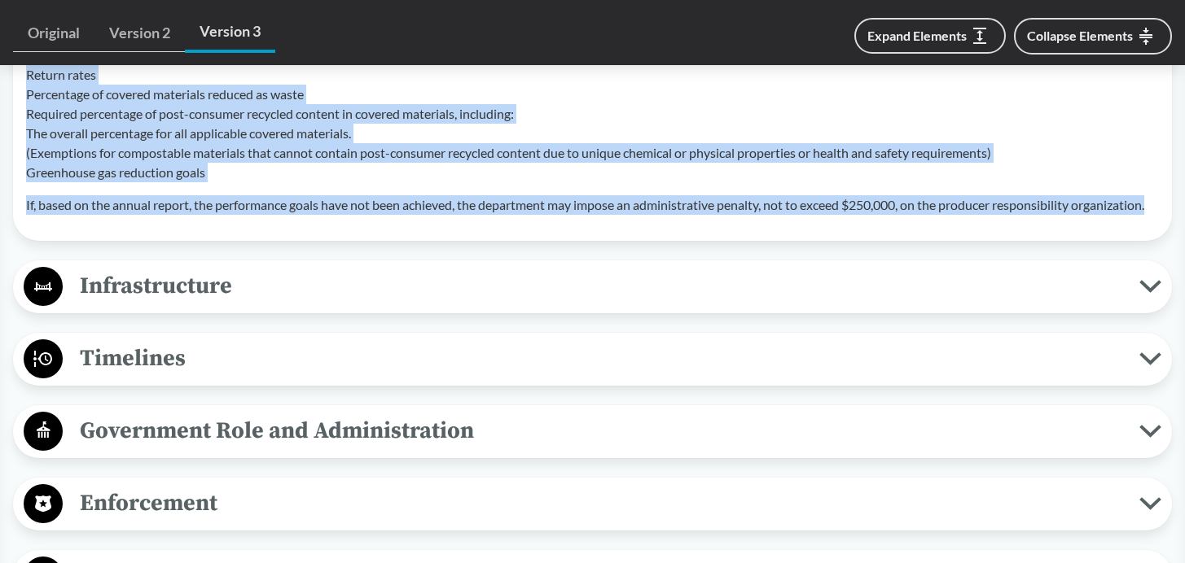
scroll to position [3929, 0]
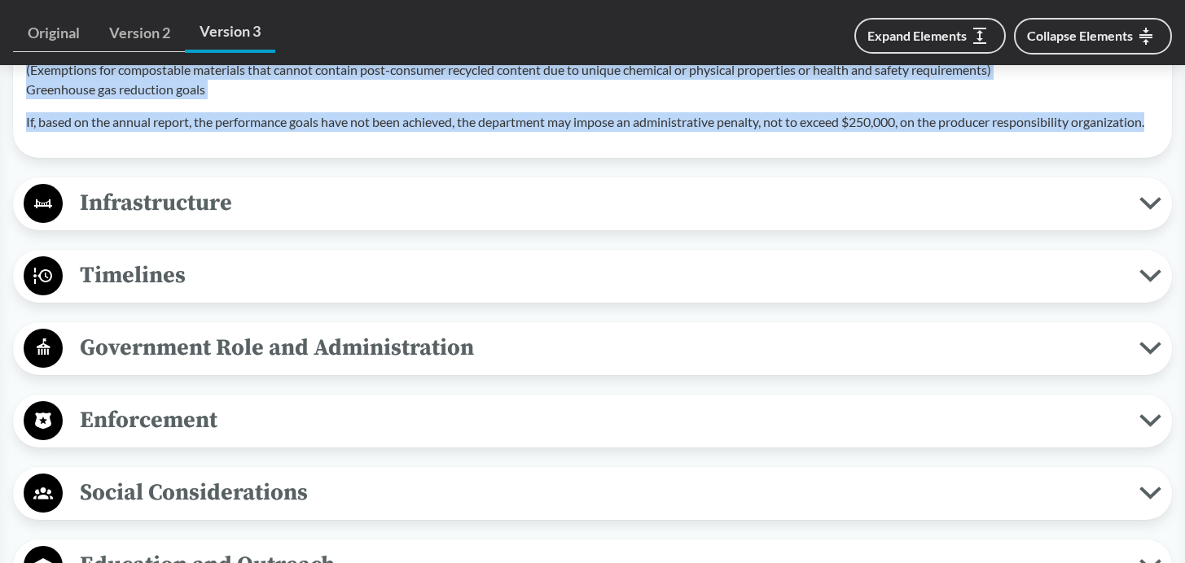
click at [184, 221] on span "Infrastructure" at bounding box center [601, 203] width 1076 height 37
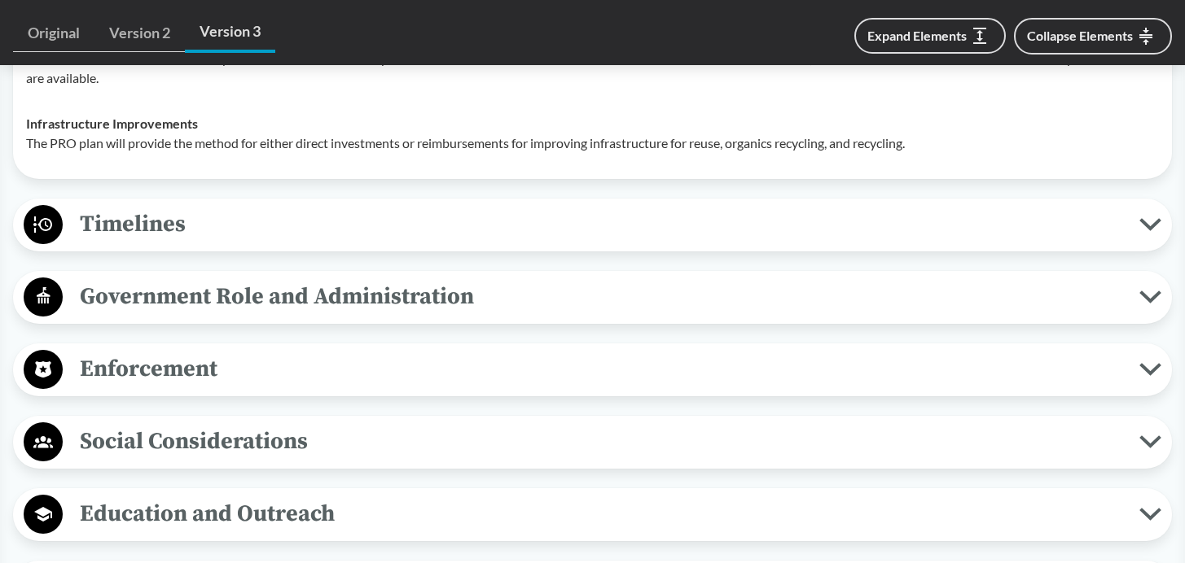
scroll to position [4249, 0]
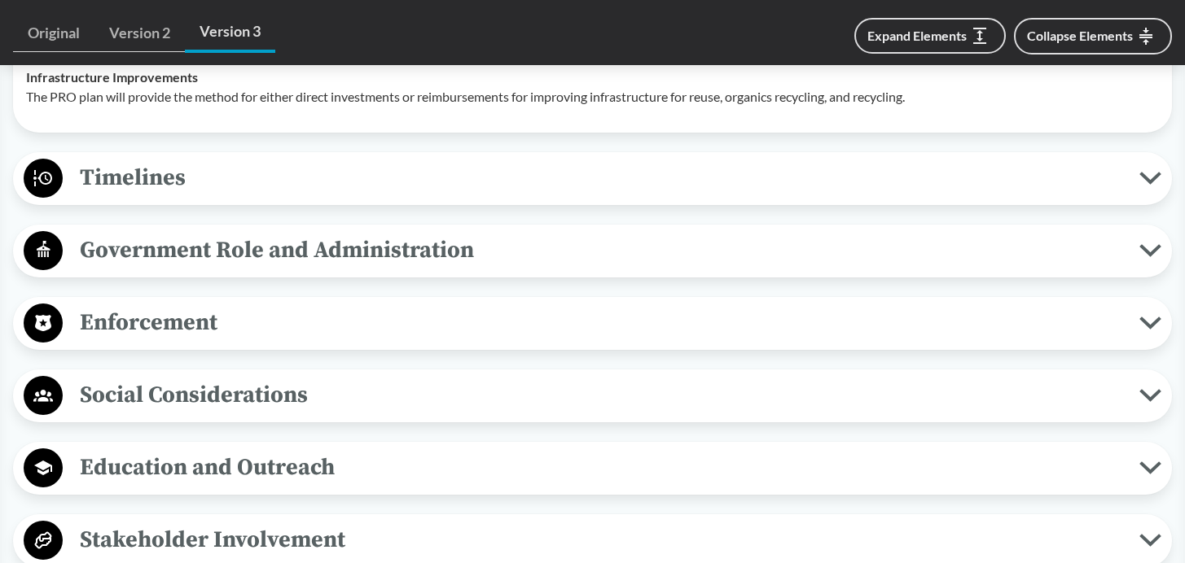
click at [335, 269] on span "Government Role and Administration" at bounding box center [601, 250] width 1076 height 37
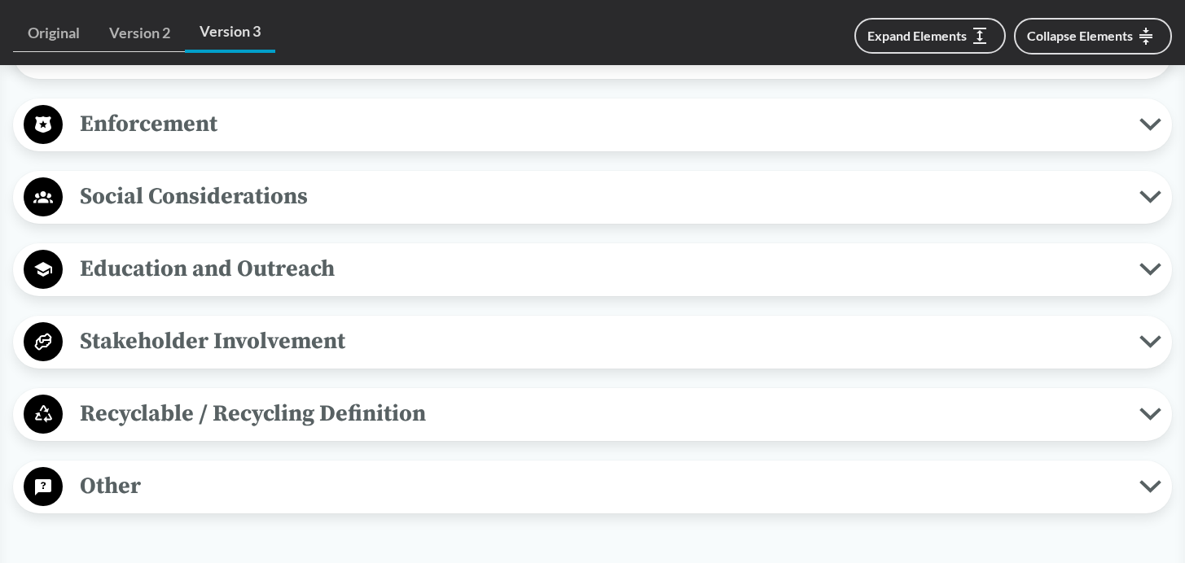
scroll to position [4843, 0]
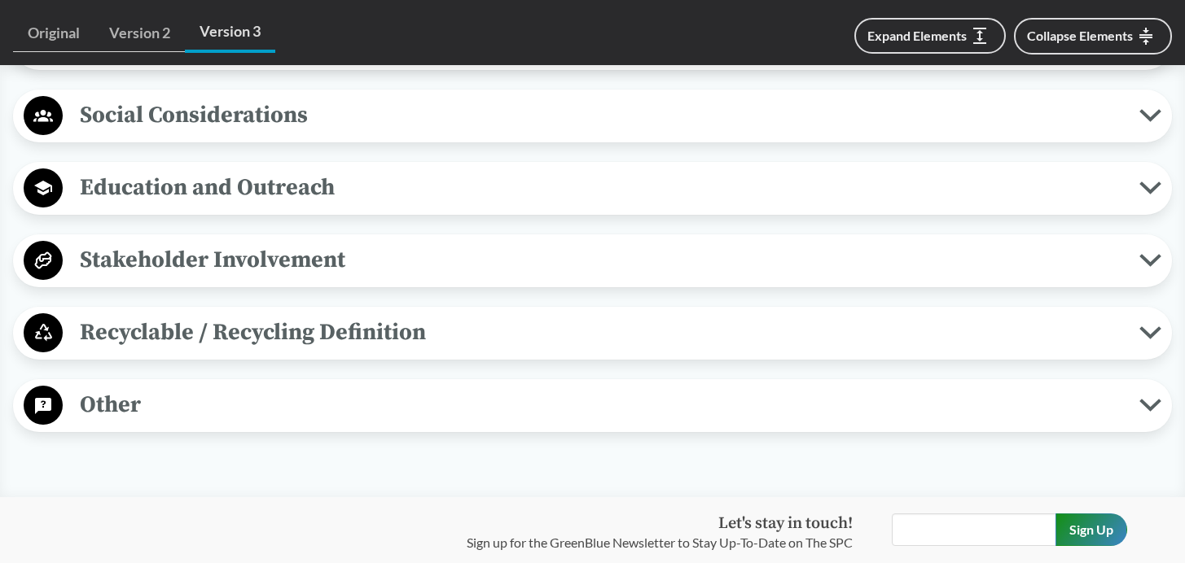
click at [405, 351] on span "Recyclable / Recycling Definition" at bounding box center [601, 332] width 1076 height 37
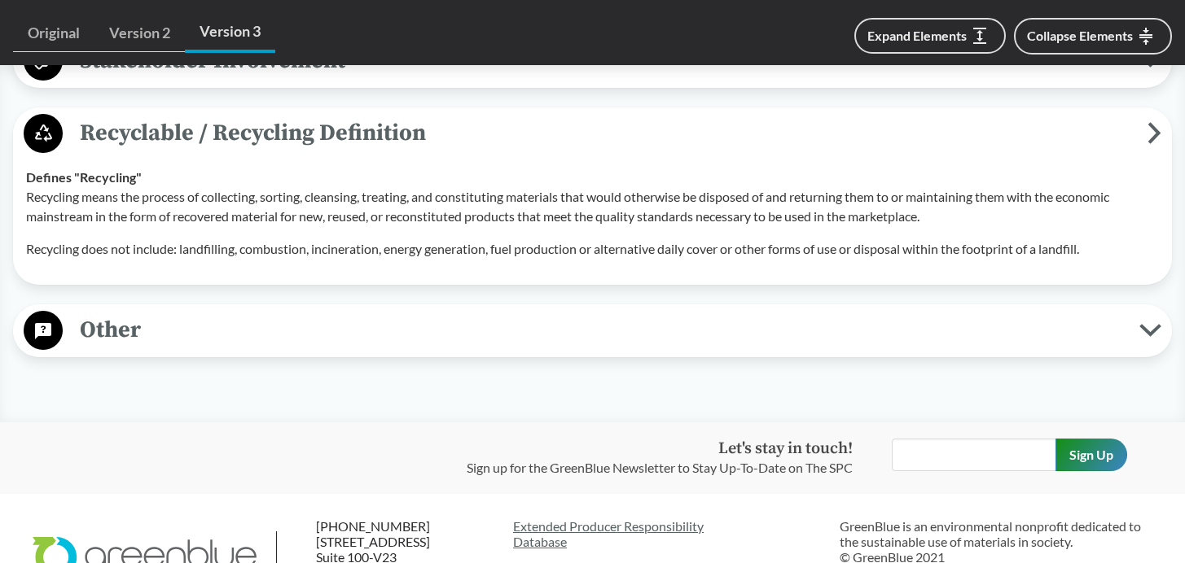
scroll to position [5072, 0]
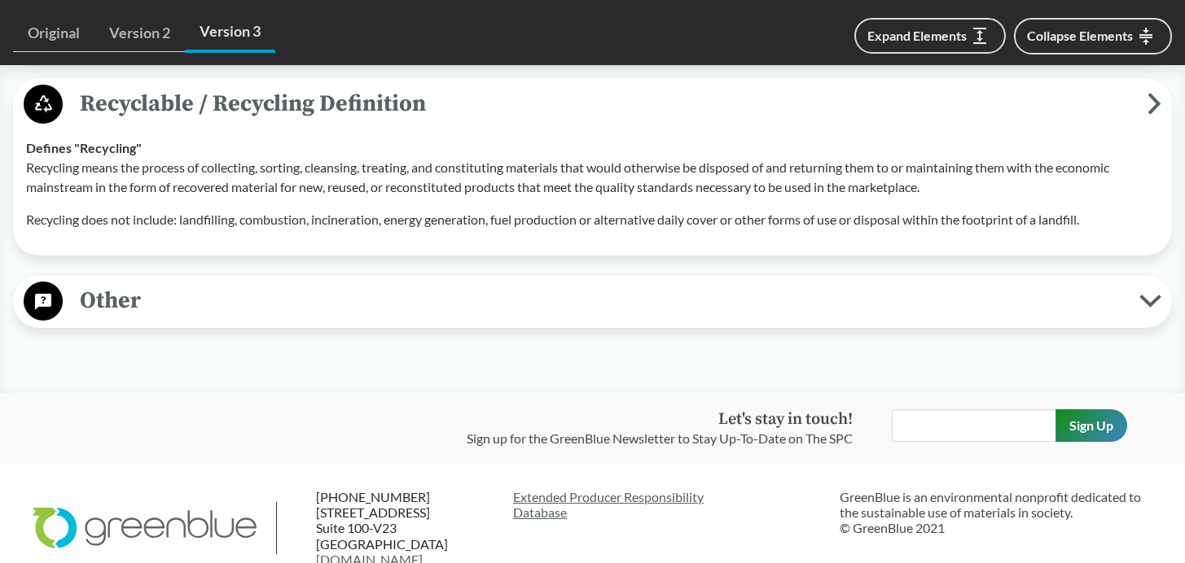
drag, startPoint x: 96, startPoint y: 379, endPoint x: 167, endPoint y: 355, distance: 74.9
click at [97, 319] on span "Other" at bounding box center [601, 301] width 1076 height 37
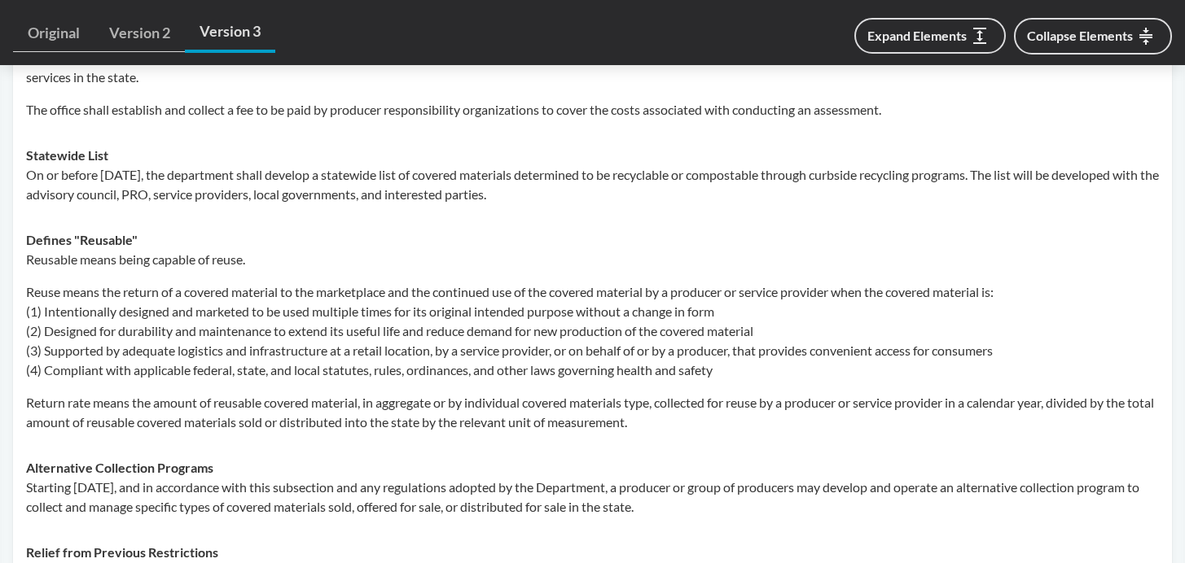
scroll to position [5636, 0]
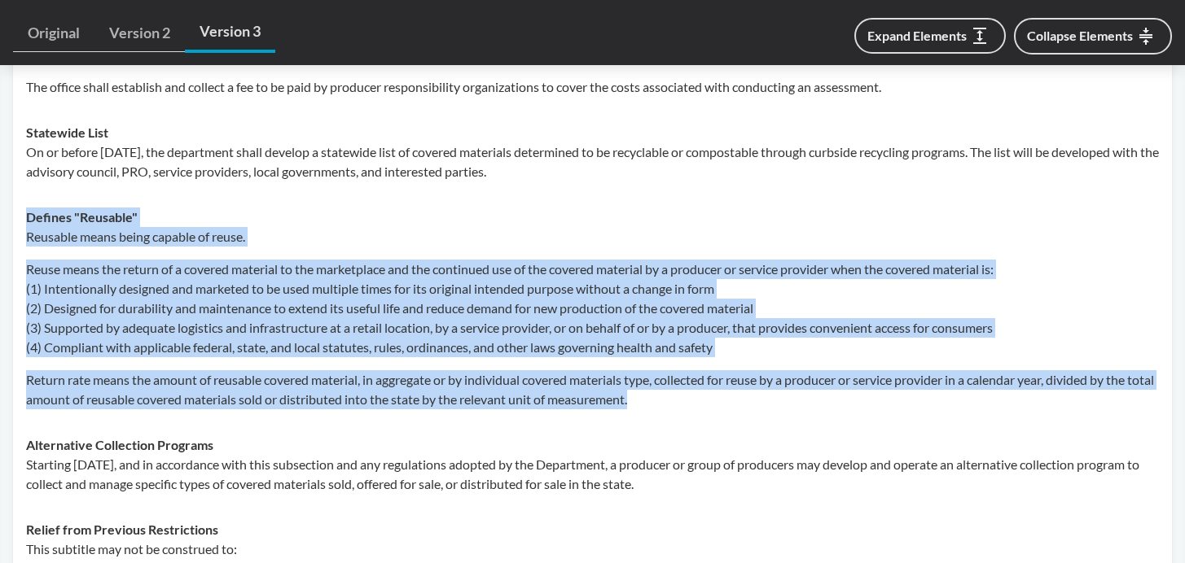
drag, startPoint x: 28, startPoint y: 299, endPoint x: 712, endPoint y: 500, distance: 712.1
click at [712, 423] on td "Defines "Reusable" Reusable means being capable of reuse. Reuse means the retur…" at bounding box center [592, 309] width 1147 height 228
copy div "Defines "Reusable" Reusable means being capable of reuse. Reuse means the retur…"
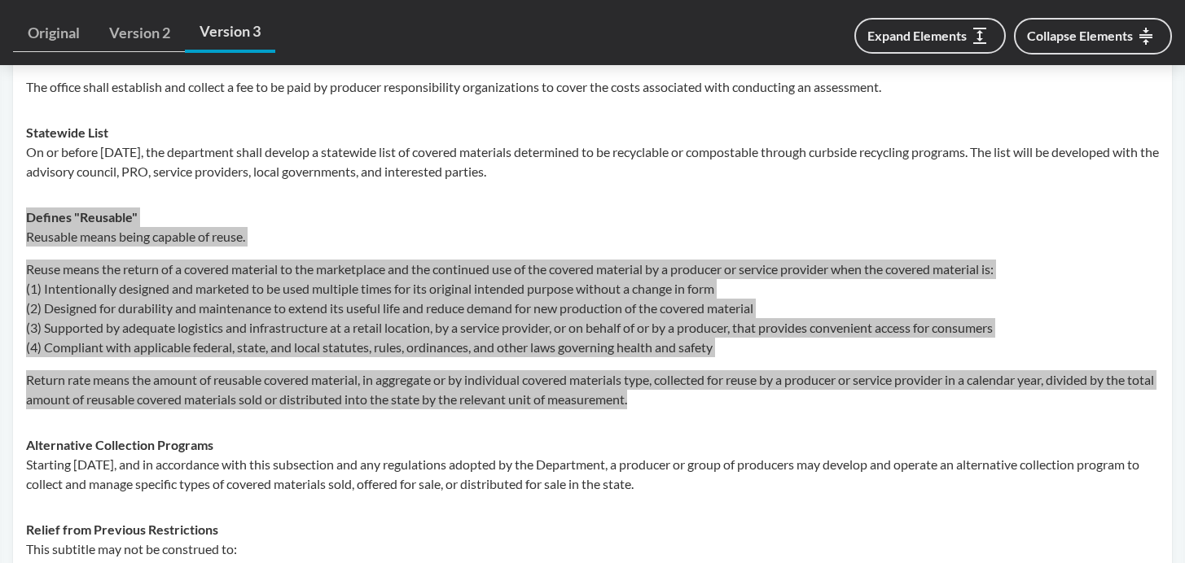
click at [335, 410] on div "Reusable means being capable of reuse. Reuse means the return of a covered mate…" at bounding box center [592, 318] width 1133 height 182
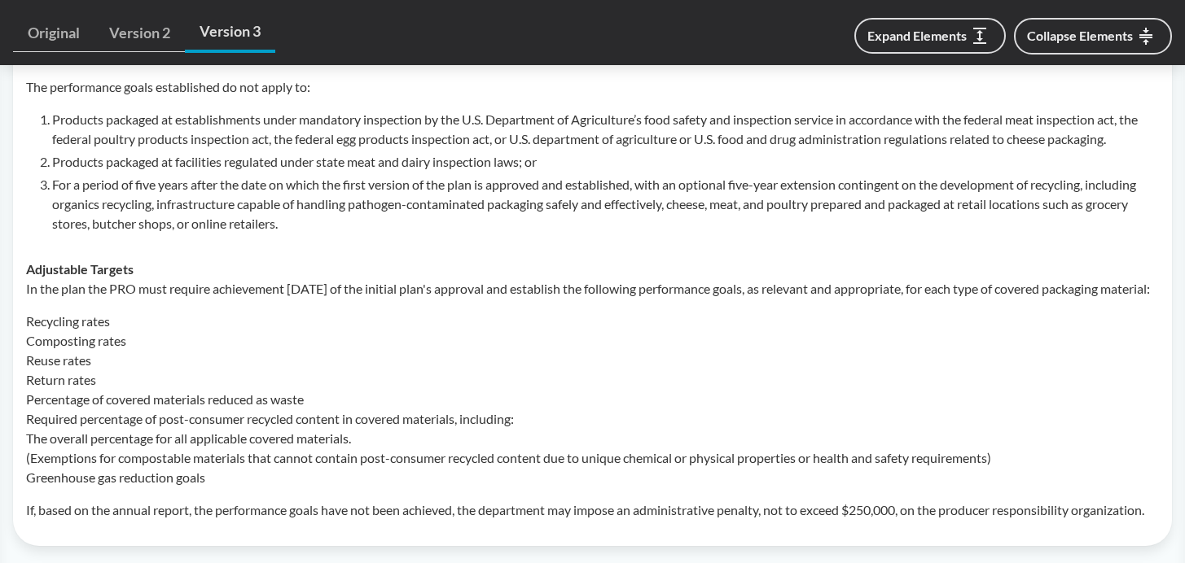
scroll to position [2780, 0]
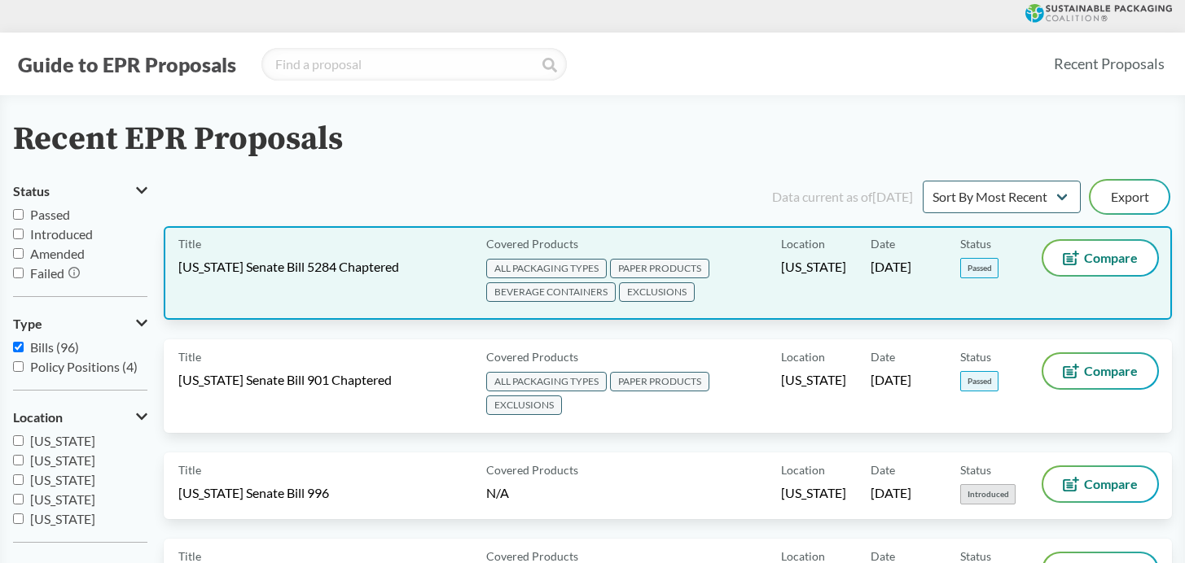
click at [300, 266] on span "[US_STATE] Senate Bill 5284 Chaptered" at bounding box center [288, 267] width 221 height 18
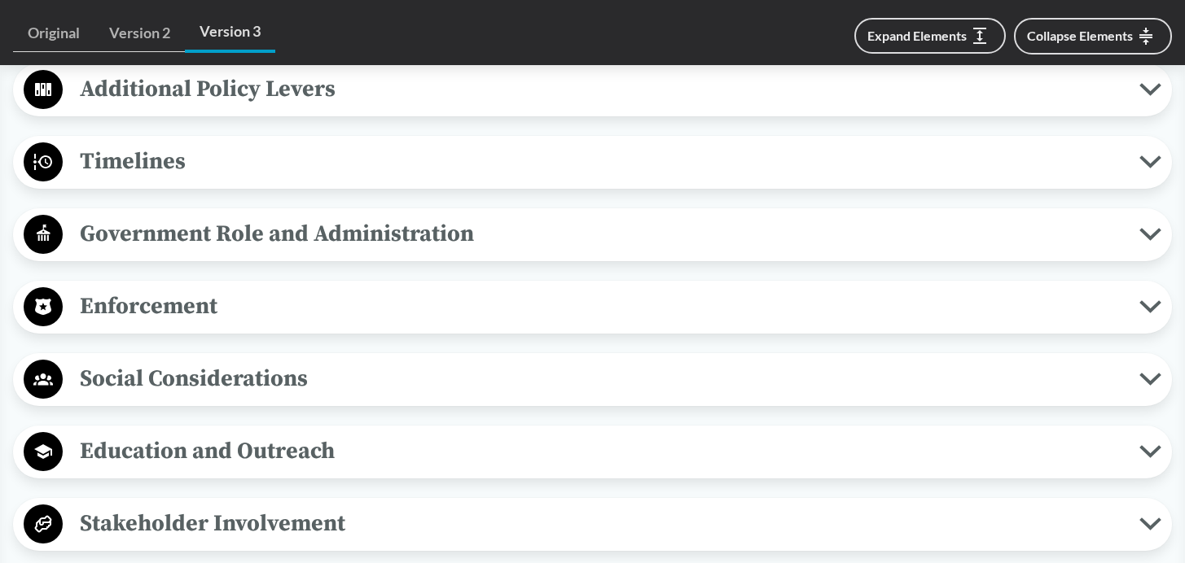
scroll to position [1992, 0]
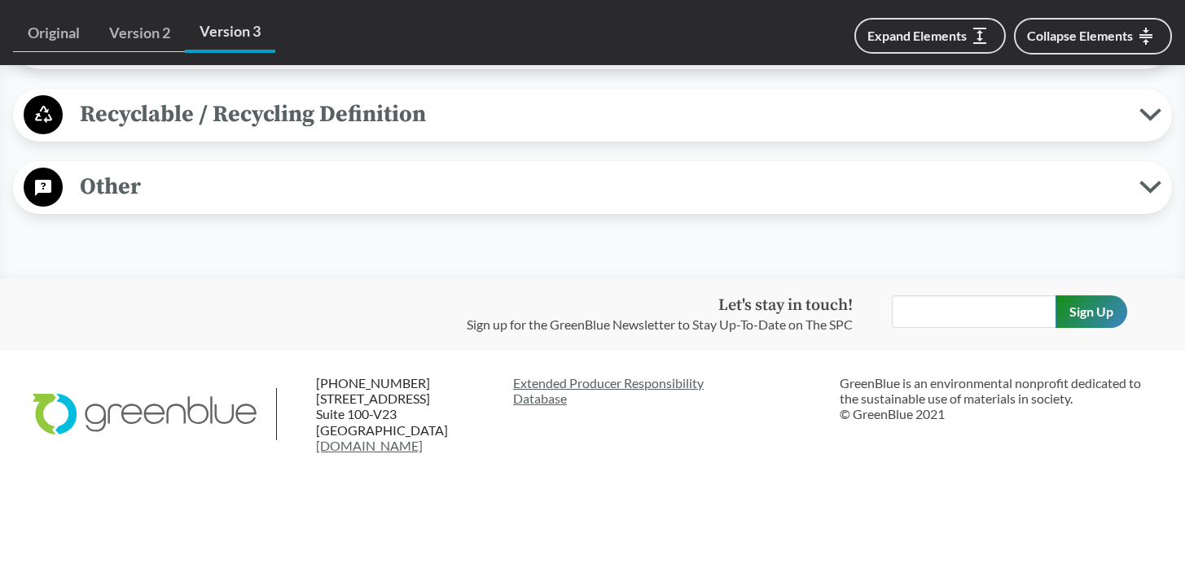
click at [103, 182] on span "Other" at bounding box center [601, 187] width 1076 height 37
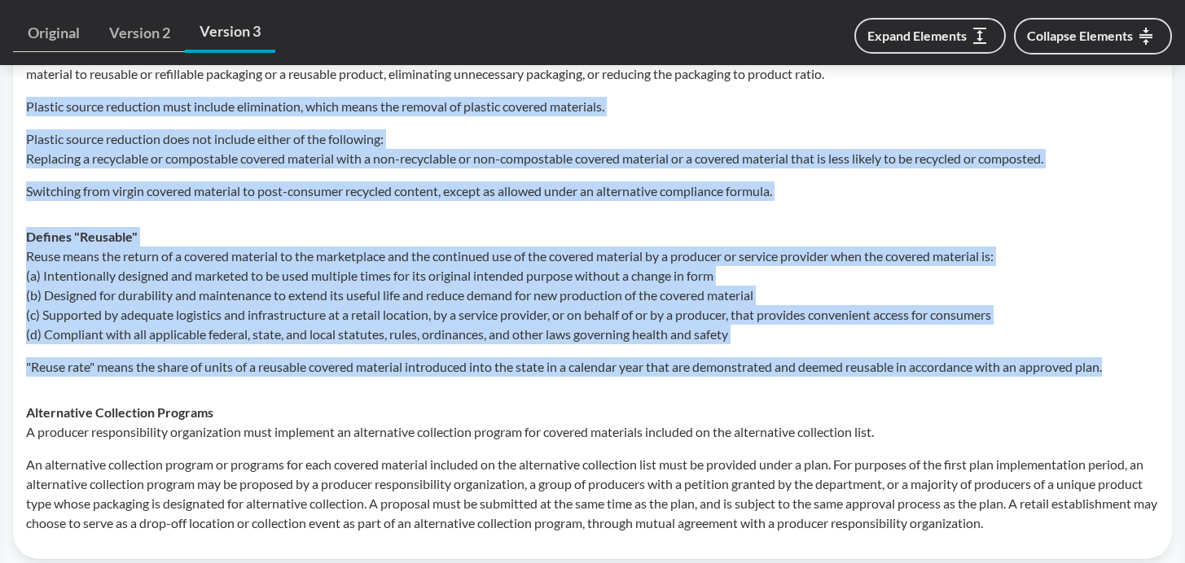
scroll to position [2802, 0]
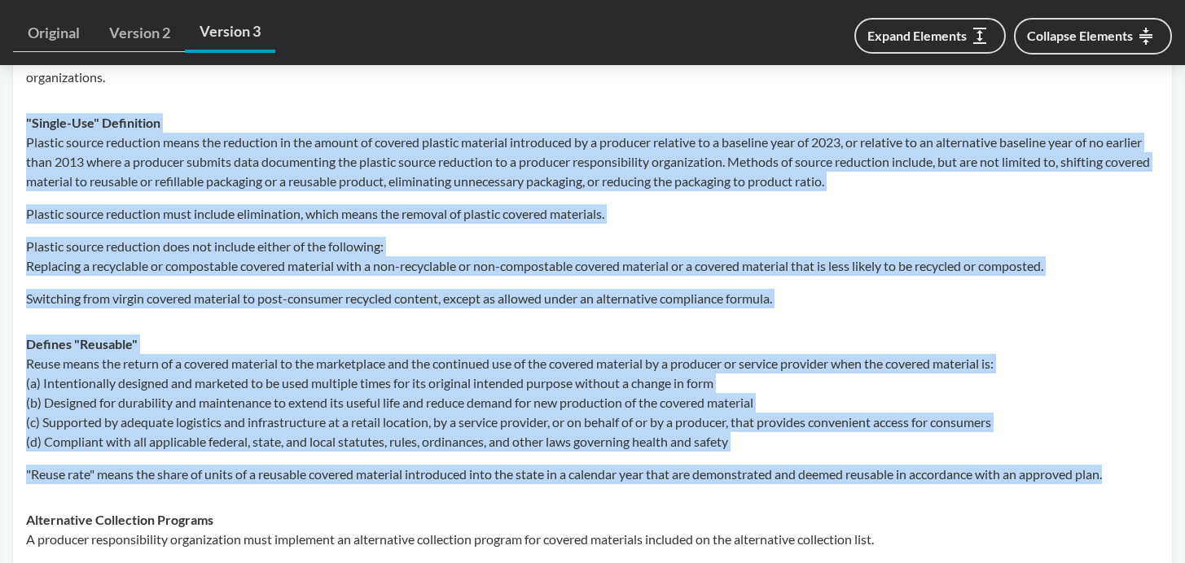
drag, startPoint x: 1129, startPoint y: 430, endPoint x: 27, endPoint y: 164, distance: 1133.9
click at [27, 164] on tbody "Antitrust Protections The legislature exempts from state antitrust laws, and pr…" at bounding box center [592, 2] width 1147 height 1303
copy tbody ""Single-Use" Definition Plastic source reduction means the reduction in the amo…"
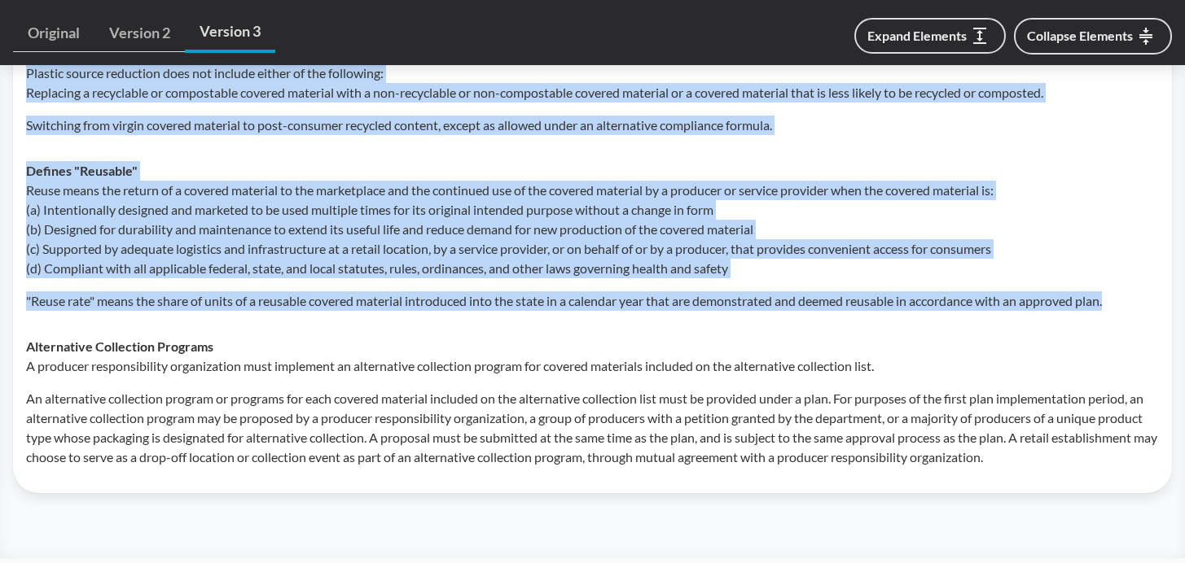
scroll to position [3291, 0]
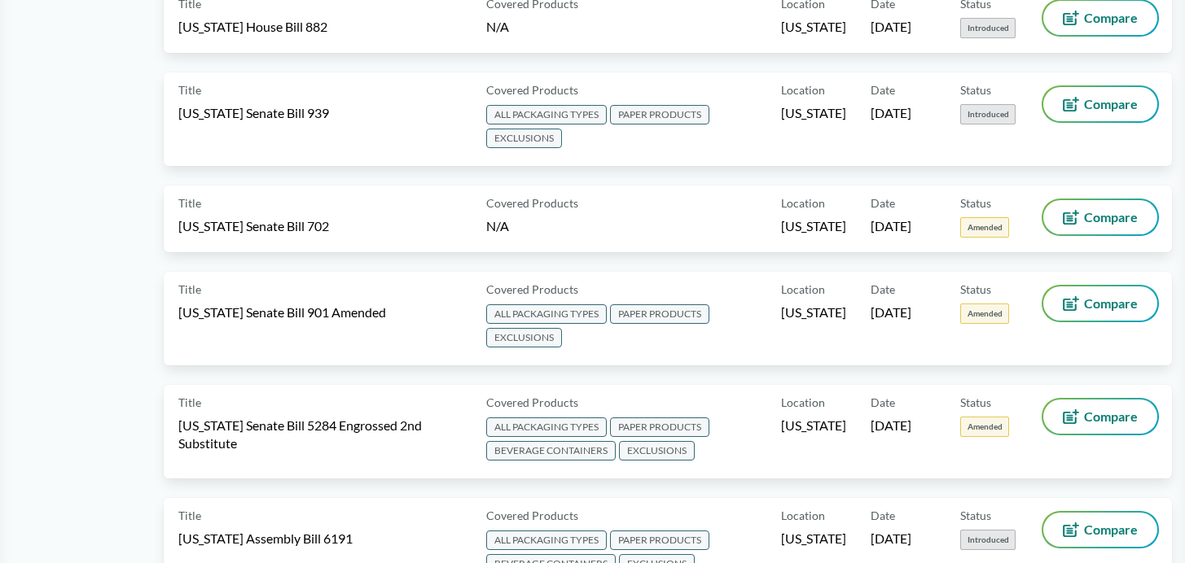
scroll to position [729, 0]
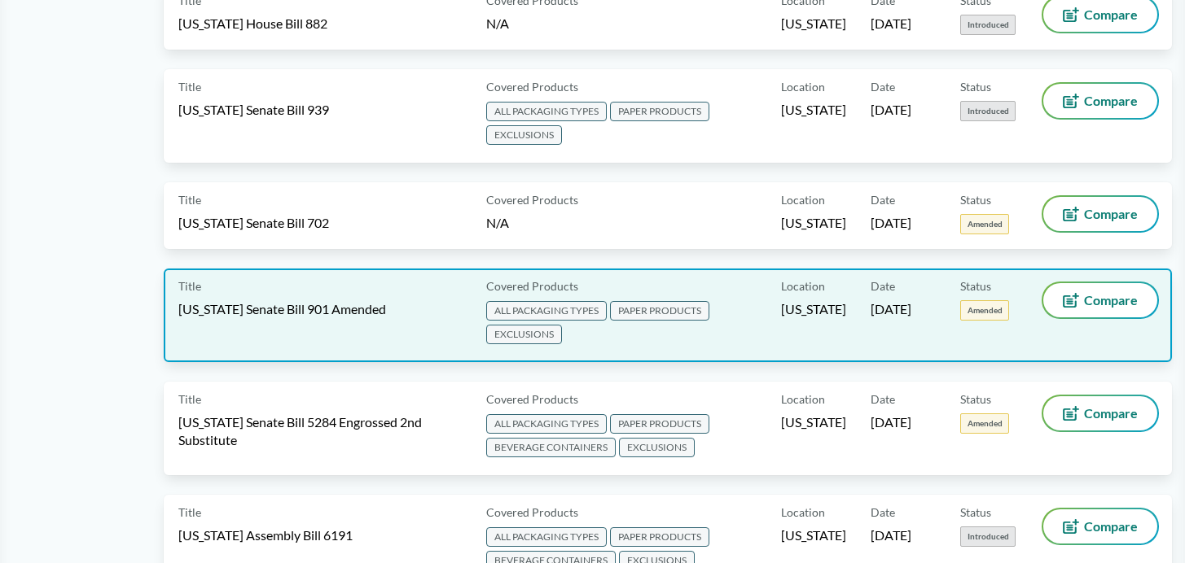
click at [279, 308] on span "[US_STATE] Senate Bill 901 Amended" at bounding box center [282, 309] width 208 height 18
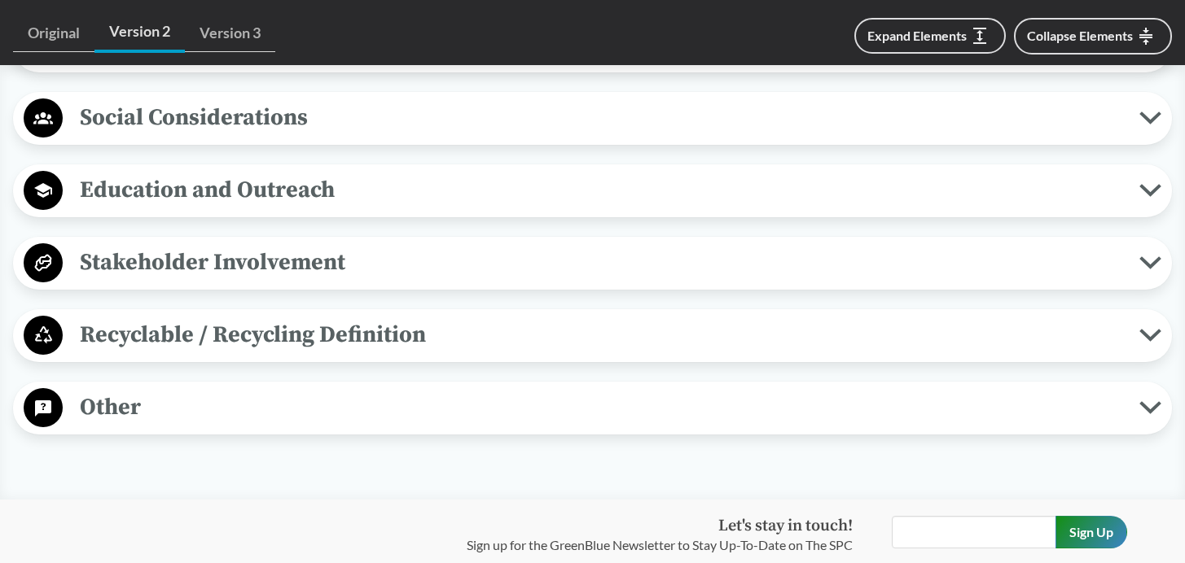
scroll to position [1839, 0]
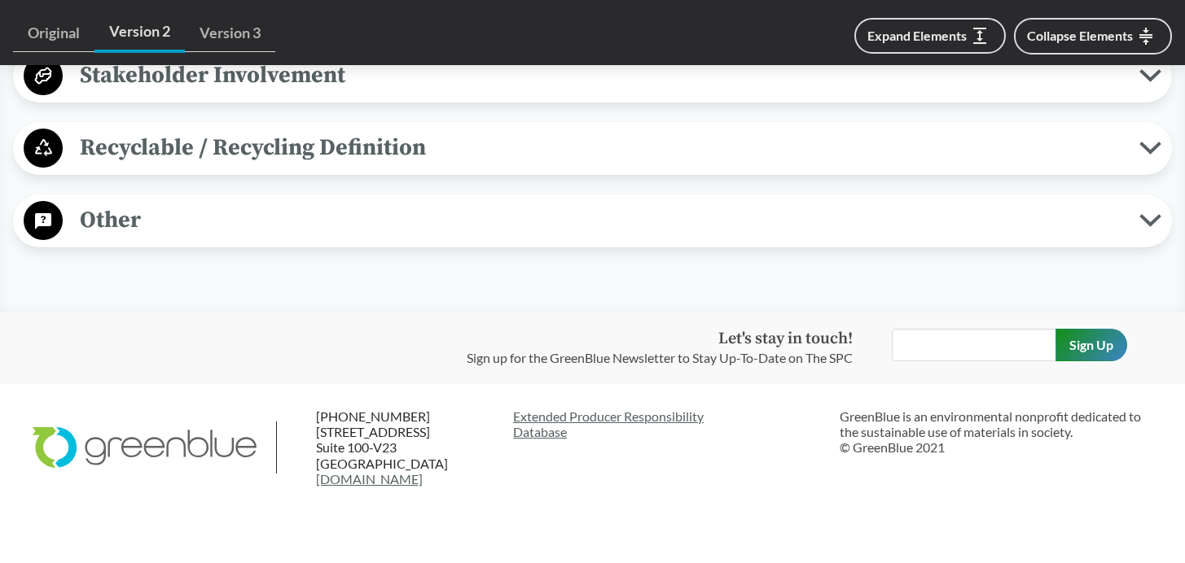
click at [135, 239] on span "Other" at bounding box center [601, 220] width 1076 height 37
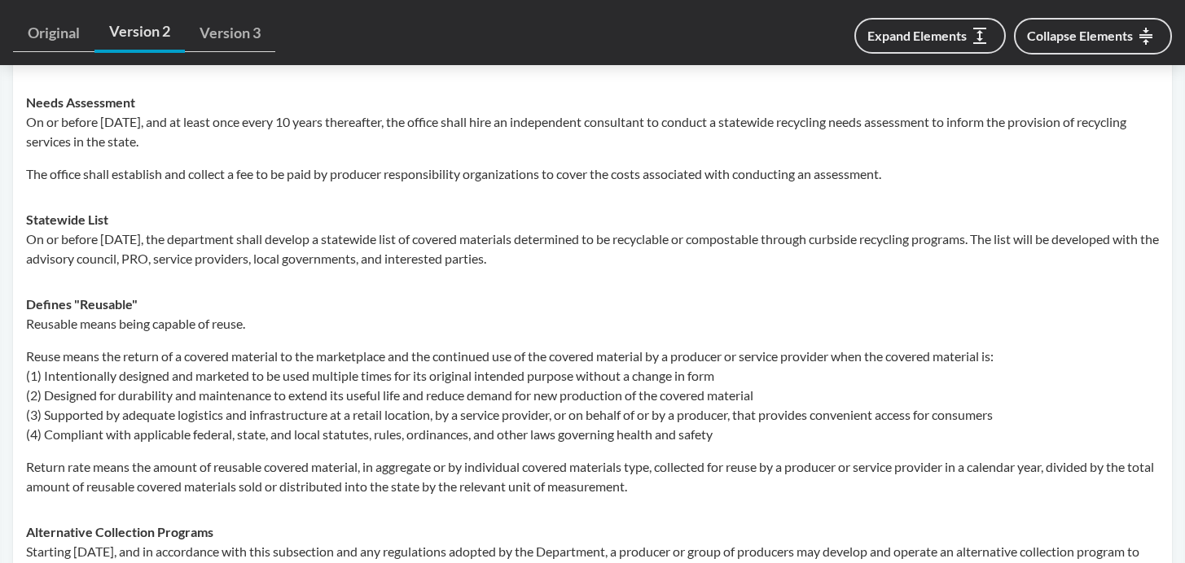
scroll to position [2318, 0]
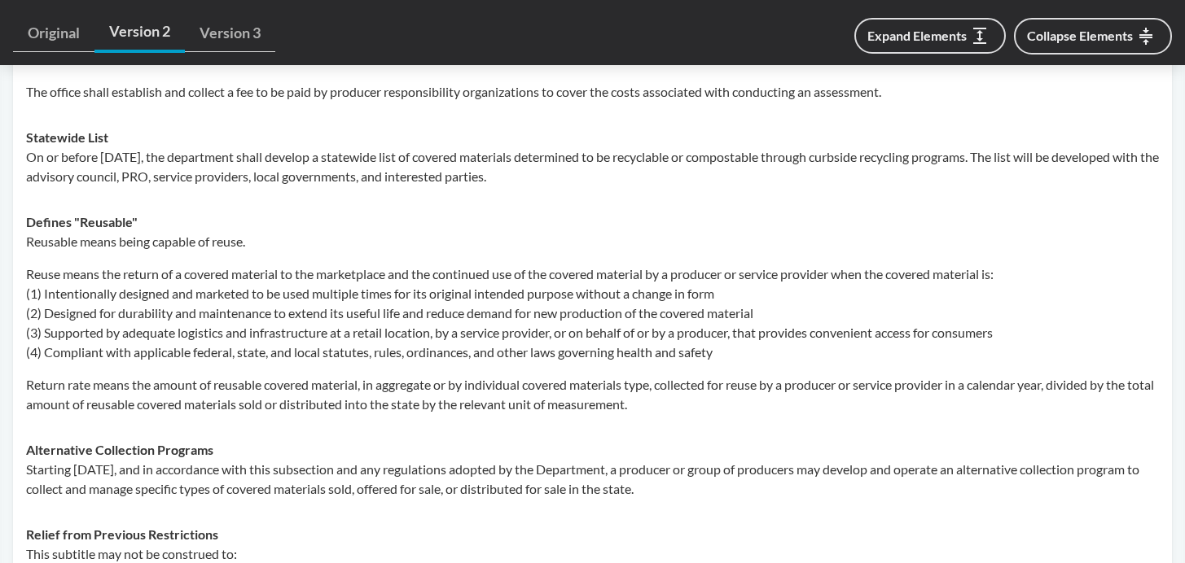
click at [675, 414] on p "Return rate means the amount of reusable covered material, in aggregate or by i…" at bounding box center [592, 394] width 1133 height 39
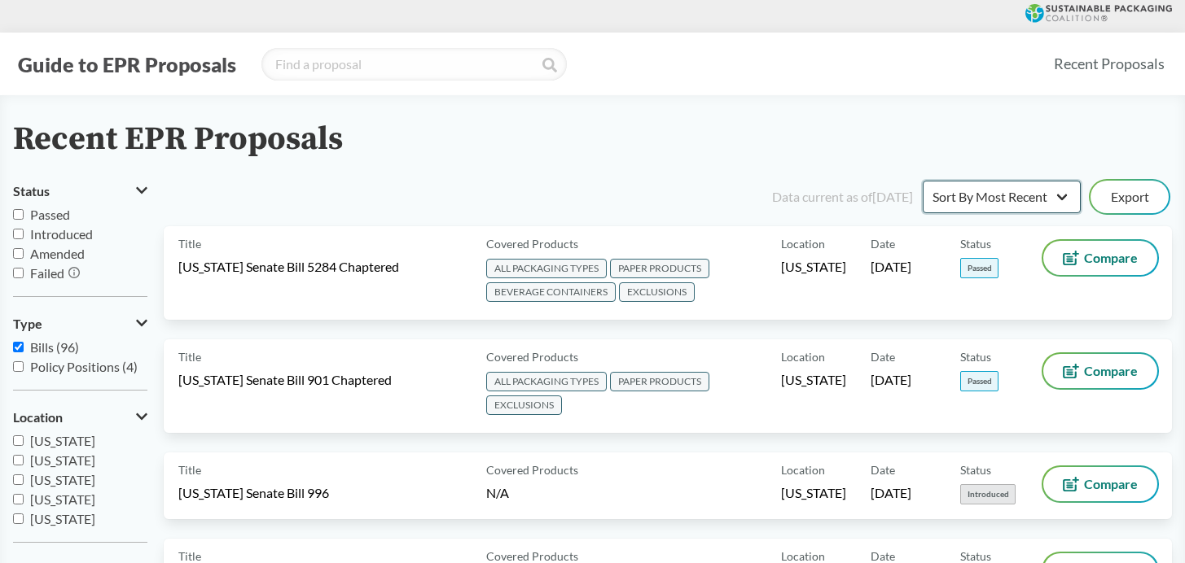
select select "Sort By Status"
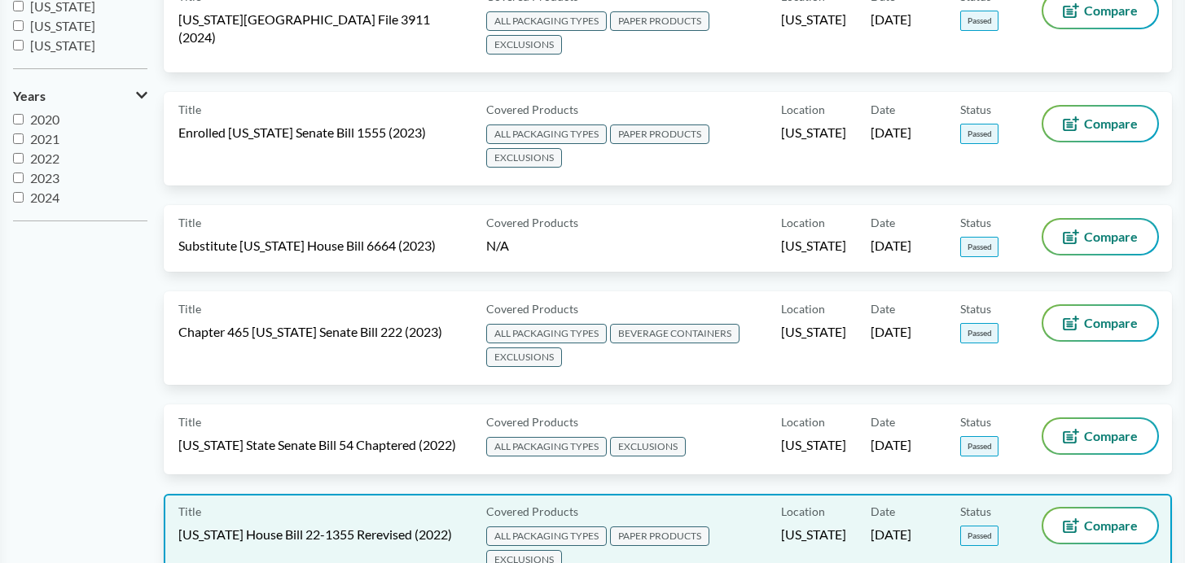
scroll to position [495, 0]
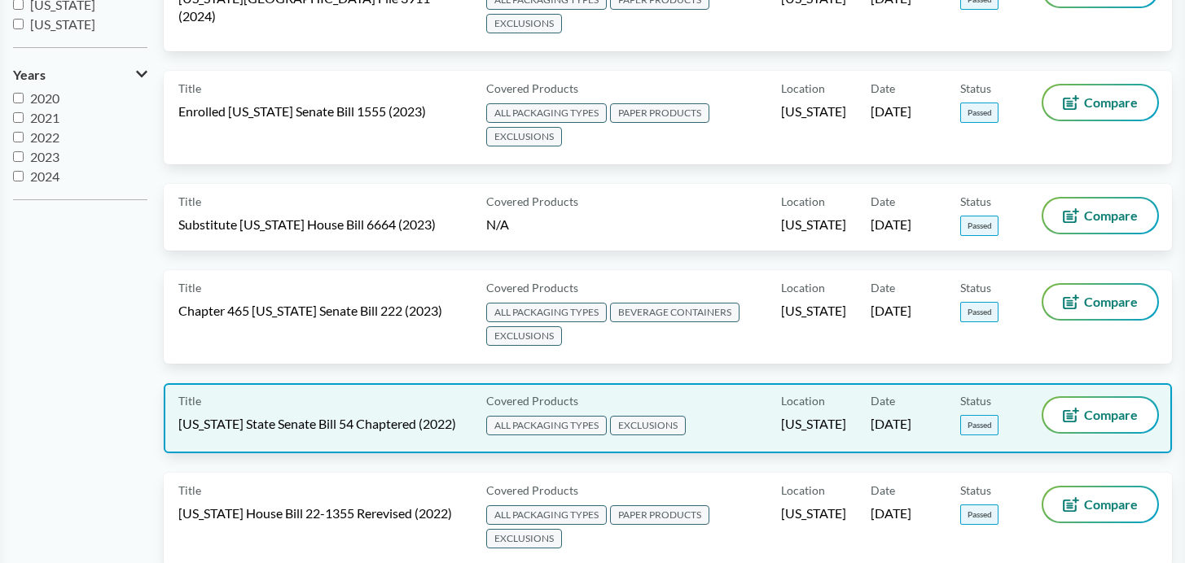
click at [324, 420] on span "[US_STATE] State Senate Bill 54 Chaptered (2022)" at bounding box center [317, 424] width 278 height 18
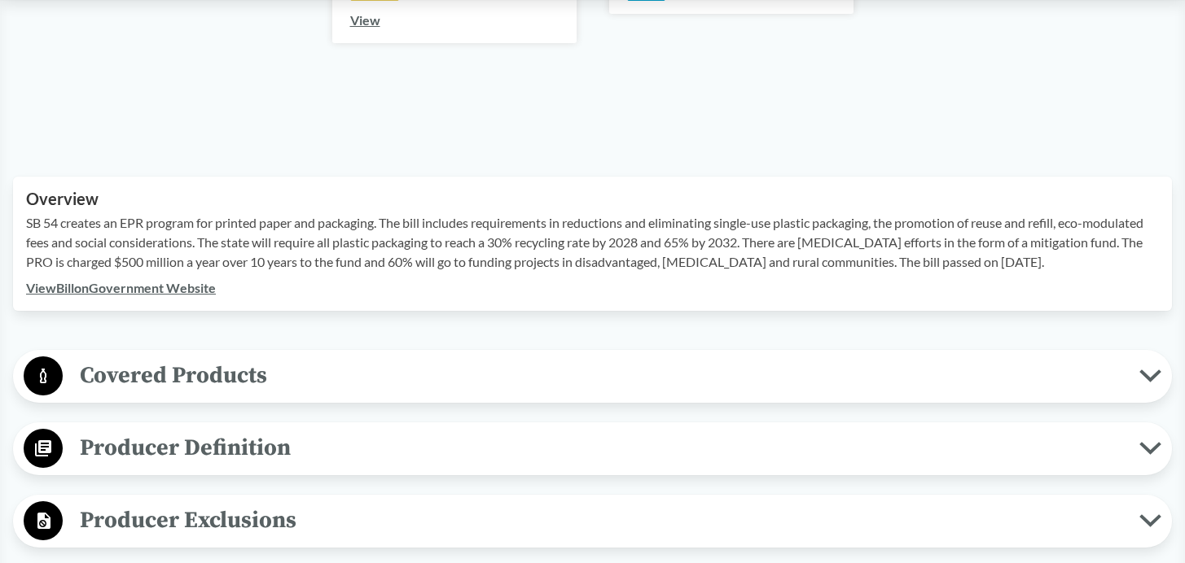
scroll to position [452, 0]
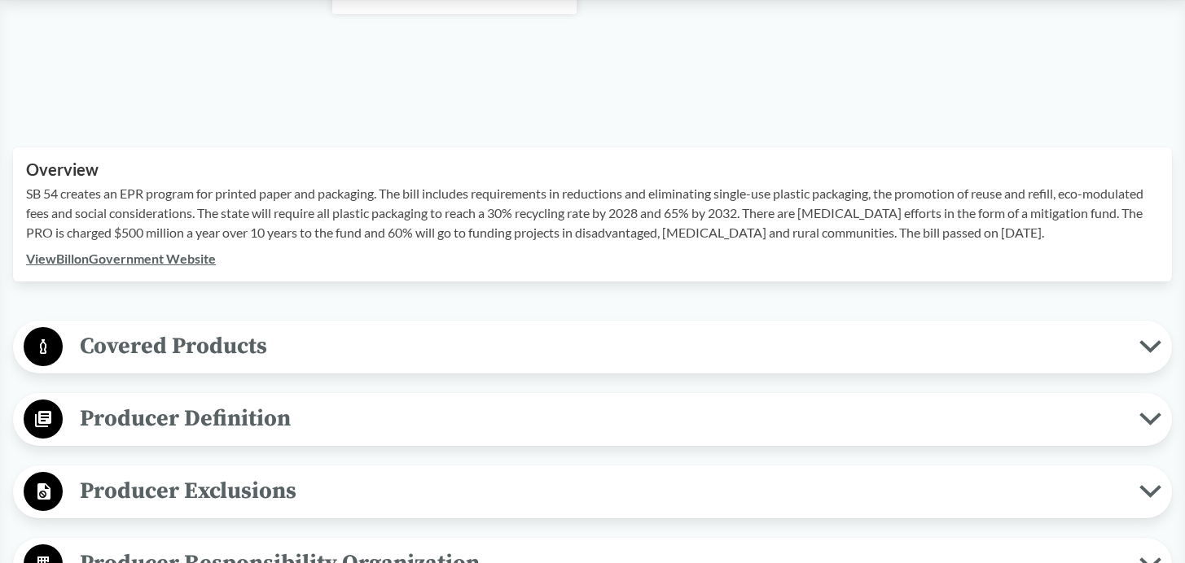
click at [1144, 349] on icon at bounding box center [1150, 346] width 22 height 13
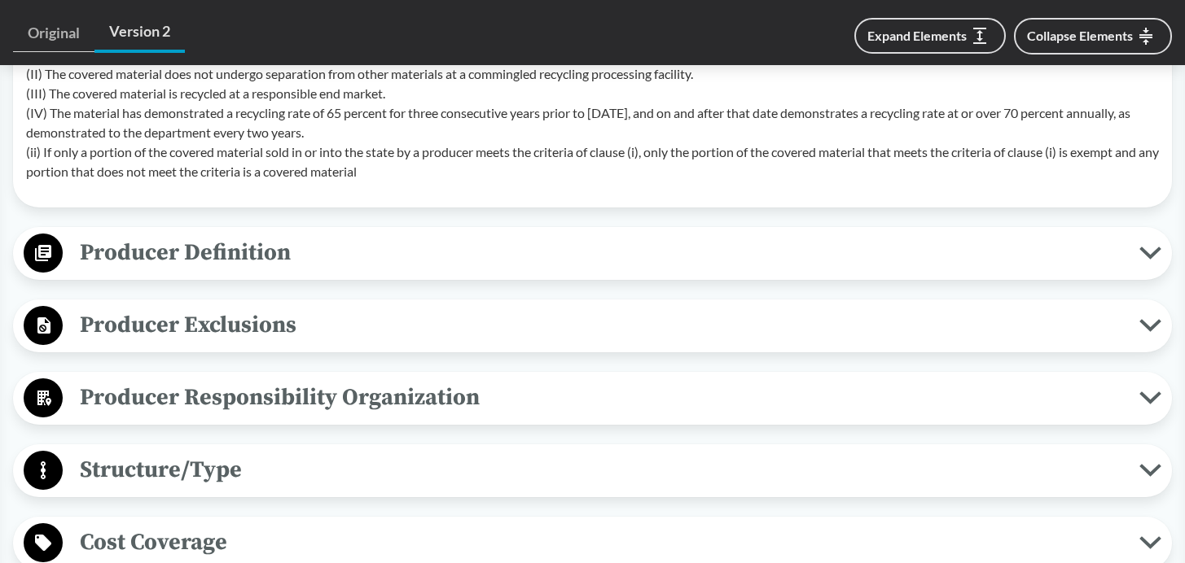
scroll to position [1202, 0]
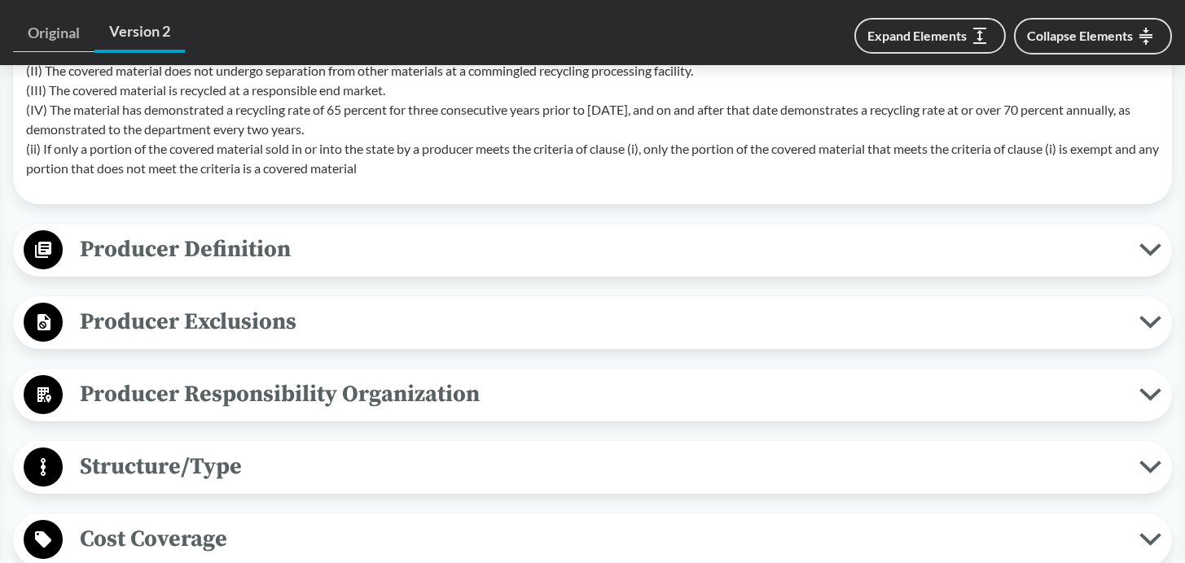
click at [1139, 471] on icon at bounding box center [1150, 467] width 22 height 13
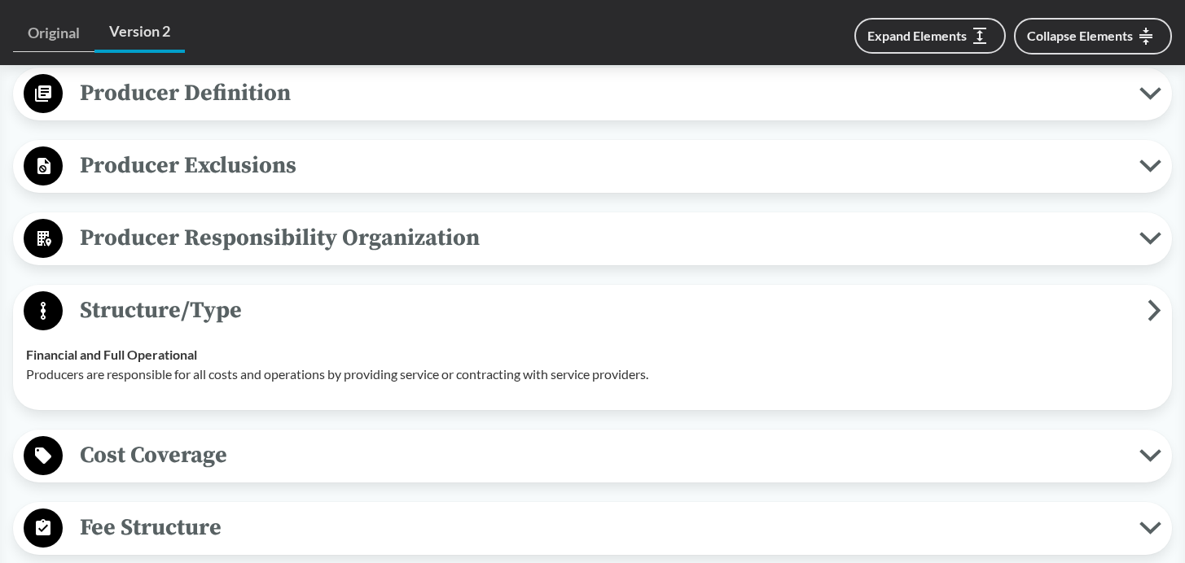
scroll to position [1404, 0]
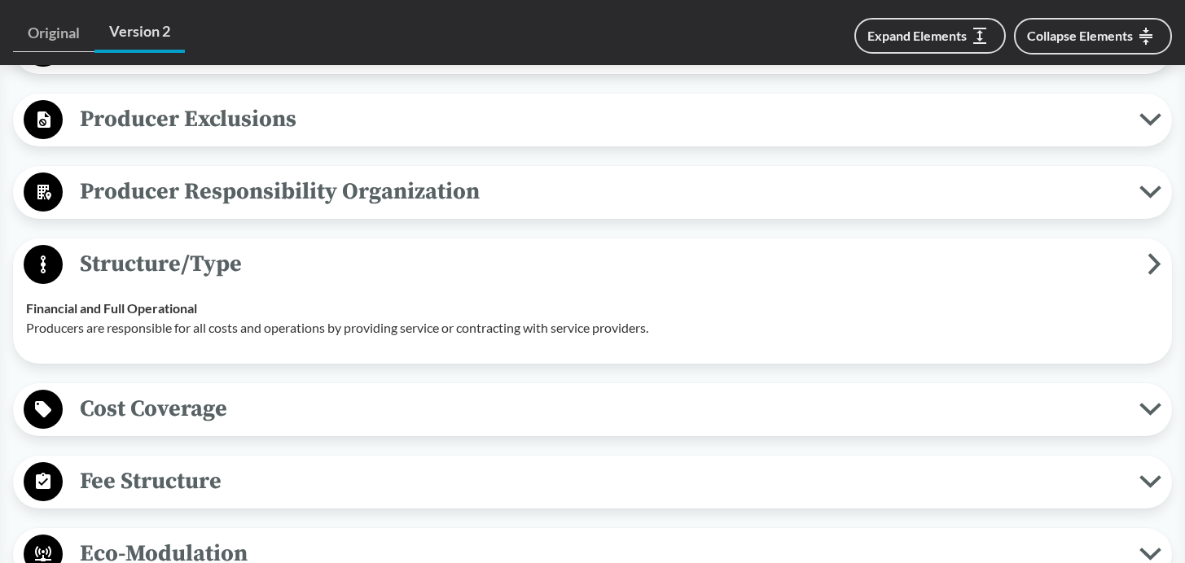
click at [1141, 415] on icon at bounding box center [1150, 409] width 22 height 13
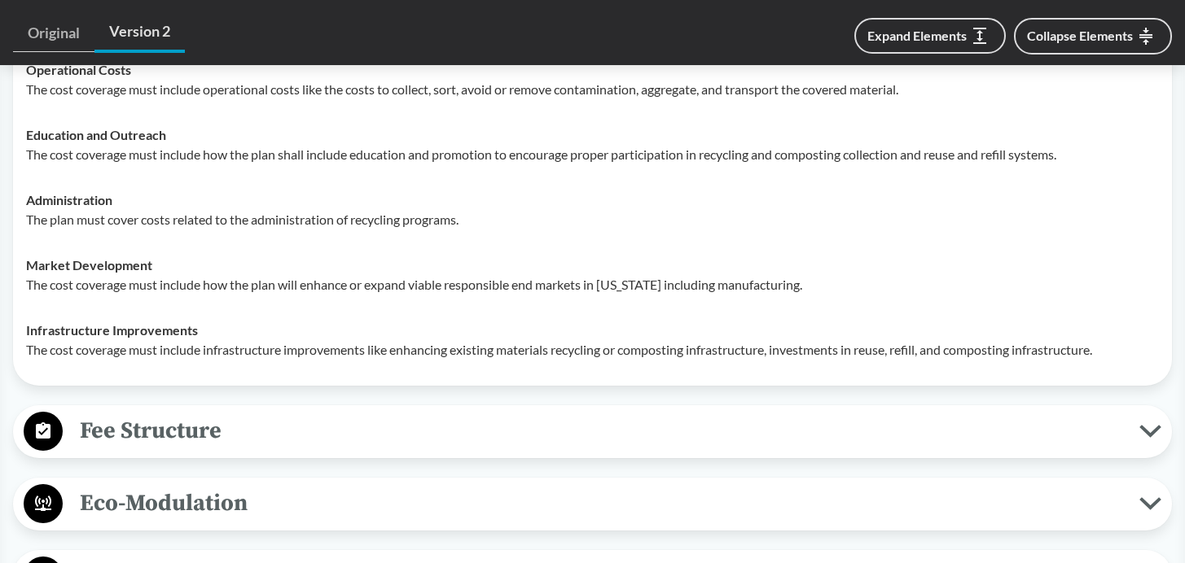
scroll to position [1835, 0]
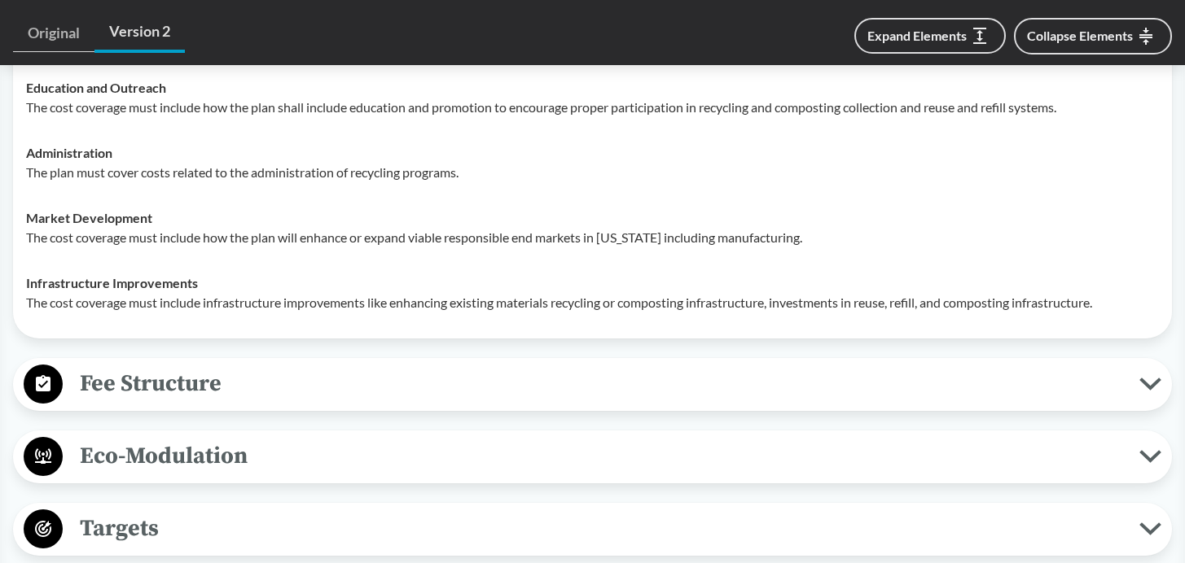
click at [1146, 391] on icon at bounding box center [1150, 384] width 22 height 13
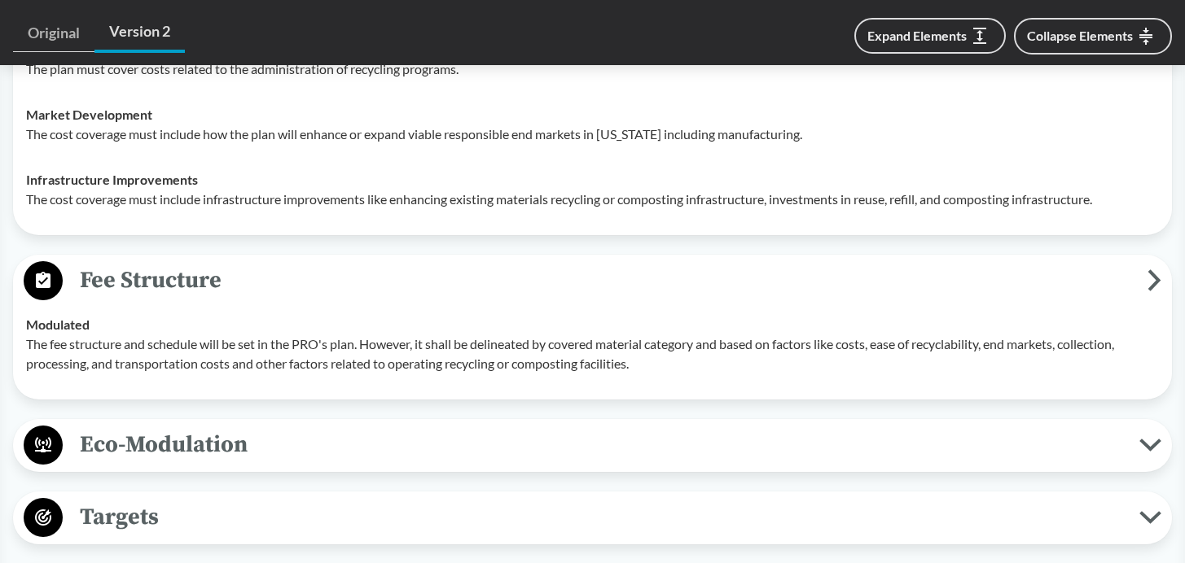
scroll to position [1957, 0]
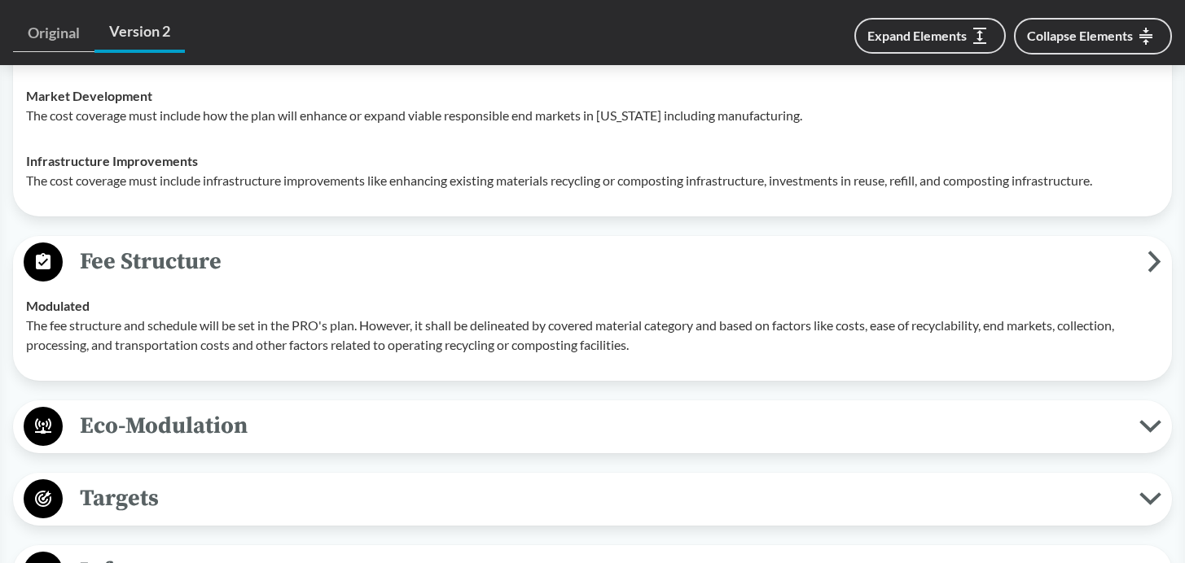
click at [1137, 442] on span "Eco-Modulation" at bounding box center [601, 426] width 1076 height 37
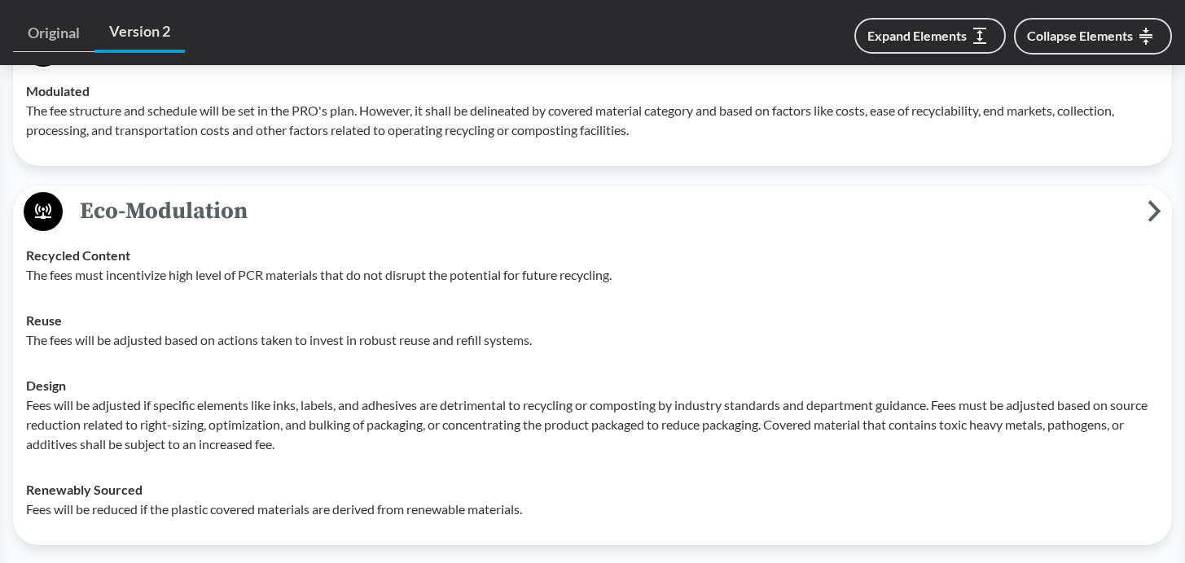
scroll to position [2191, 0]
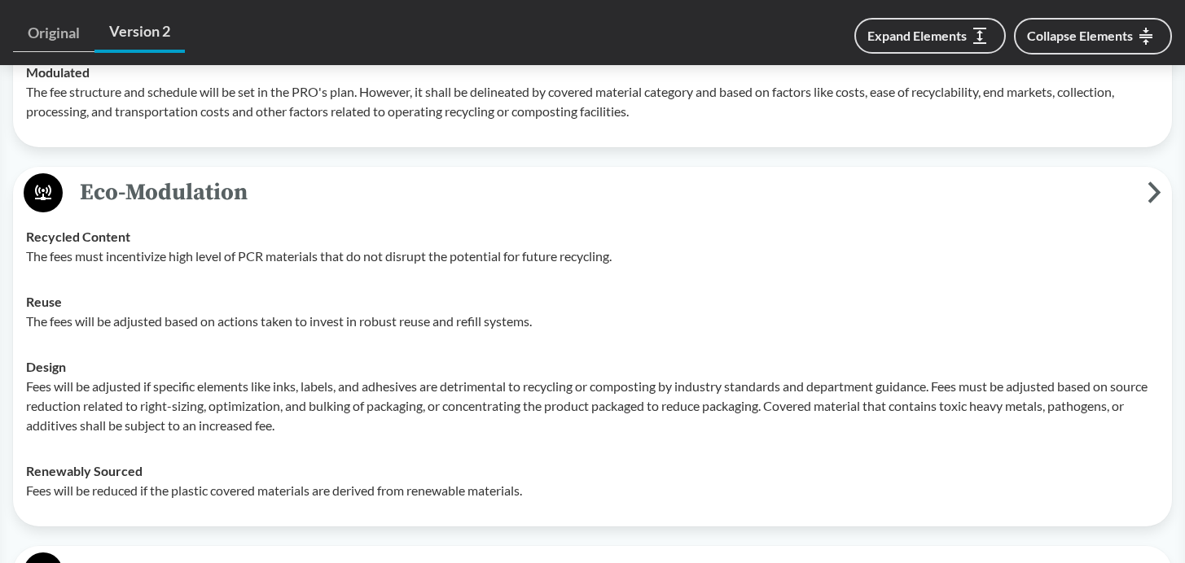
click at [546, 331] on p "The fees will be adjusted based on actions taken to invest in robust reuse and …" at bounding box center [592, 322] width 1133 height 20
drag, startPoint x: 82, startPoint y: 199, endPoint x: 99, endPoint y: 252, distance: 55.4
click at [99, 252] on div "Eco-Modulation Recycled Content The fees must incentivize high level of PCR mat…" at bounding box center [592, 347] width 1159 height 360
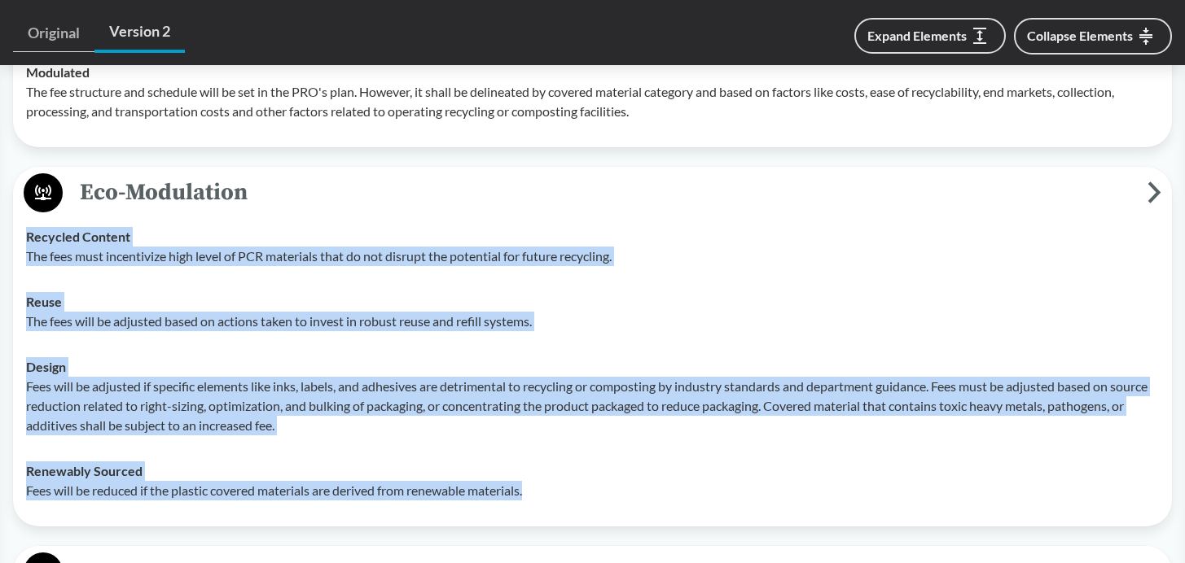
drag, startPoint x: 28, startPoint y: 252, endPoint x: 624, endPoint y: 517, distance: 652.1
click at [624, 514] on tbody "Recycled Content The fees must incentivize high level of PCR materials that do …" at bounding box center [592, 364] width 1147 height 300
copy tbody "Recycled Content The fees must incentivize high level of PCR materials that do …"
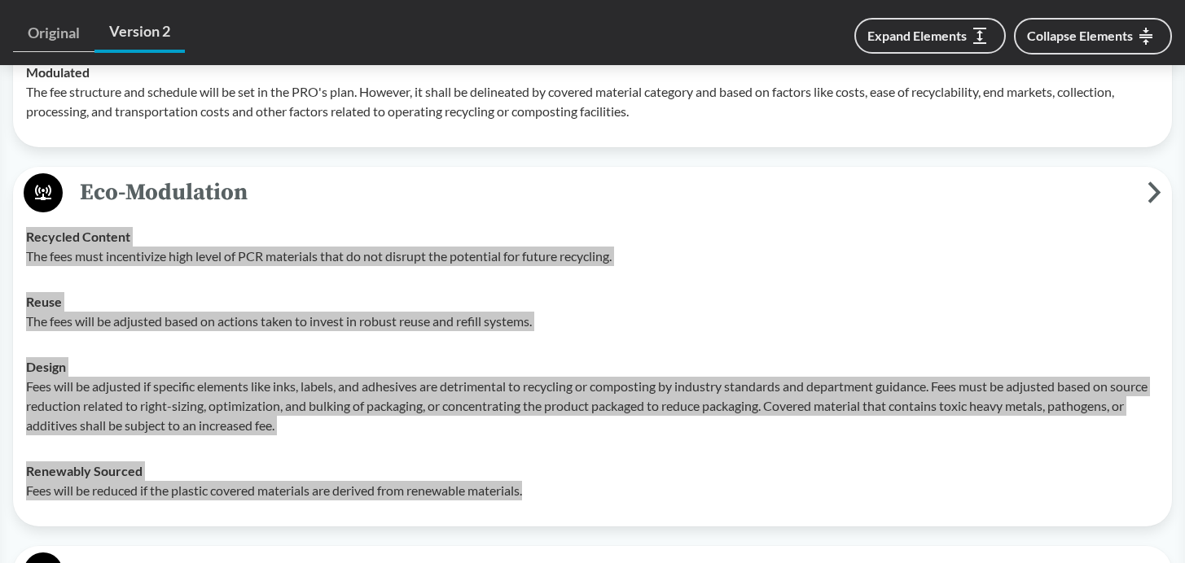
click at [362, 370] on td "Design Fees will be adjusted if specific elements like inks, labels, and adhesi…" at bounding box center [592, 396] width 1147 height 104
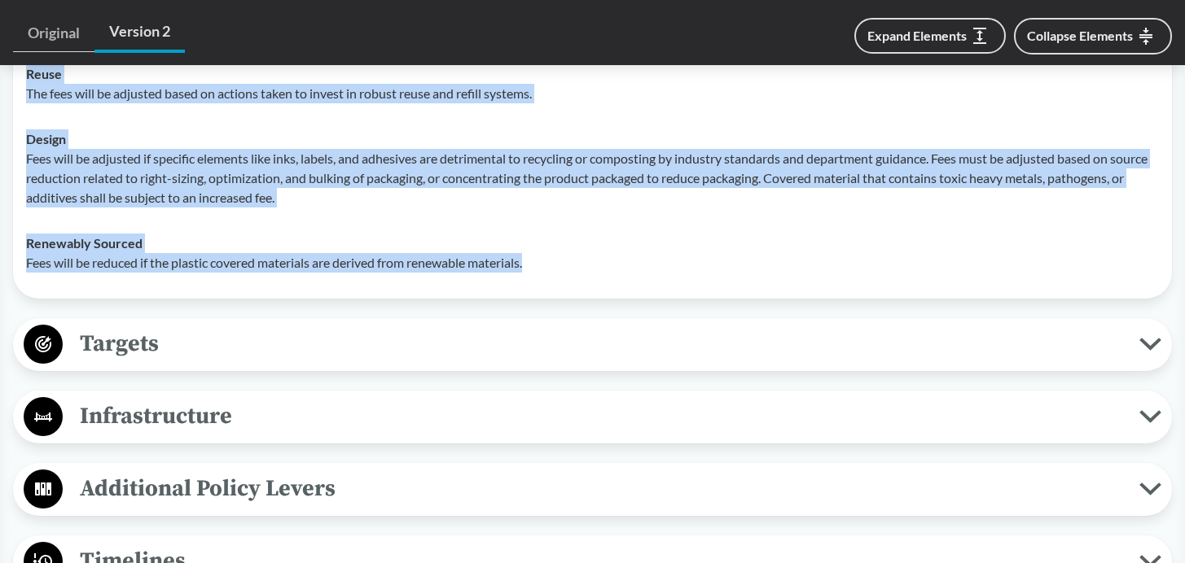
scroll to position [2441, 0]
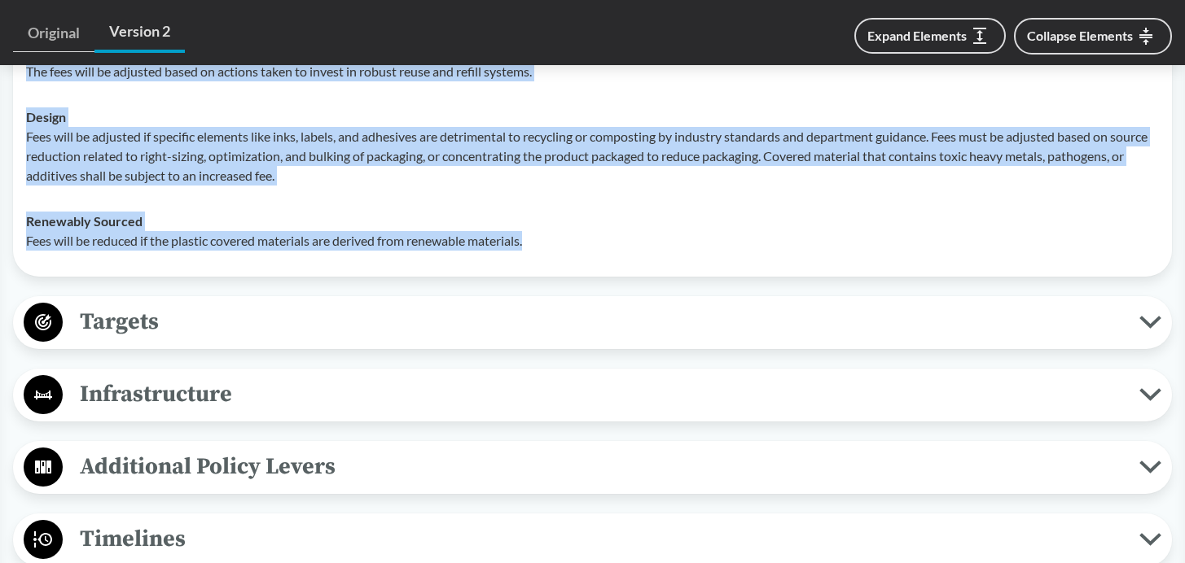
click at [150, 340] on span "Targets" at bounding box center [601, 322] width 1076 height 37
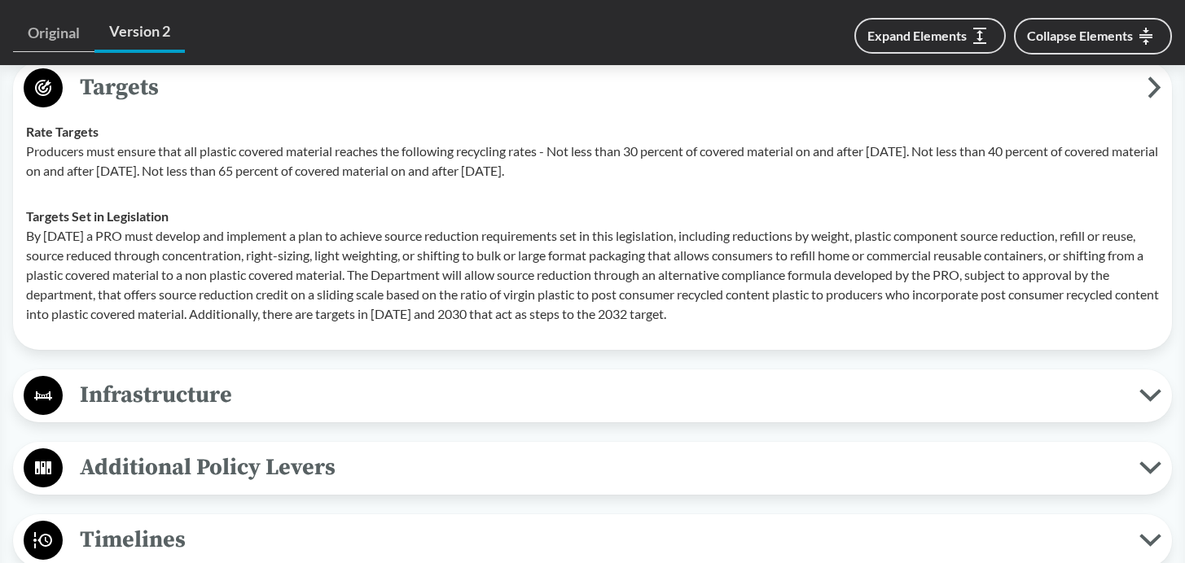
scroll to position [2764, 0]
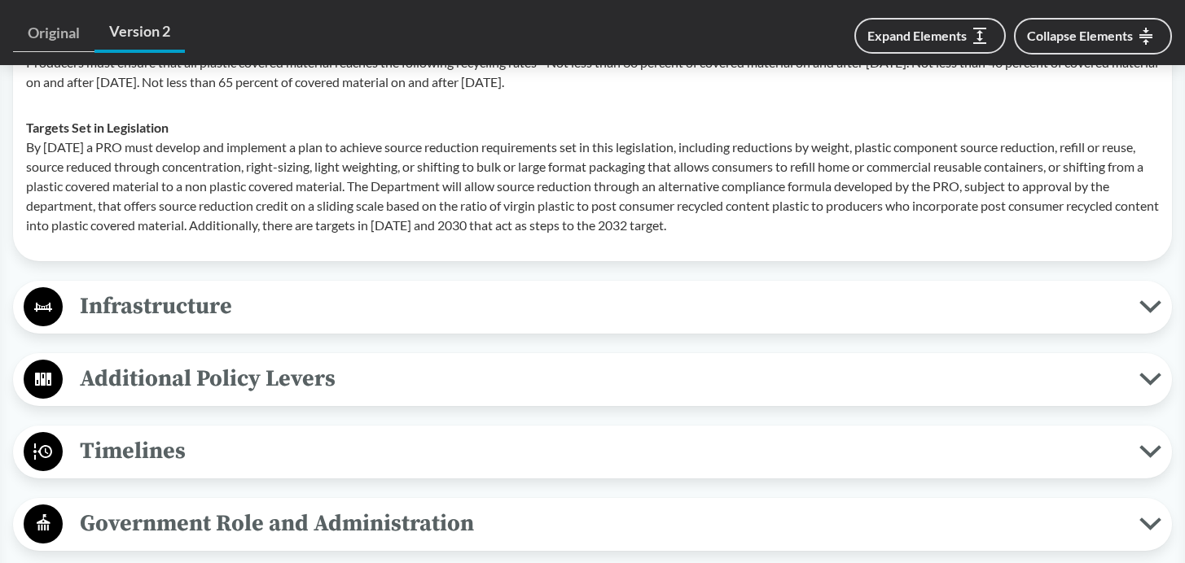
click at [197, 325] on span "Infrastructure" at bounding box center [601, 306] width 1076 height 37
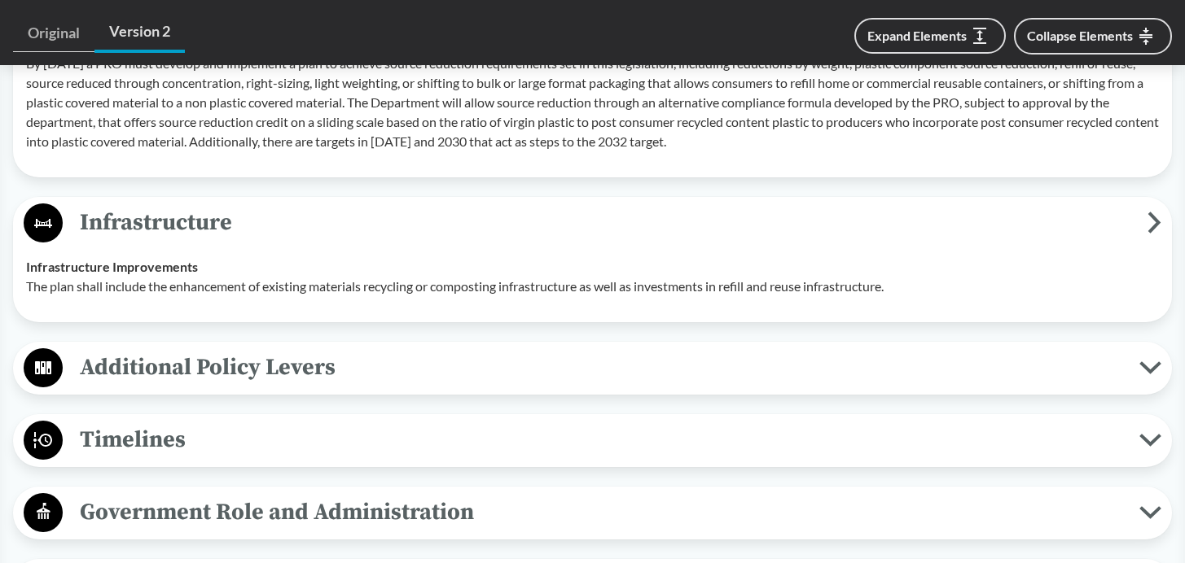
scroll to position [2890, 0]
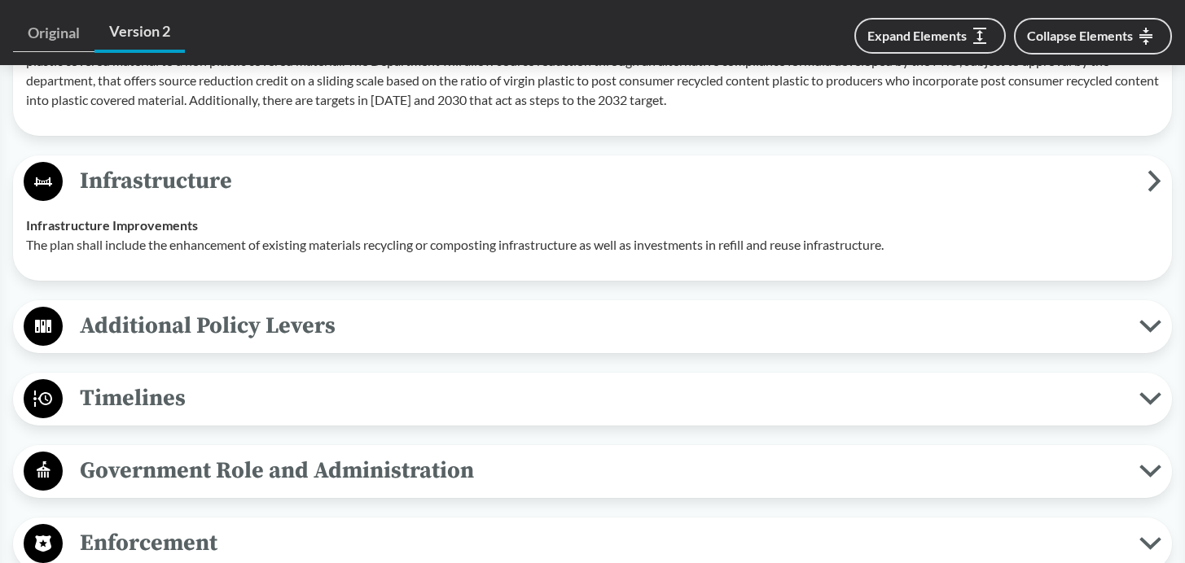
click at [302, 344] on span "Additional Policy Levers" at bounding box center [601, 326] width 1076 height 37
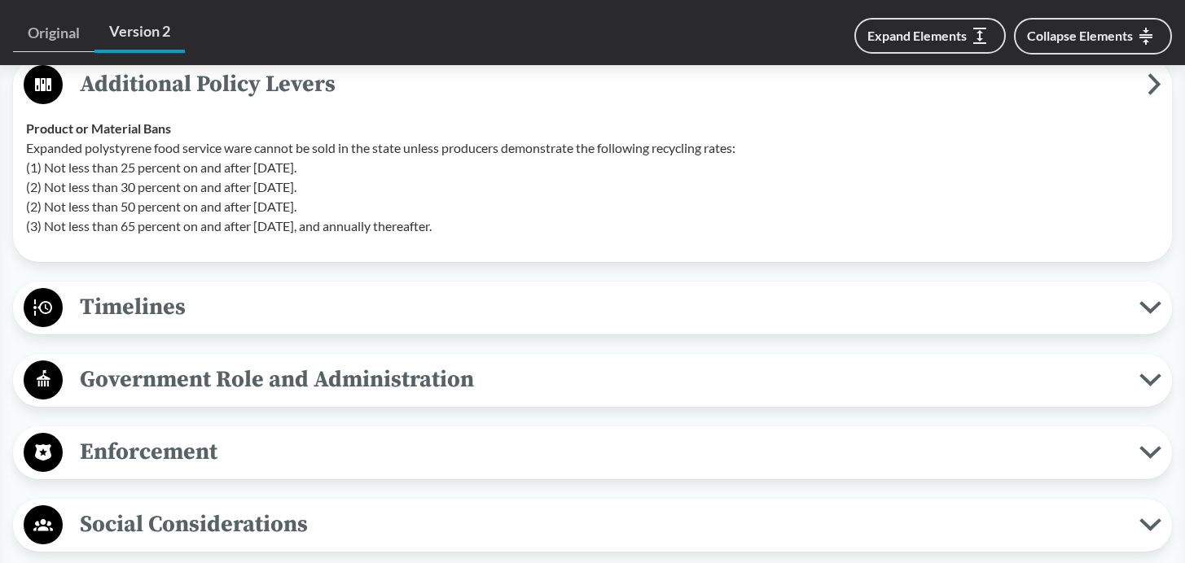
scroll to position [3135, 0]
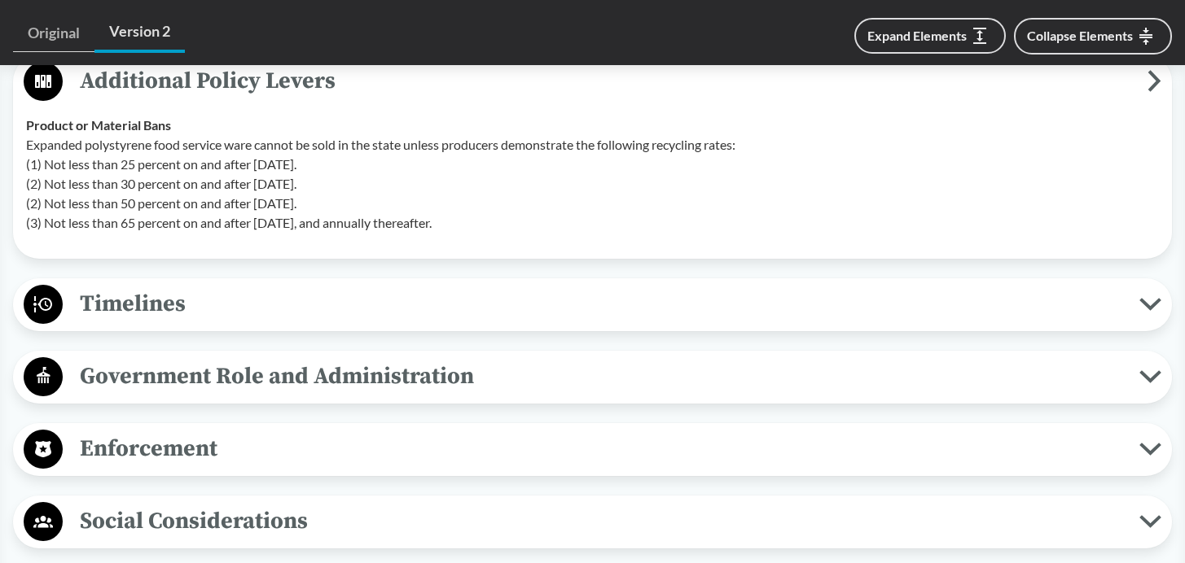
click at [144, 322] on span "Timelines" at bounding box center [601, 304] width 1076 height 37
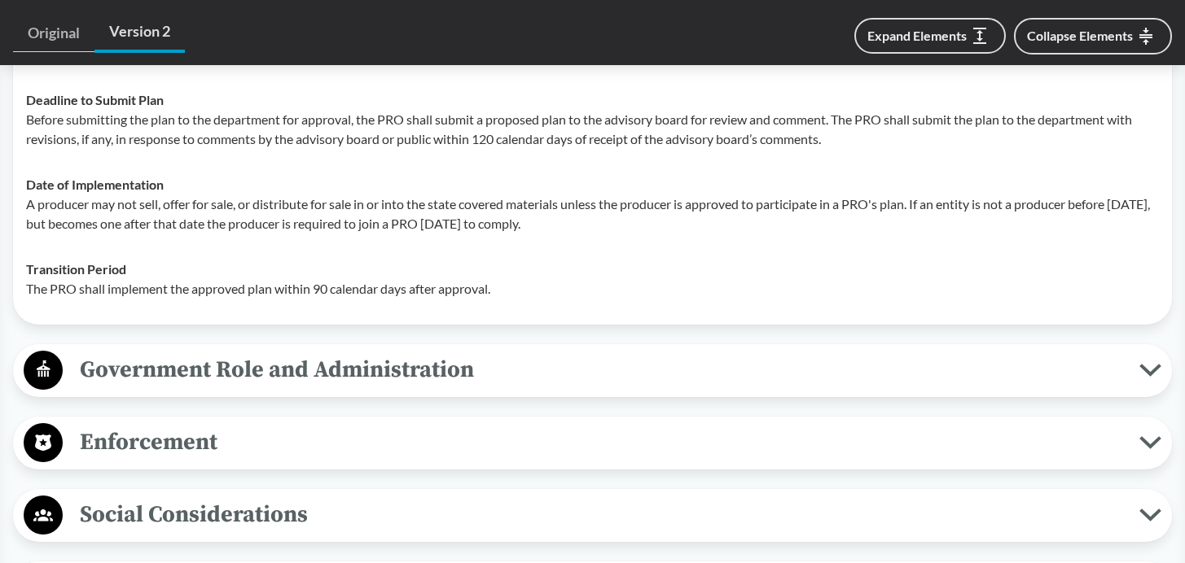
scroll to position [3525, 0]
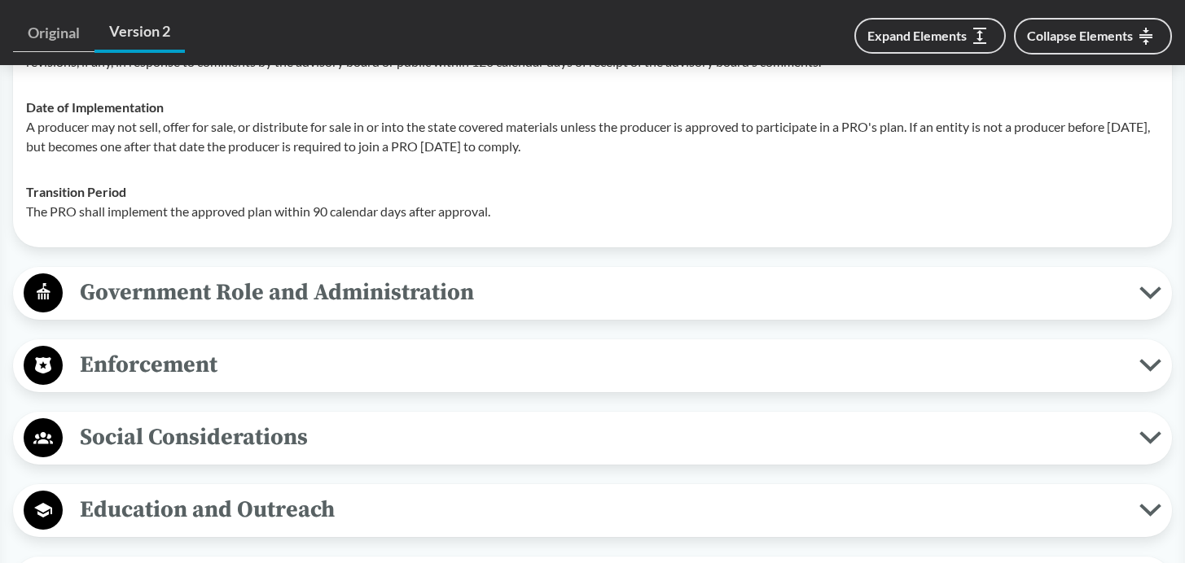
click at [384, 311] on span "Government Role and Administration" at bounding box center [601, 292] width 1076 height 37
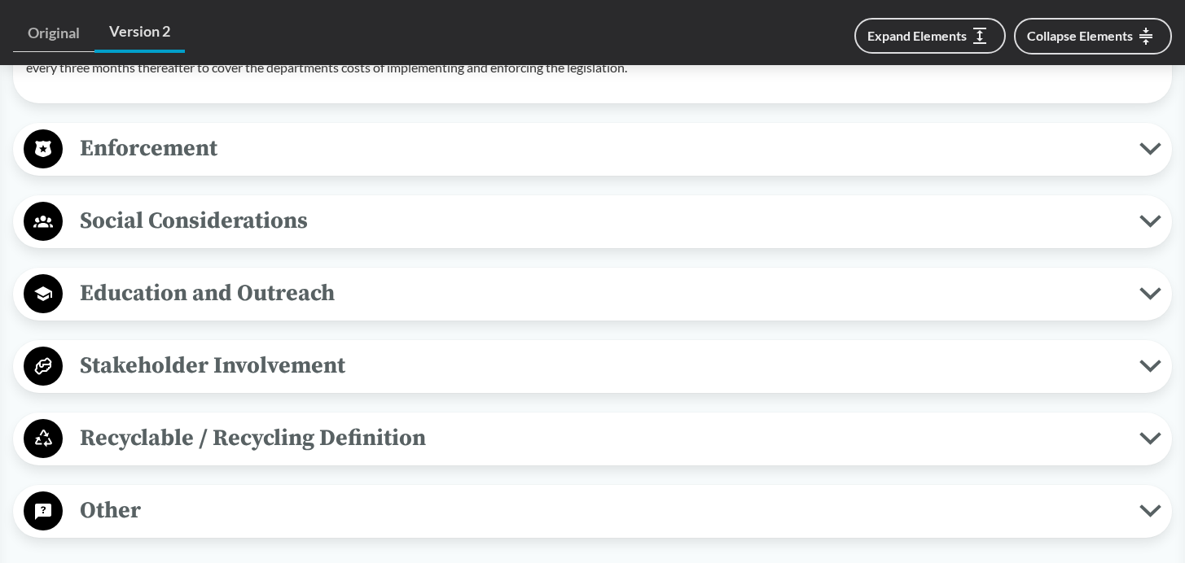
scroll to position [4004, 0]
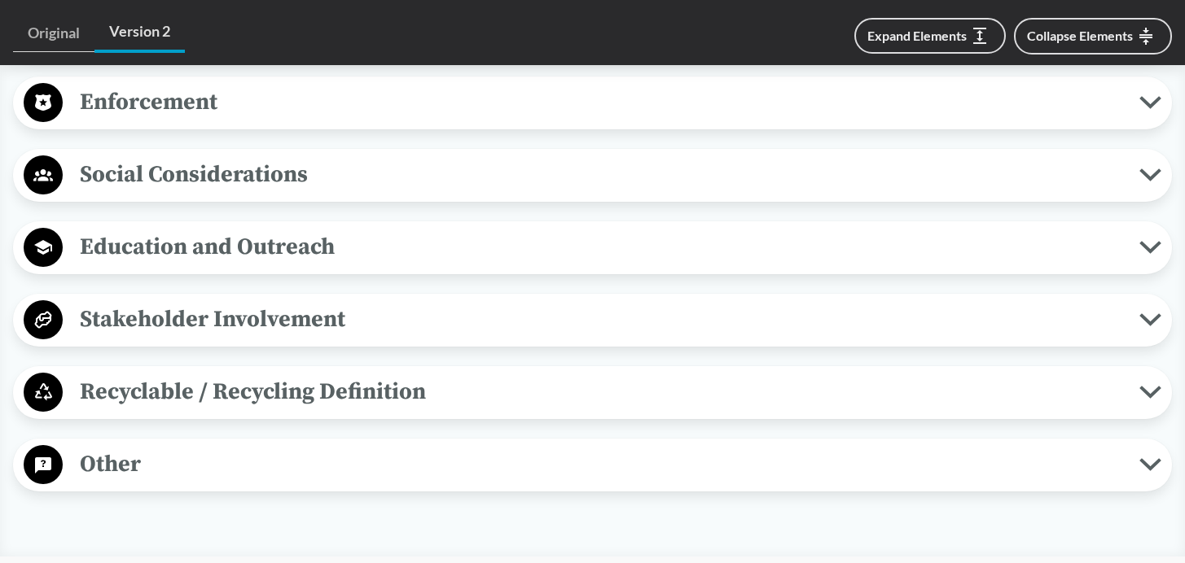
click at [238, 410] on span "Recyclable / Recycling Definition" at bounding box center [601, 392] width 1076 height 37
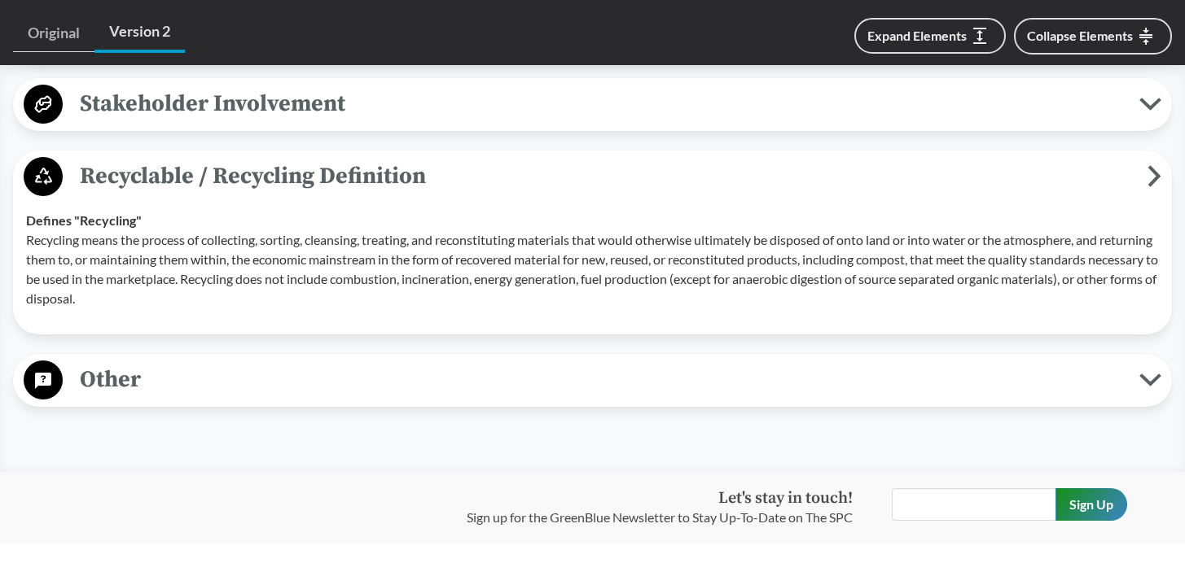
scroll to position [4311, 0]
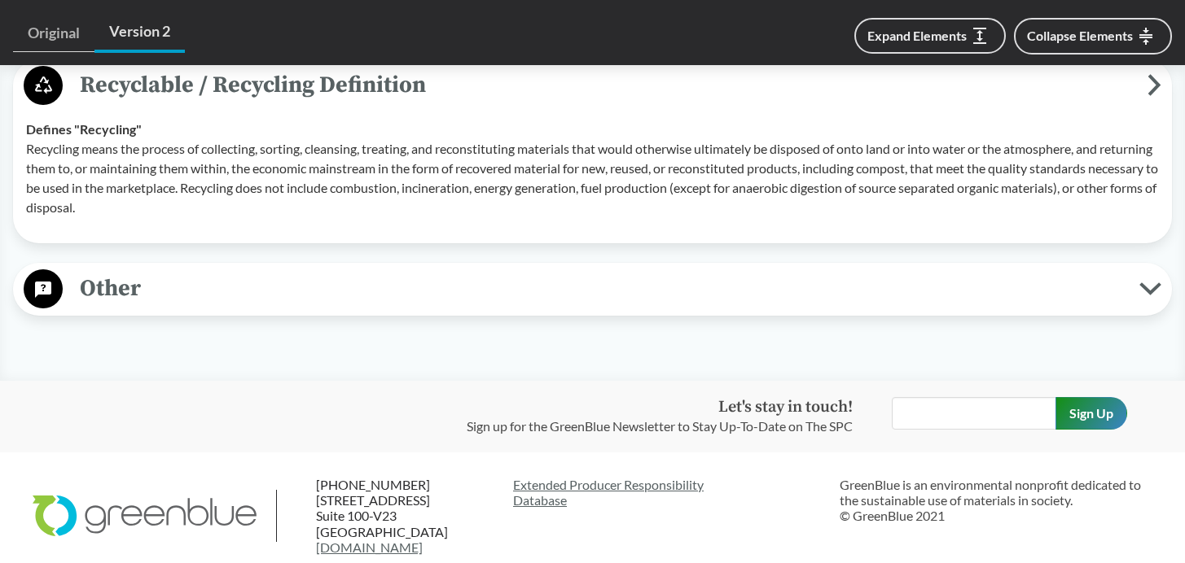
click at [103, 307] on span "Other" at bounding box center [601, 288] width 1076 height 37
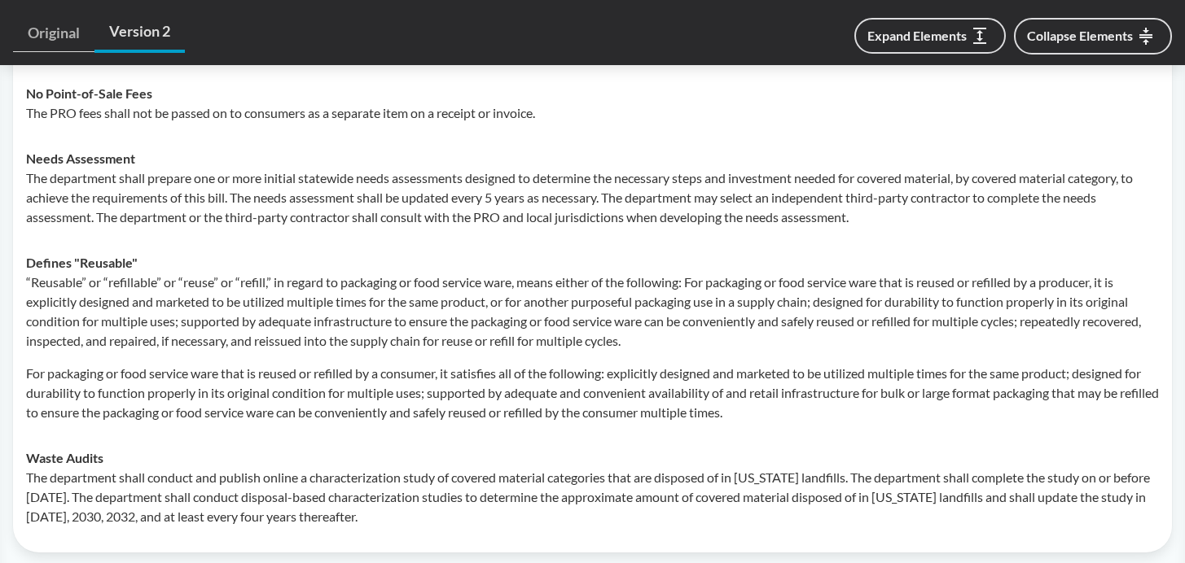
scroll to position [4745, 0]
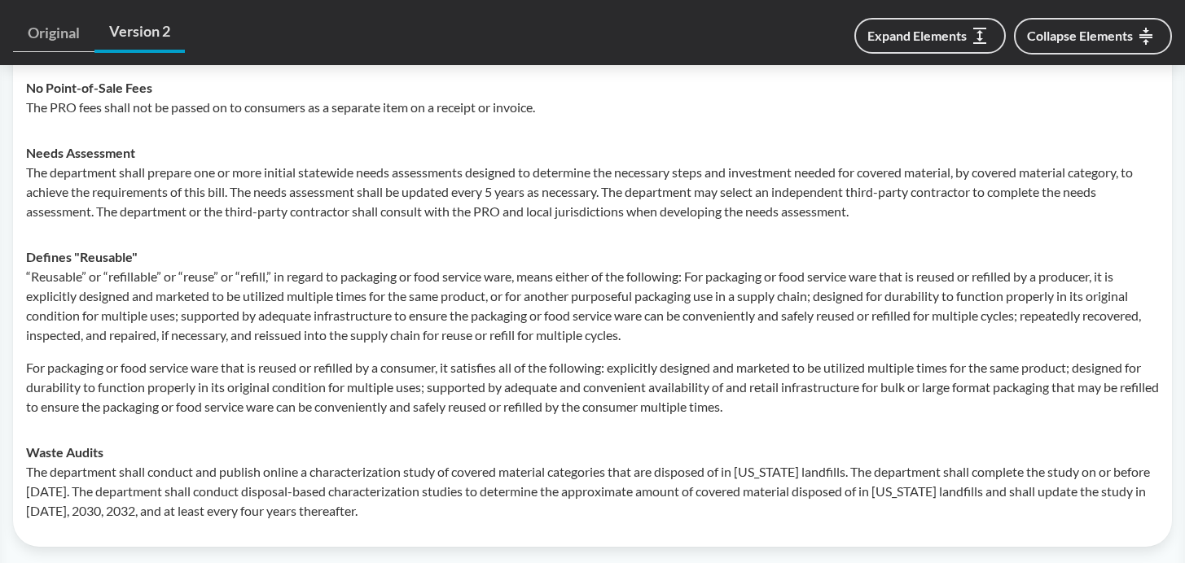
click at [784, 417] on p "For packaging or food service ware that is reused or refilled by a consumer, it…" at bounding box center [592, 387] width 1133 height 59
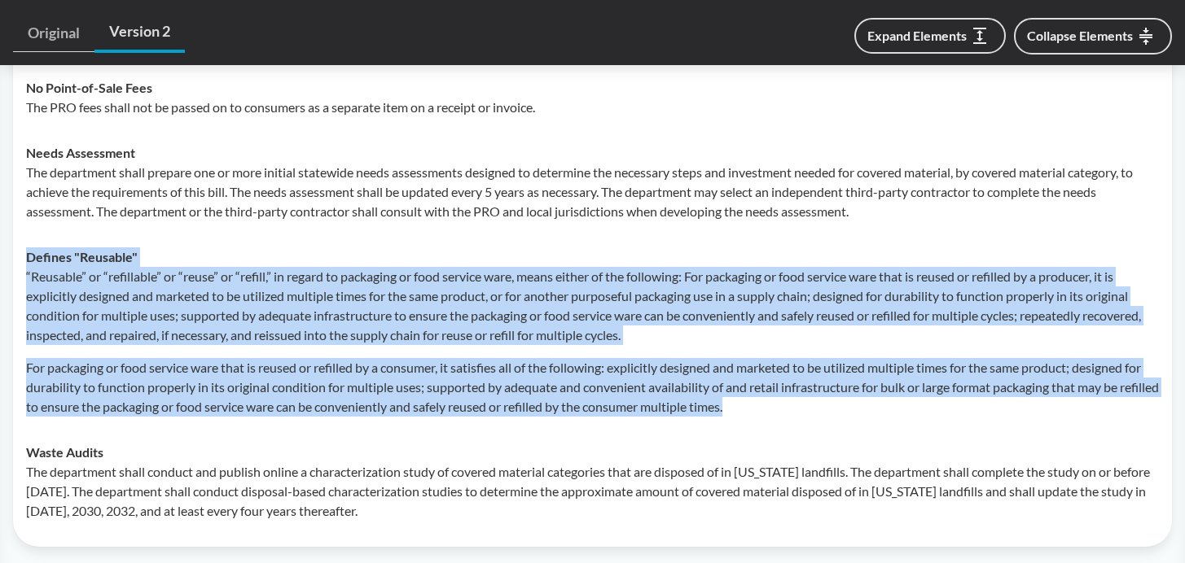
drag, startPoint x: 788, startPoint y: 457, endPoint x: 28, endPoint y: 301, distance: 776.2
click at [28, 301] on div "Defines "Reusable" “Reusable” or “refillable” or “reuse” or “refill,” in regard…" at bounding box center [592, 332] width 1133 height 169
copy div "Loremip "Dolorsit" “Ametcons” ad “elitseddoe” te “incid” ut “labore,” et dolore…"
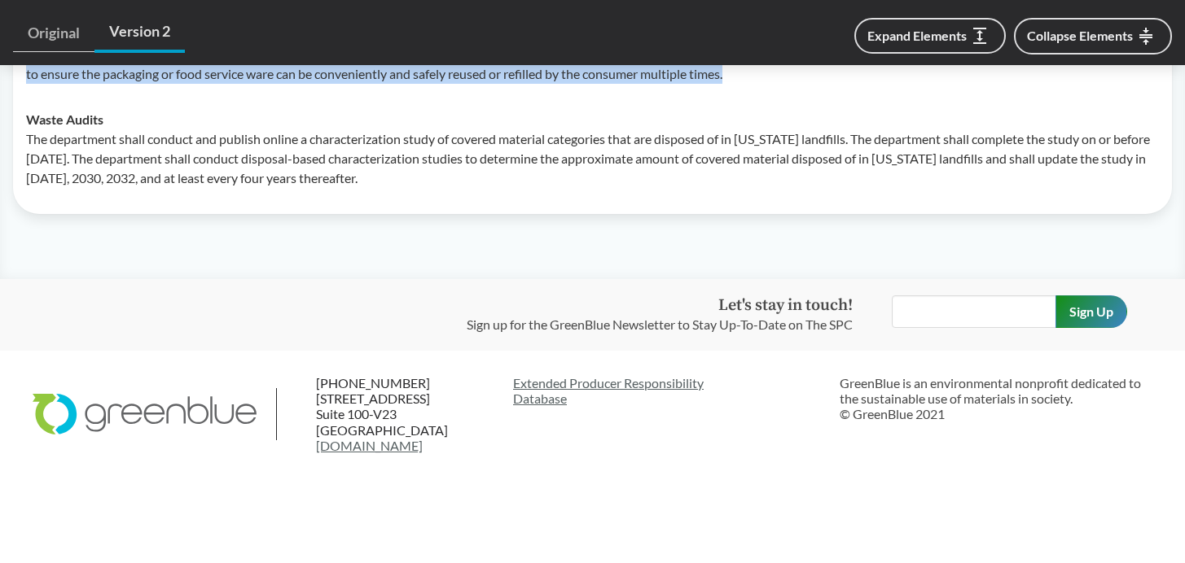
scroll to position [5001, 0]
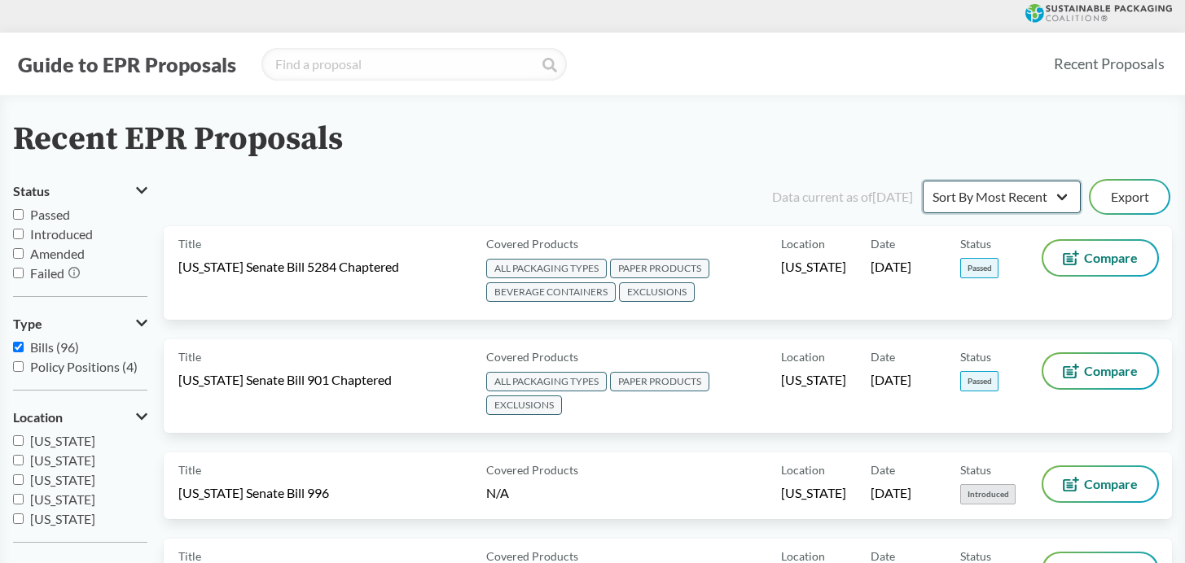
select select "Sort By Status"
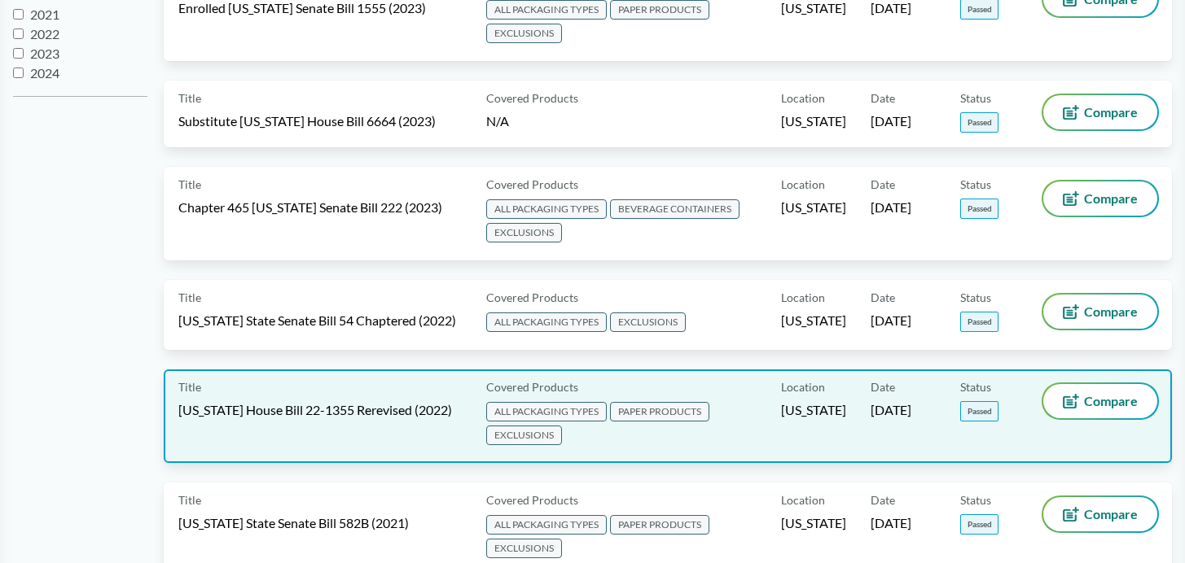
scroll to position [619, 0]
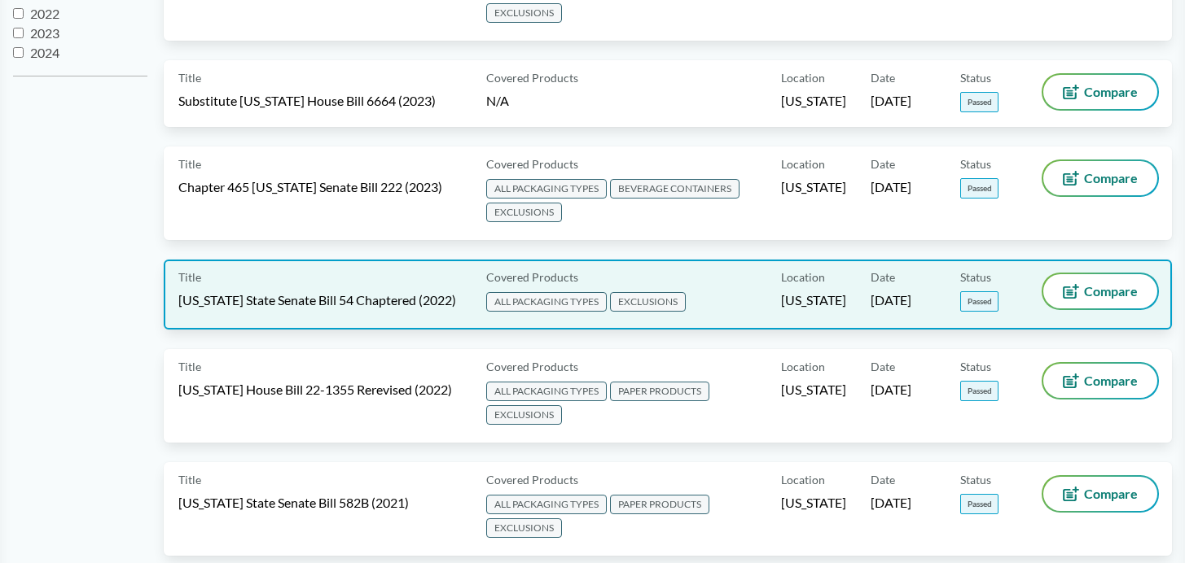
click at [388, 300] on span "[US_STATE] State Senate Bill 54 Chaptered (2022)" at bounding box center [317, 300] width 278 height 18
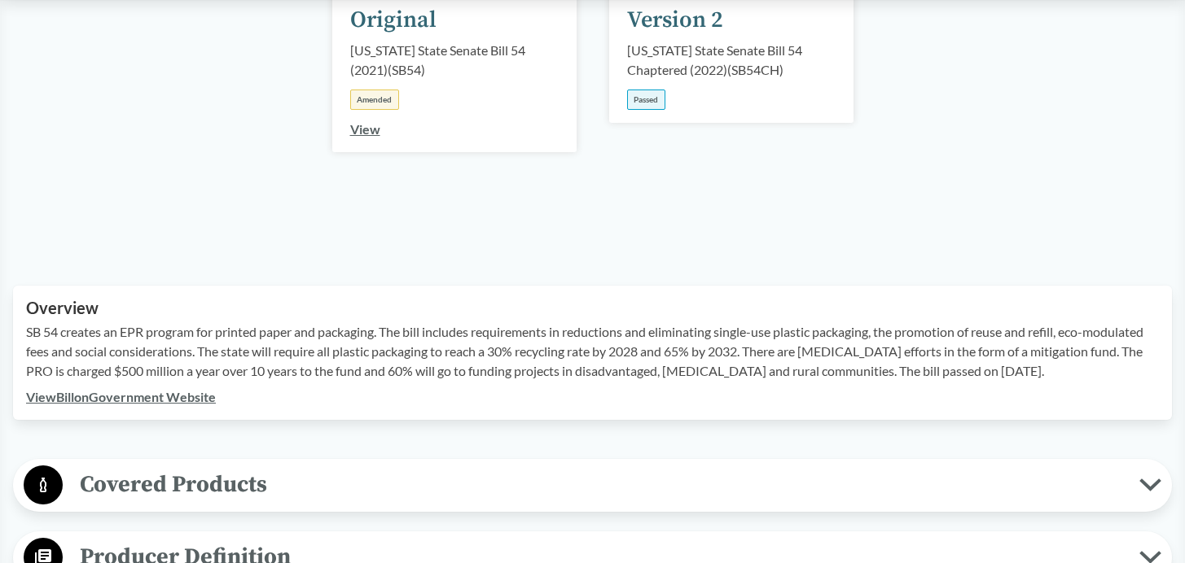
scroll to position [332, 0]
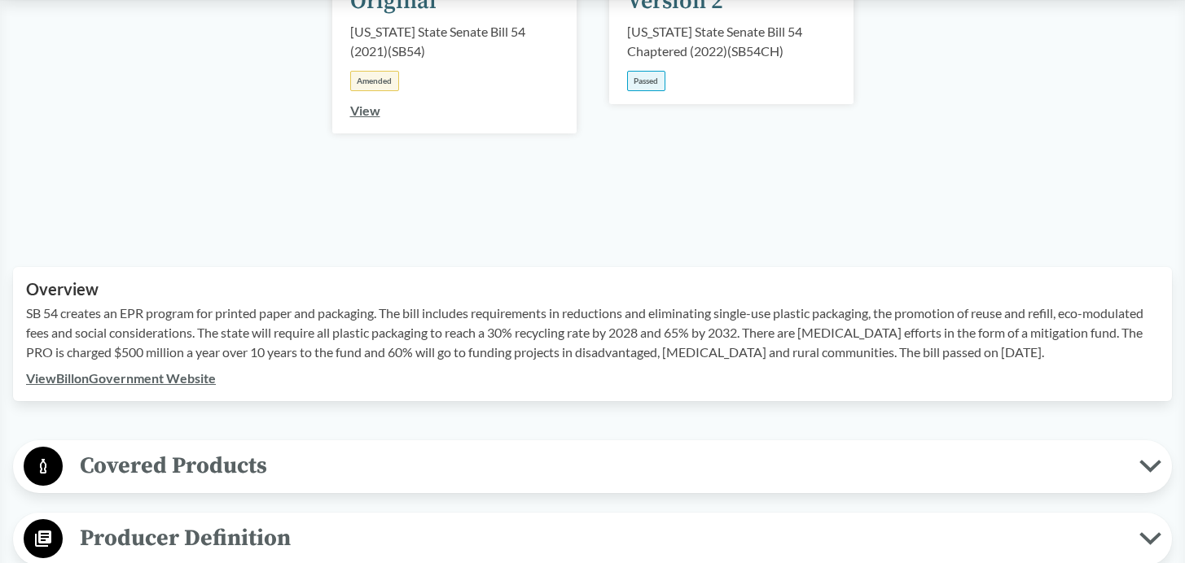
click at [167, 378] on link "View Bill on Government Website" at bounding box center [121, 377] width 190 height 15
